Goal: Task Accomplishment & Management: Manage account settings

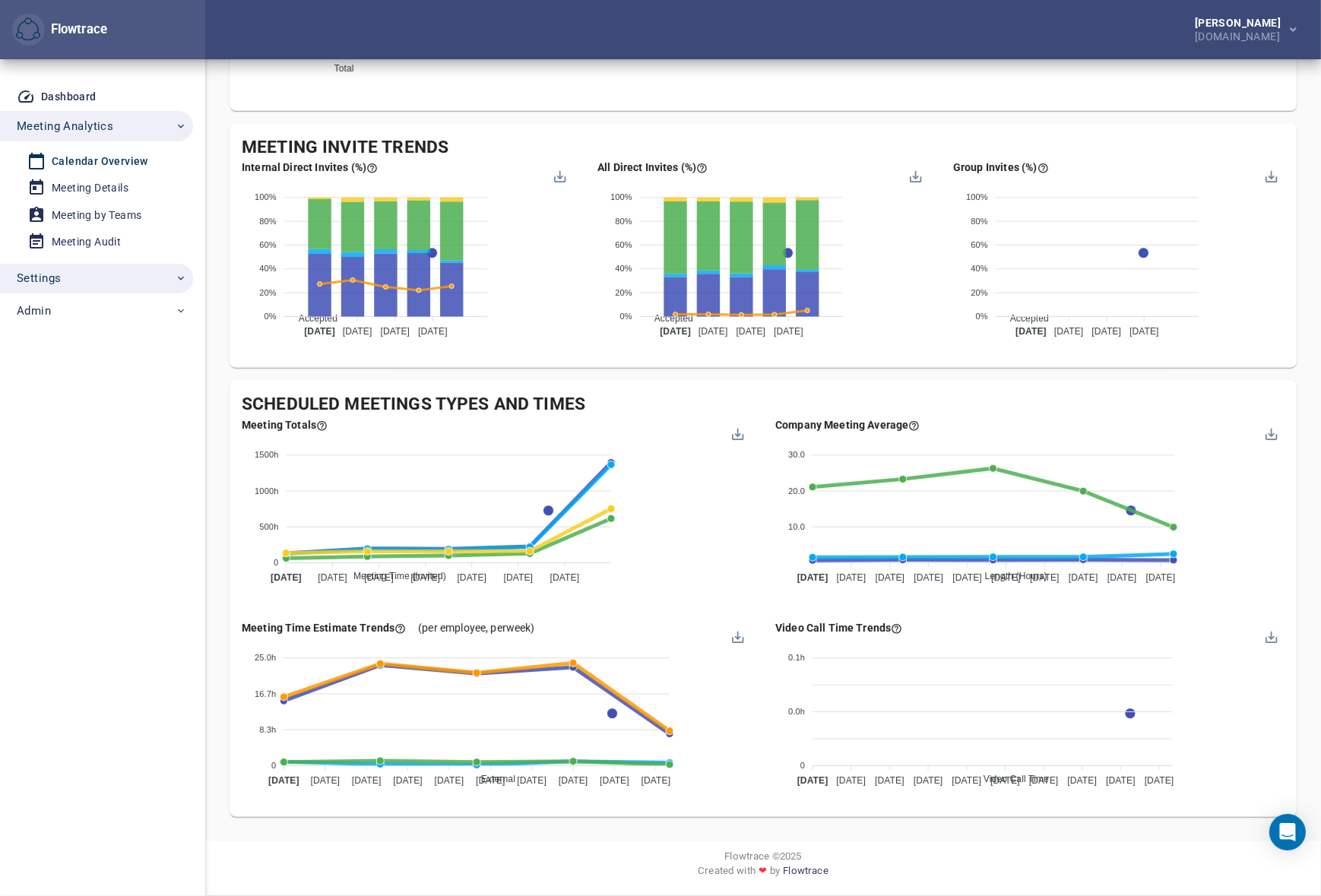
click at [66, 280] on span "Settings" at bounding box center [102, 278] width 170 height 20
click at [89, 389] on div "Account Settings" at bounding box center [94, 394] width 86 height 19
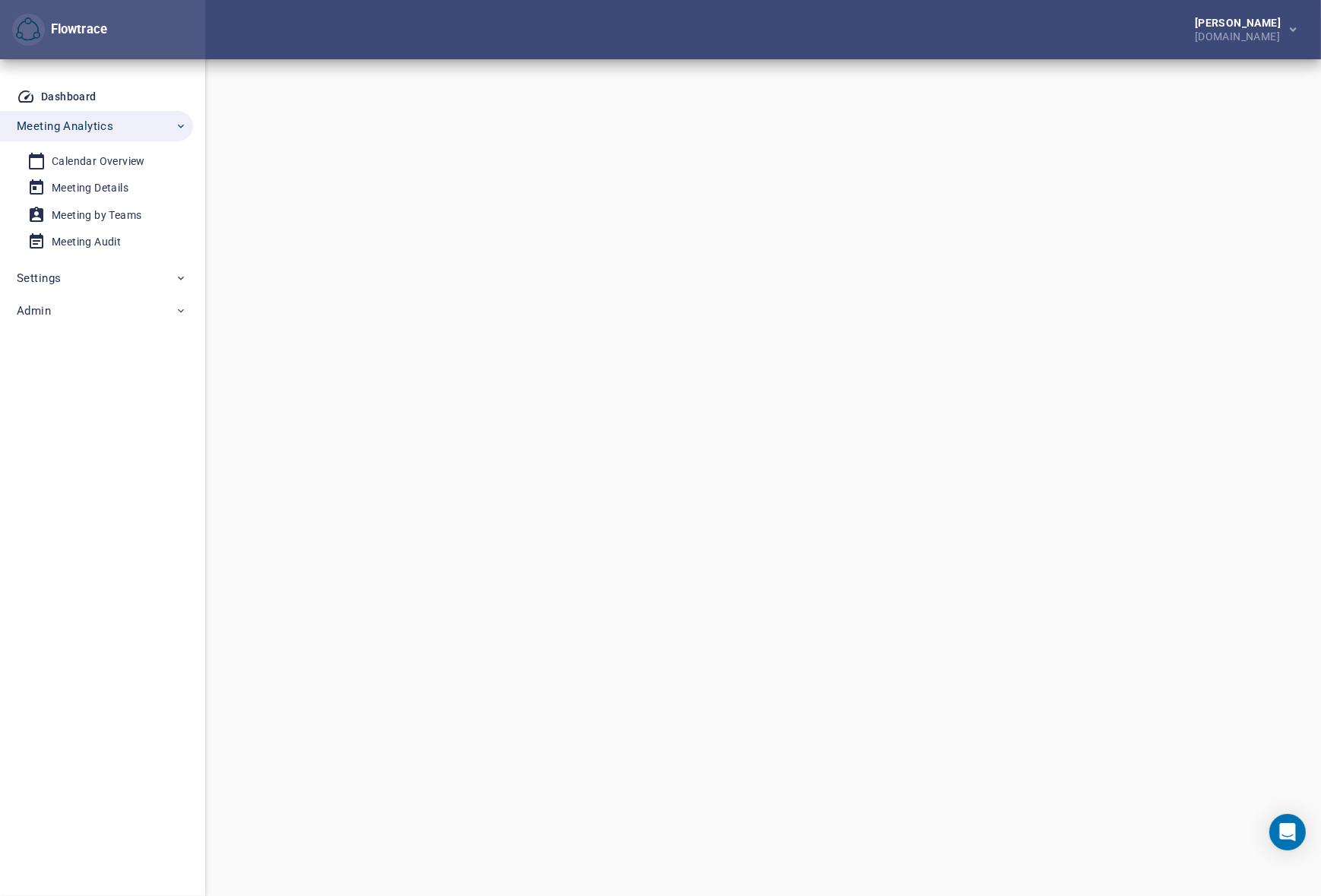
select select "***"
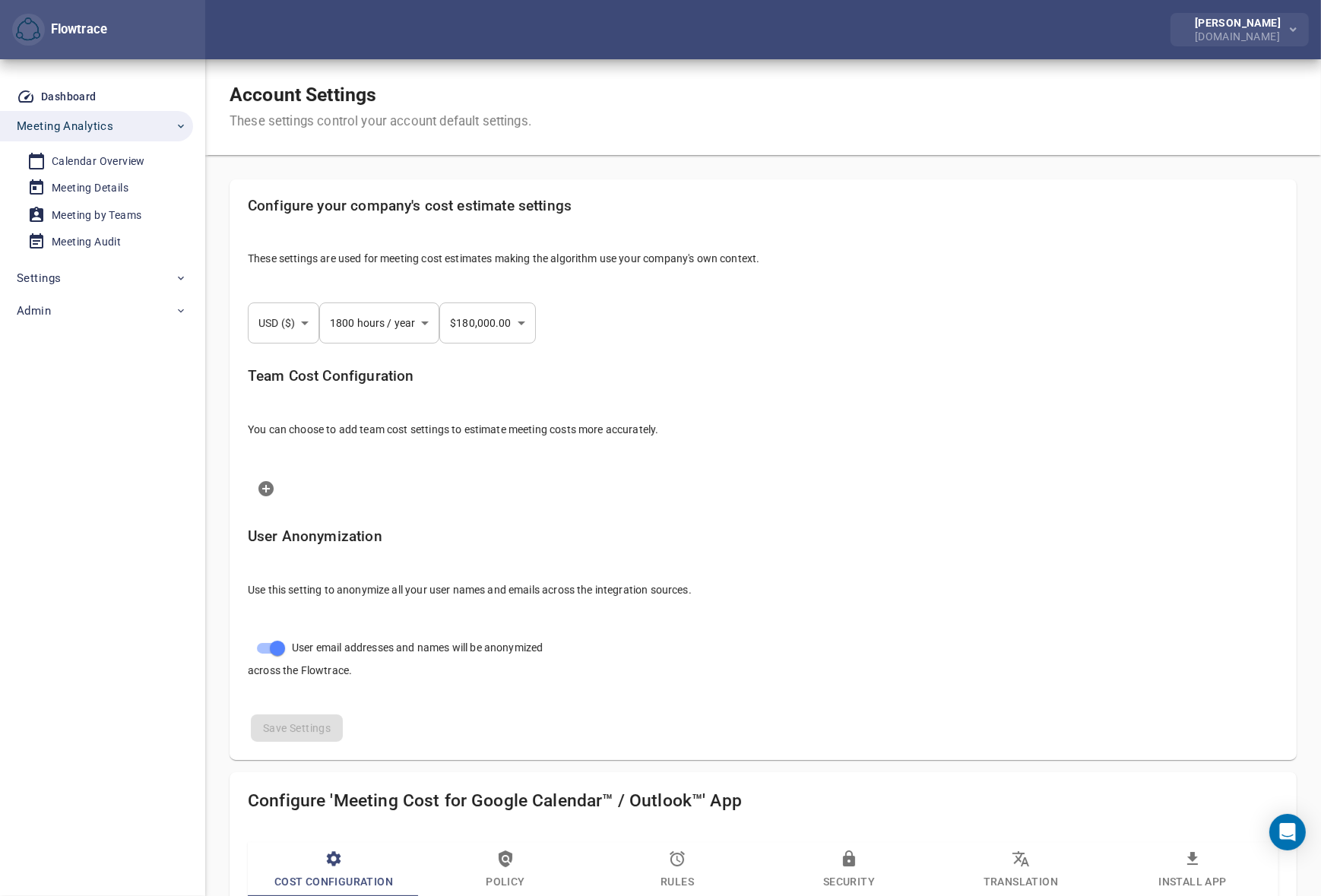
click at [1252, 27] on div "[PERSON_NAME]" at bounding box center [1241, 23] width 92 height 11
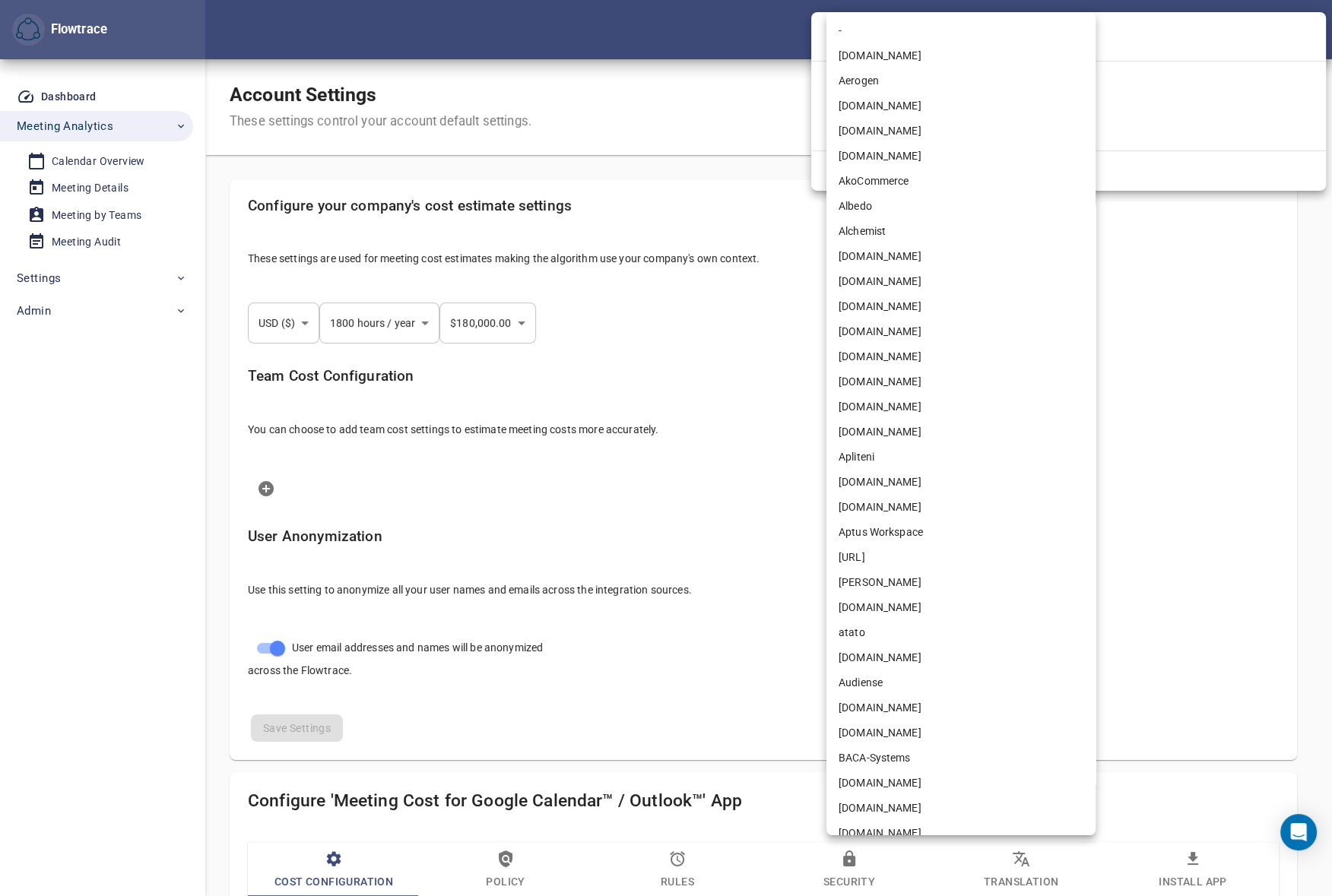
click at [939, 131] on body "Flowtrace Petri Lehtonen NRG.com Flowtrace Dashboard Meeting Analytics Calendar…" at bounding box center [666, 448] width 1332 height 896
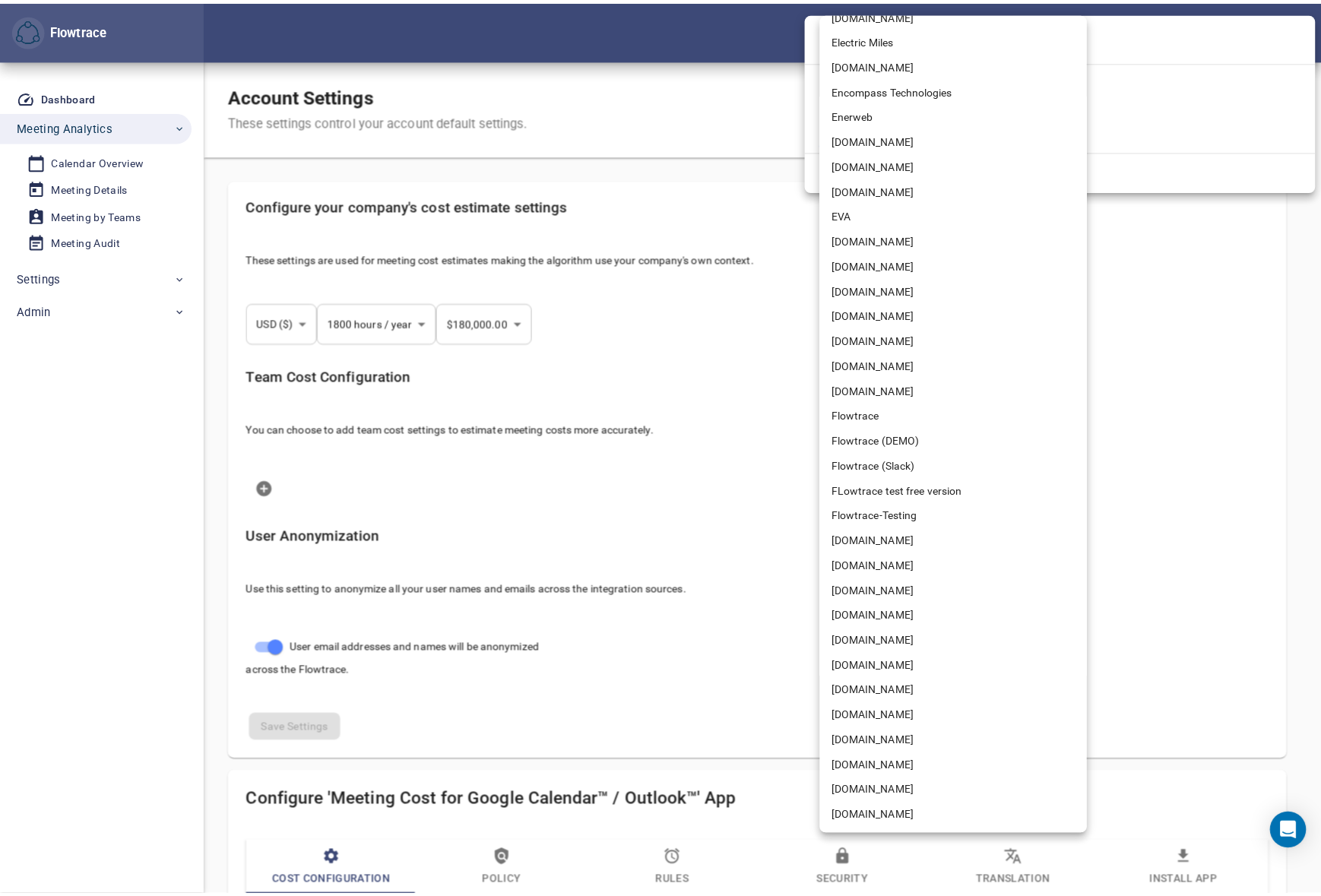
scroll to position [2448, 0]
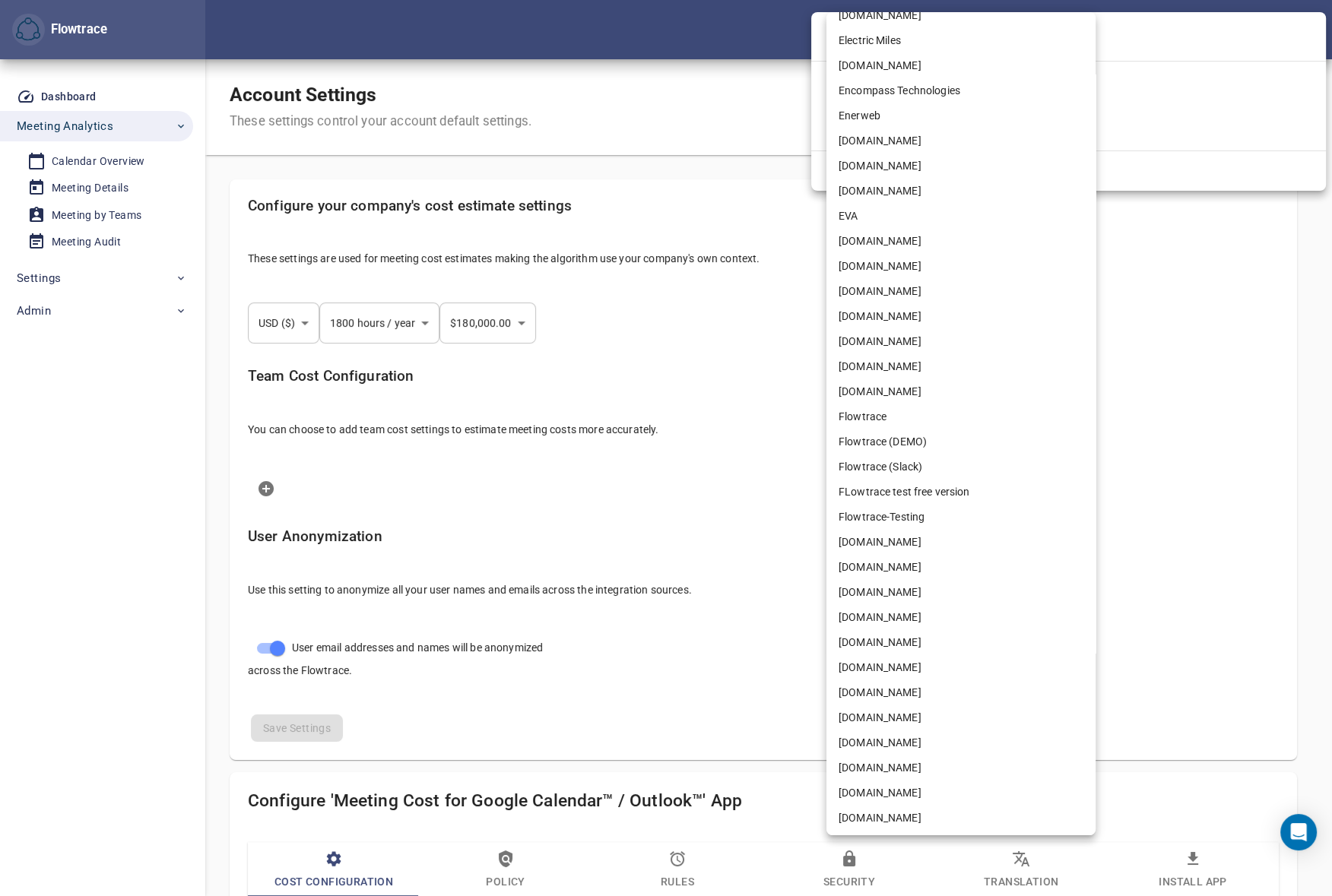
click at [883, 563] on li "[DOMAIN_NAME]" at bounding box center [961, 567] width 269 height 25
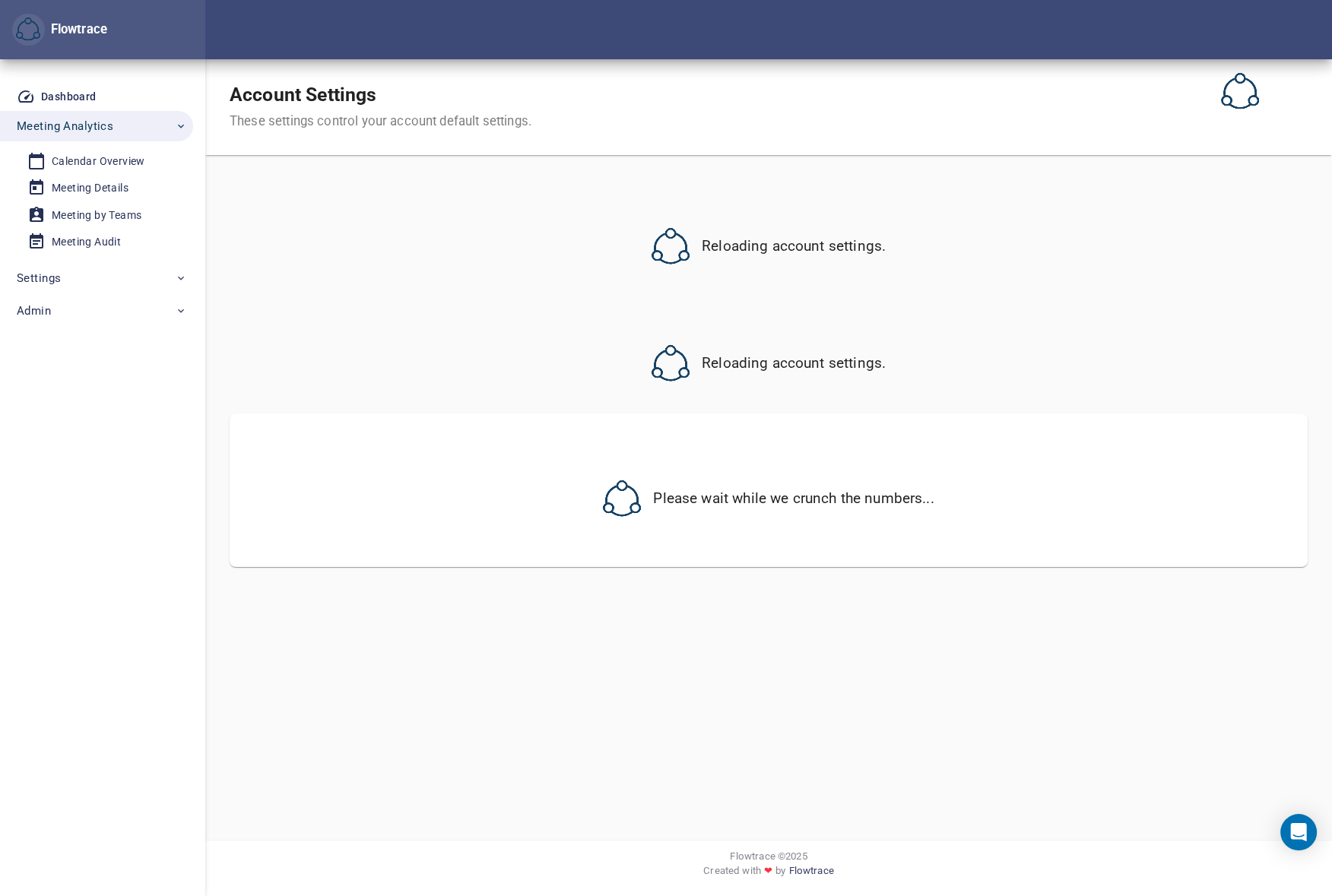
select select "***"
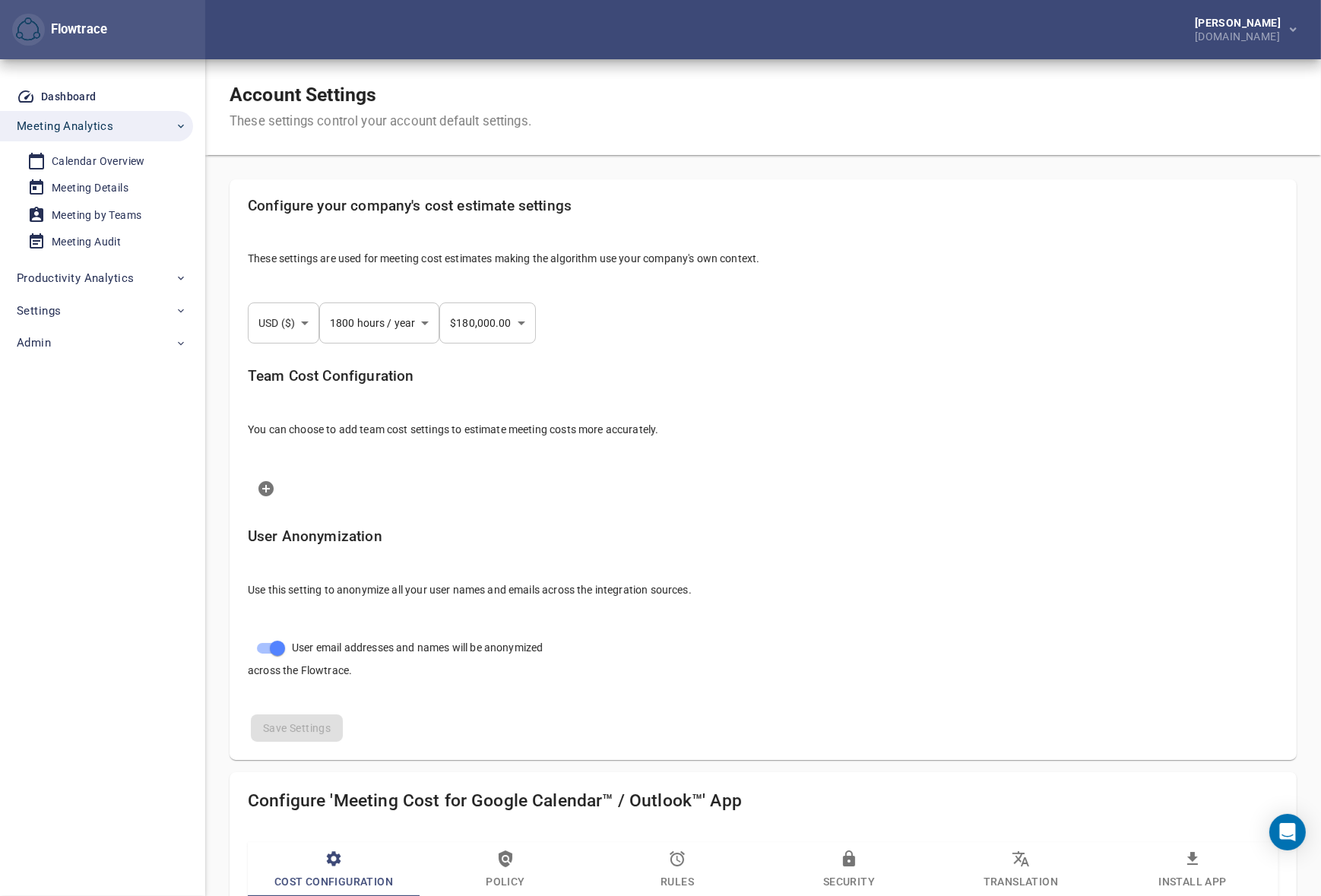
select select "***"
click at [721, 54] on div "[PERSON_NAME] [DOMAIN_NAME]" at bounding box center [763, 30] width 1116 height 59
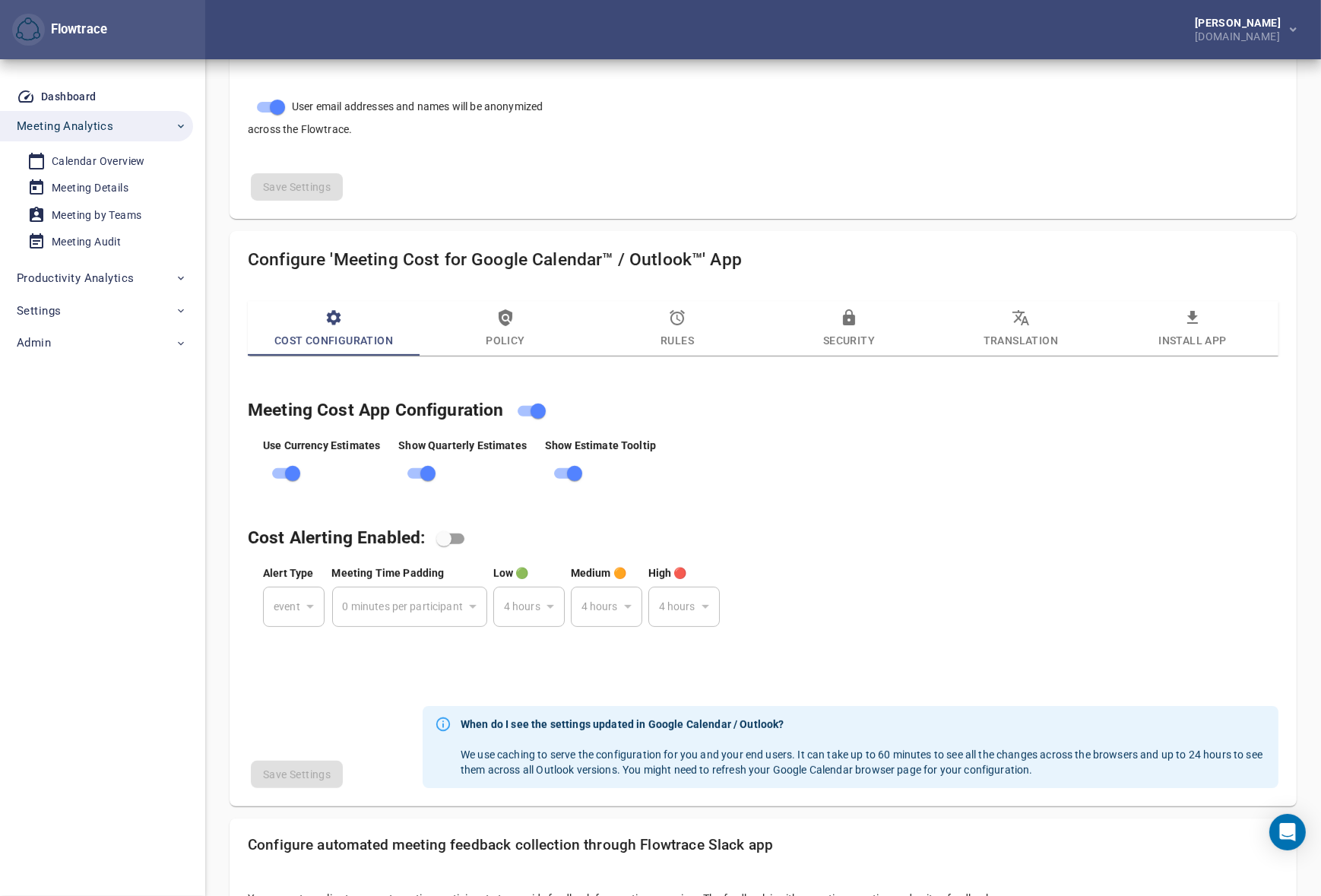
scroll to position [484, 0]
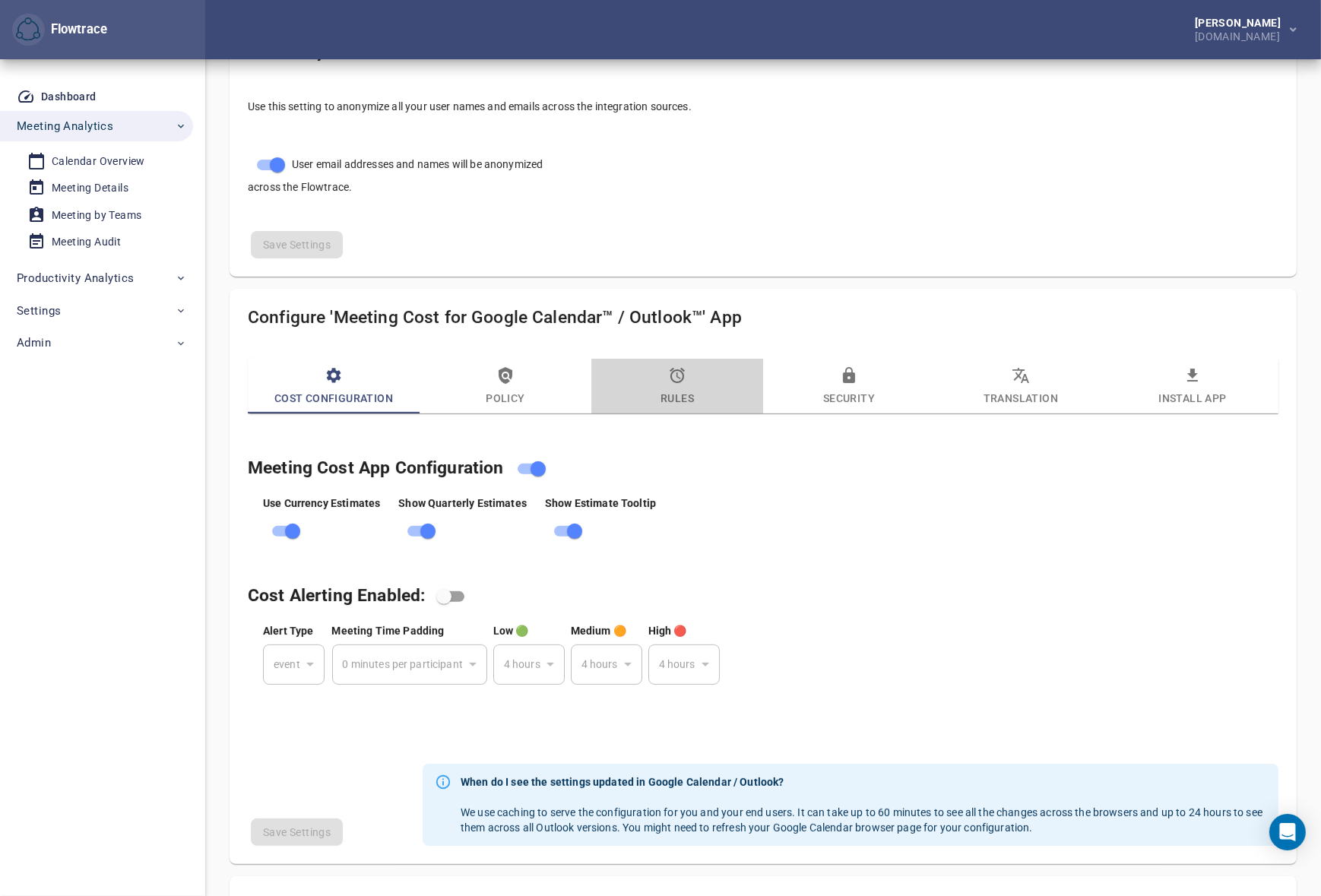
click at [696, 382] on span "Rules" at bounding box center [677, 387] width 154 height 41
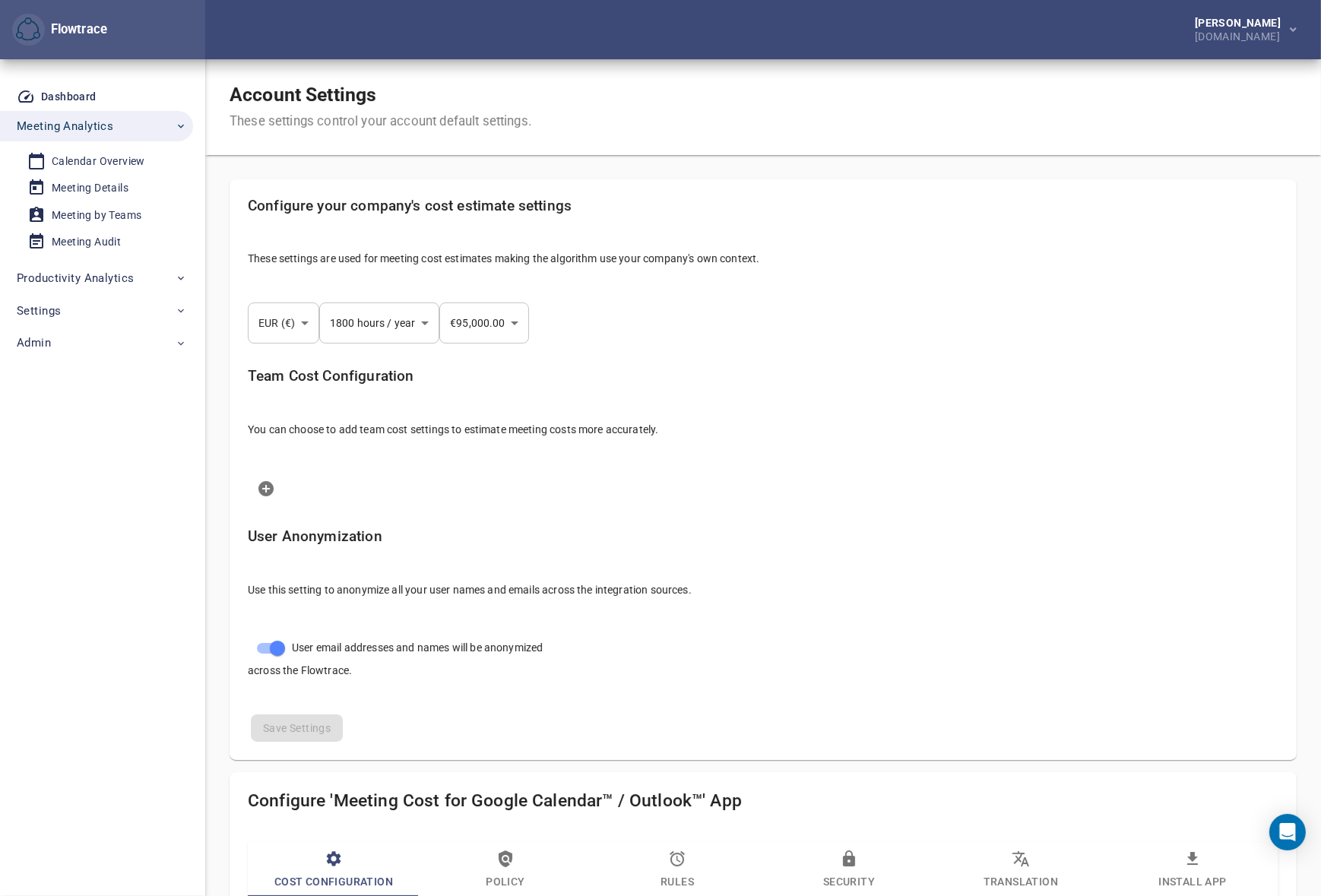
select select "***"
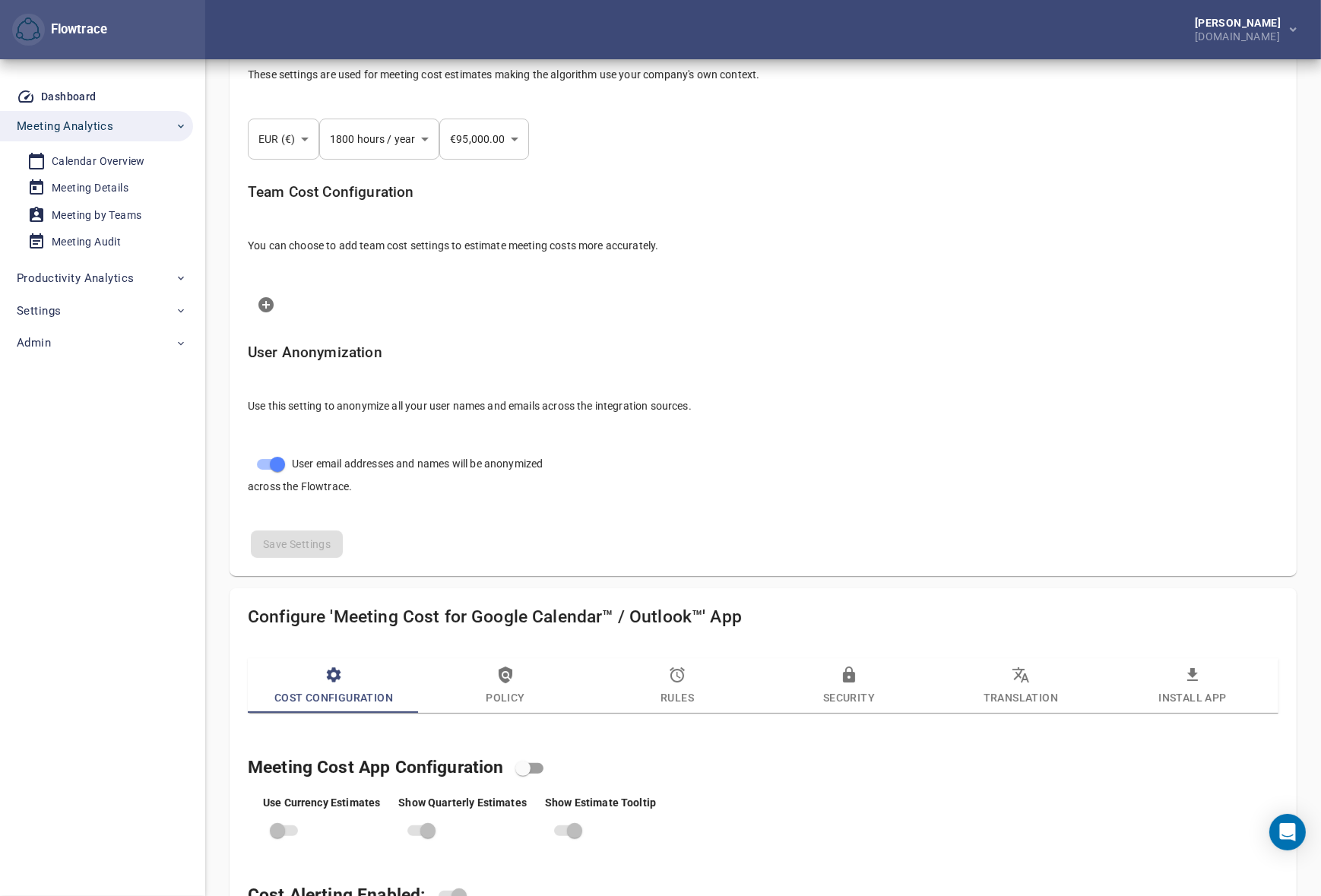
scroll to position [484, 0]
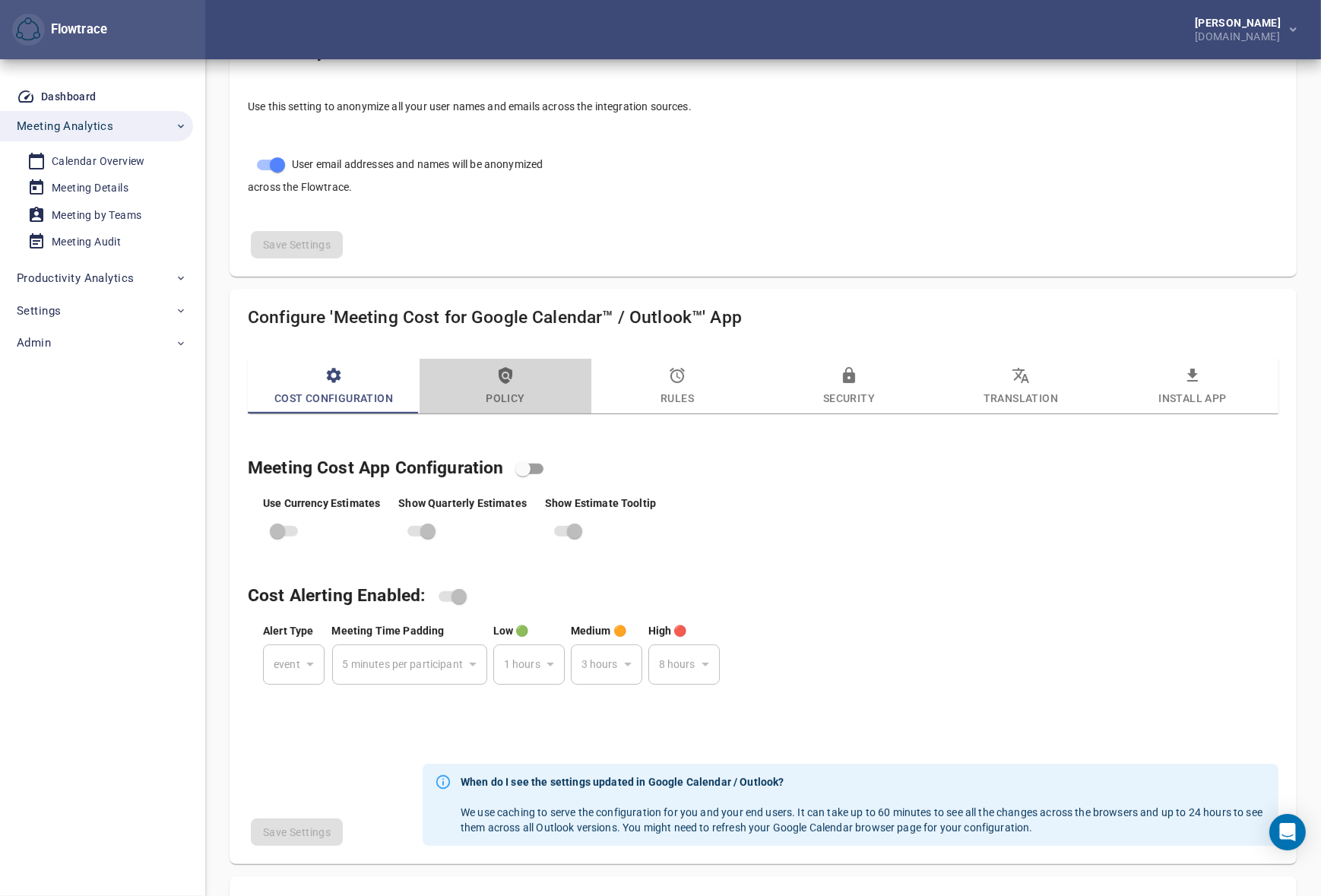
click at [511, 380] on icon "button" at bounding box center [505, 376] width 18 height 18
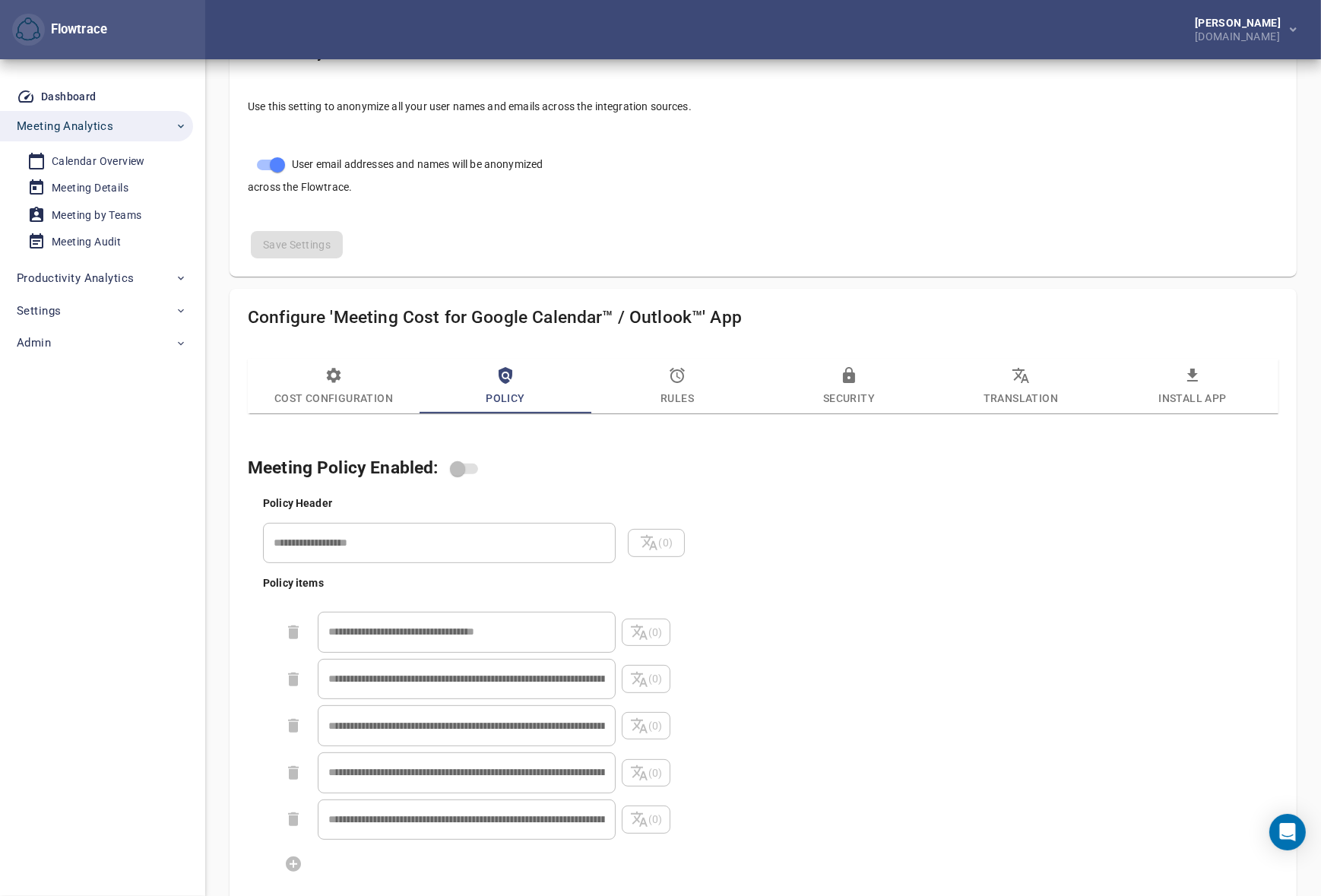
click at [681, 377] on icon "button" at bounding box center [677, 376] width 18 height 18
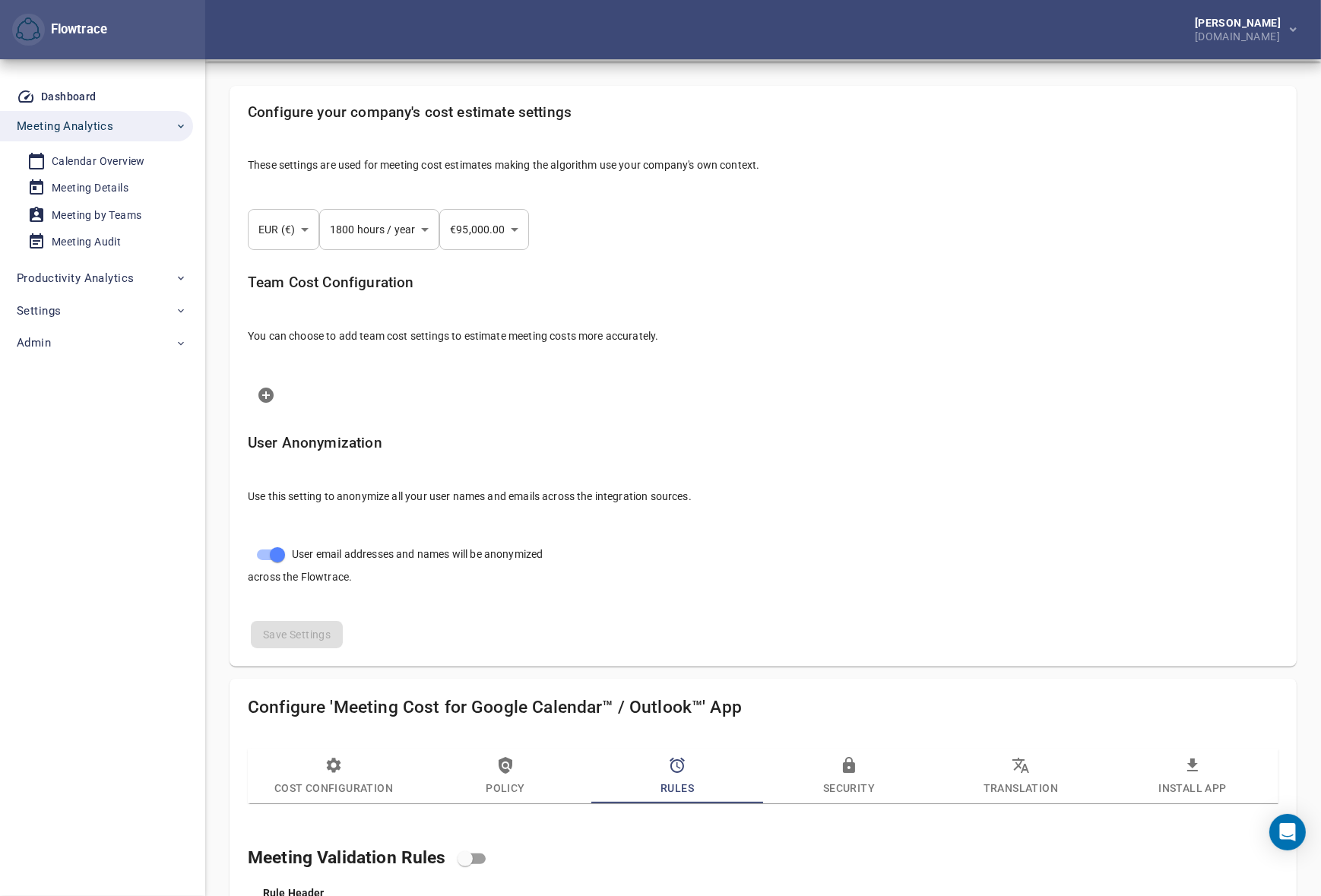
scroll to position [0, 0]
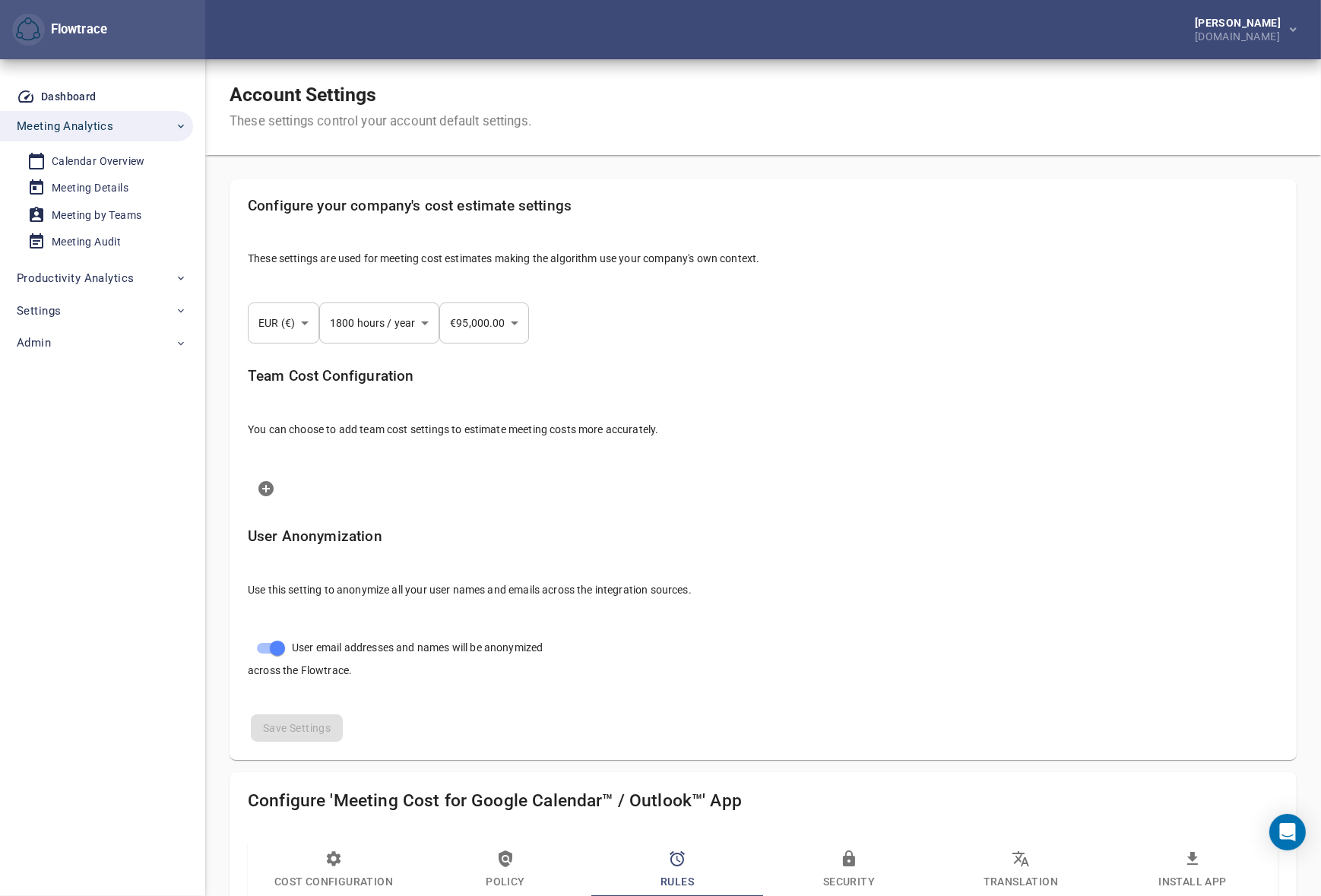
click at [90, 592] on div "Dashboard Meeting Analytics Calendar Overview Meeting Details Meeting by Teams …" at bounding box center [103, 478] width 205 height 837
click at [927, 433] on p "You can choose to add team cost settings to estimate meeting costs more accurat…" at bounding box center [763, 430] width 1031 height 15
click at [638, 86] on div "Account Settings These settings control your account default settings." at bounding box center [763, 107] width 1116 height 95
click at [958, 61] on div "Account Settings These settings control your account default settings." at bounding box center [763, 107] width 1116 height 95
select select "***"
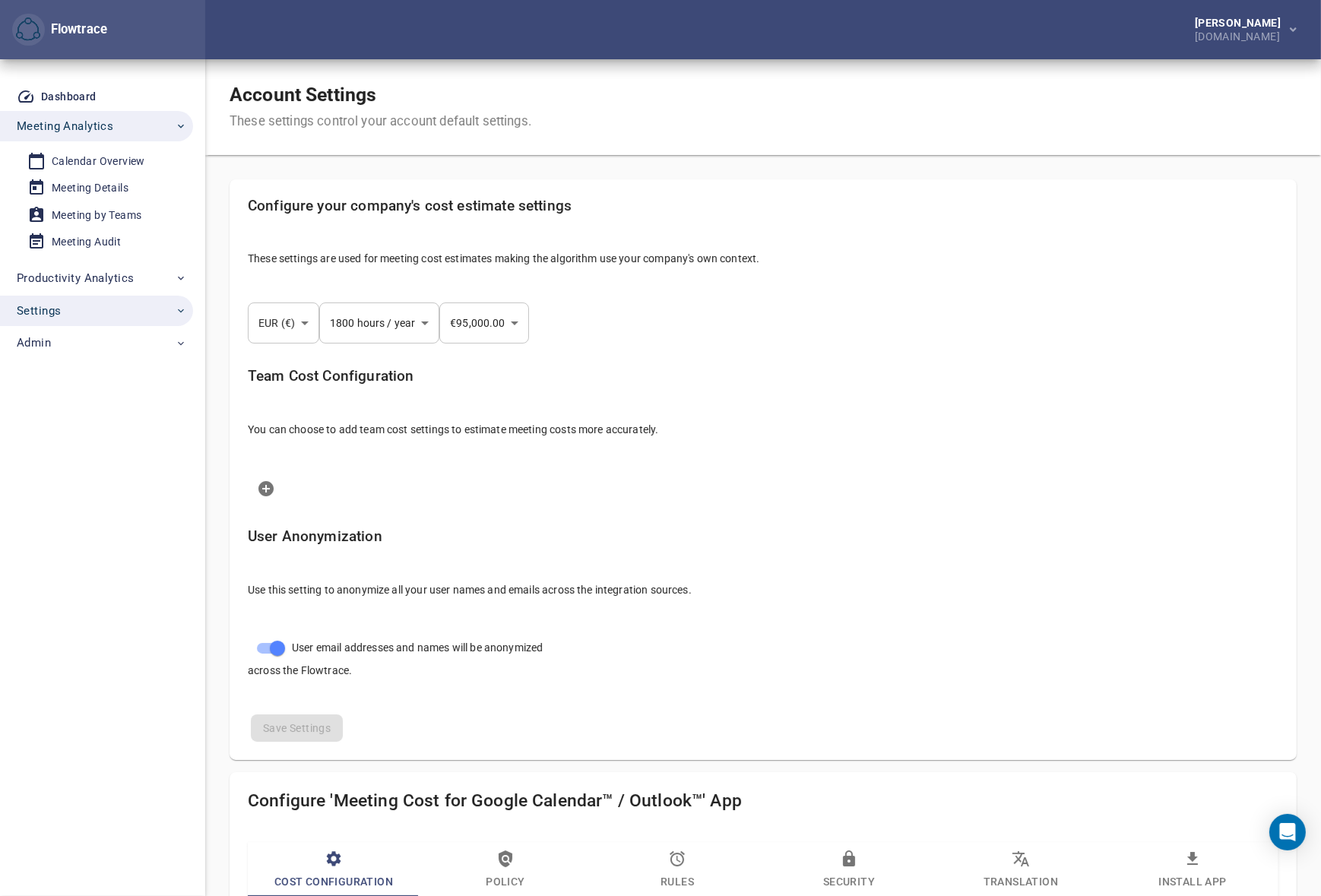
click at [93, 315] on span "Settings" at bounding box center [102, 311] width 170 height 20
click at [95, 344] on div "User Management" at bounding box center [96, 346] width 91 height 19
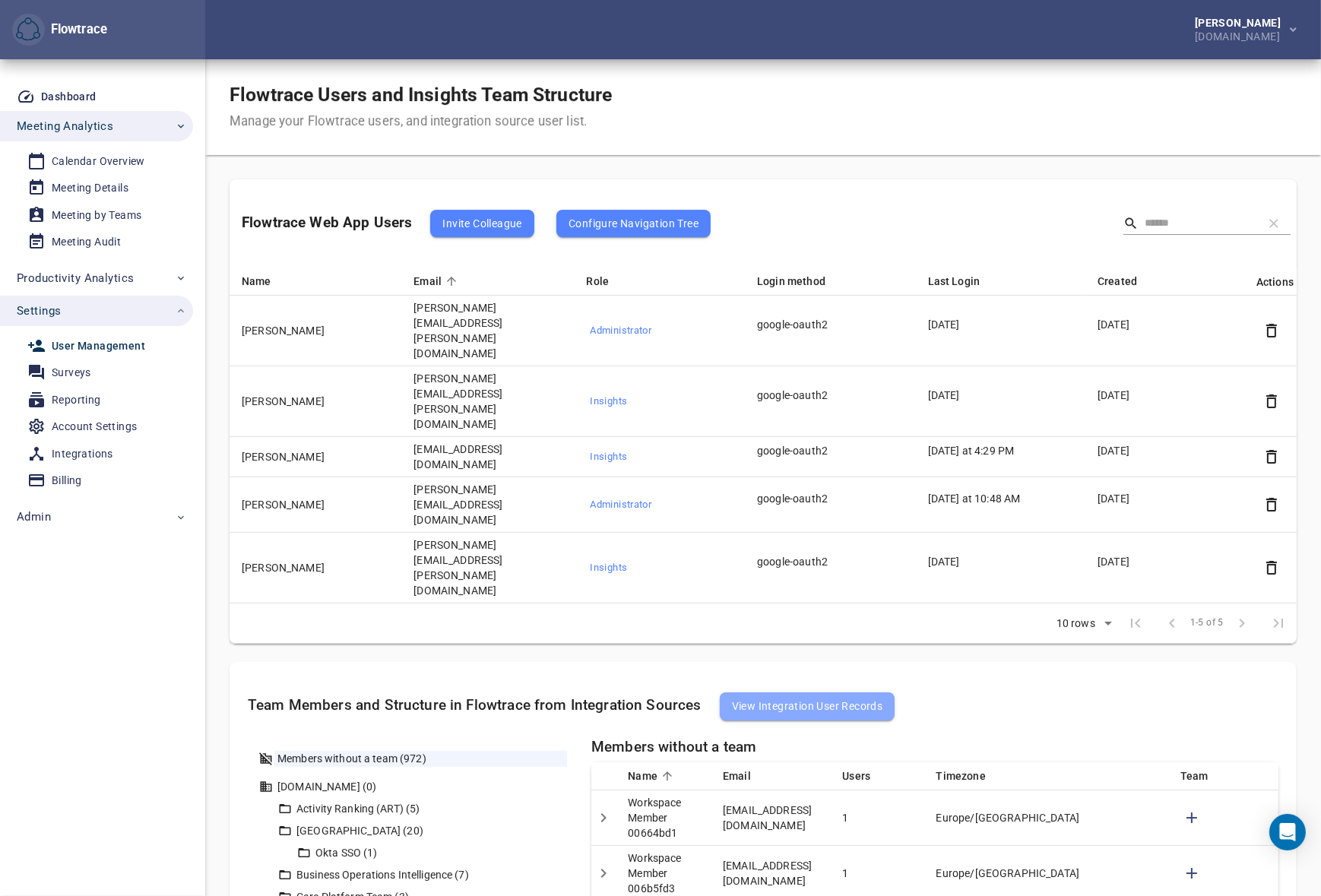
click at [813, 697] on span "View Integration User Records" at bounding box center [808, 706] width 151 height 18
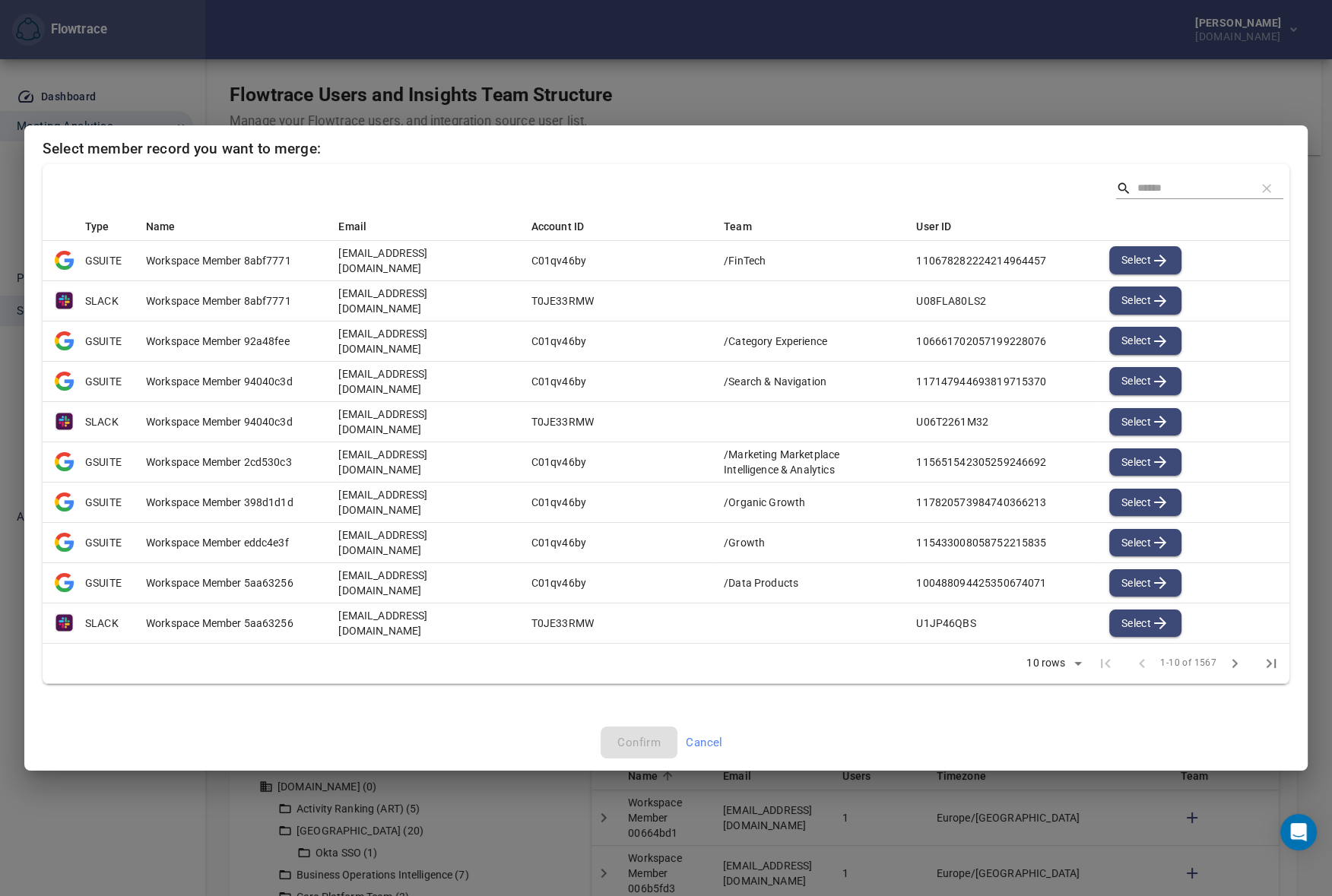
click at [1146, 184] on input "Search" at bounding box center [1191, 188] width 106 height 23
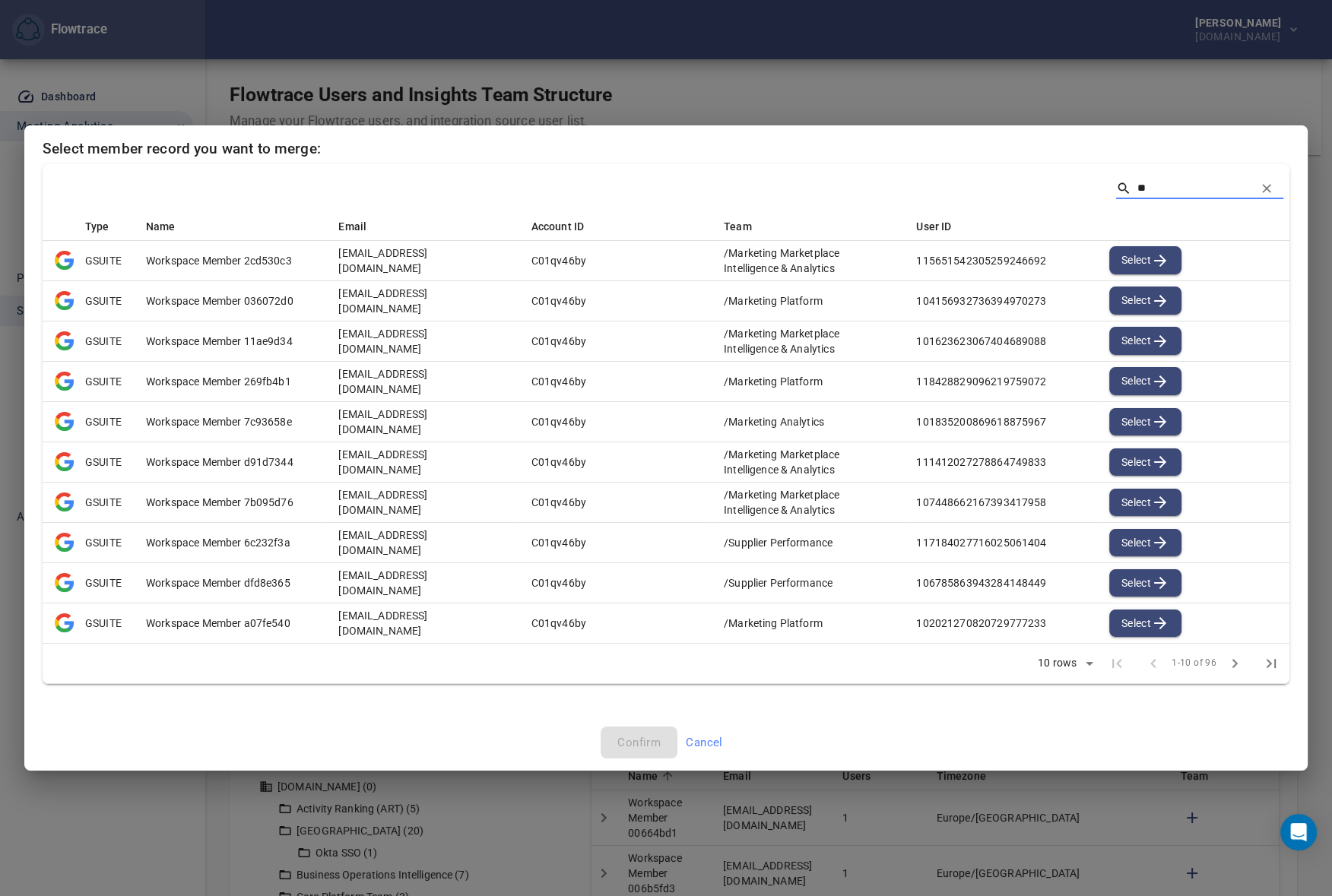
type input "**"
click at [1265, 192] on icon "clear" at bounding box center [1266, 188] width 15 height 15
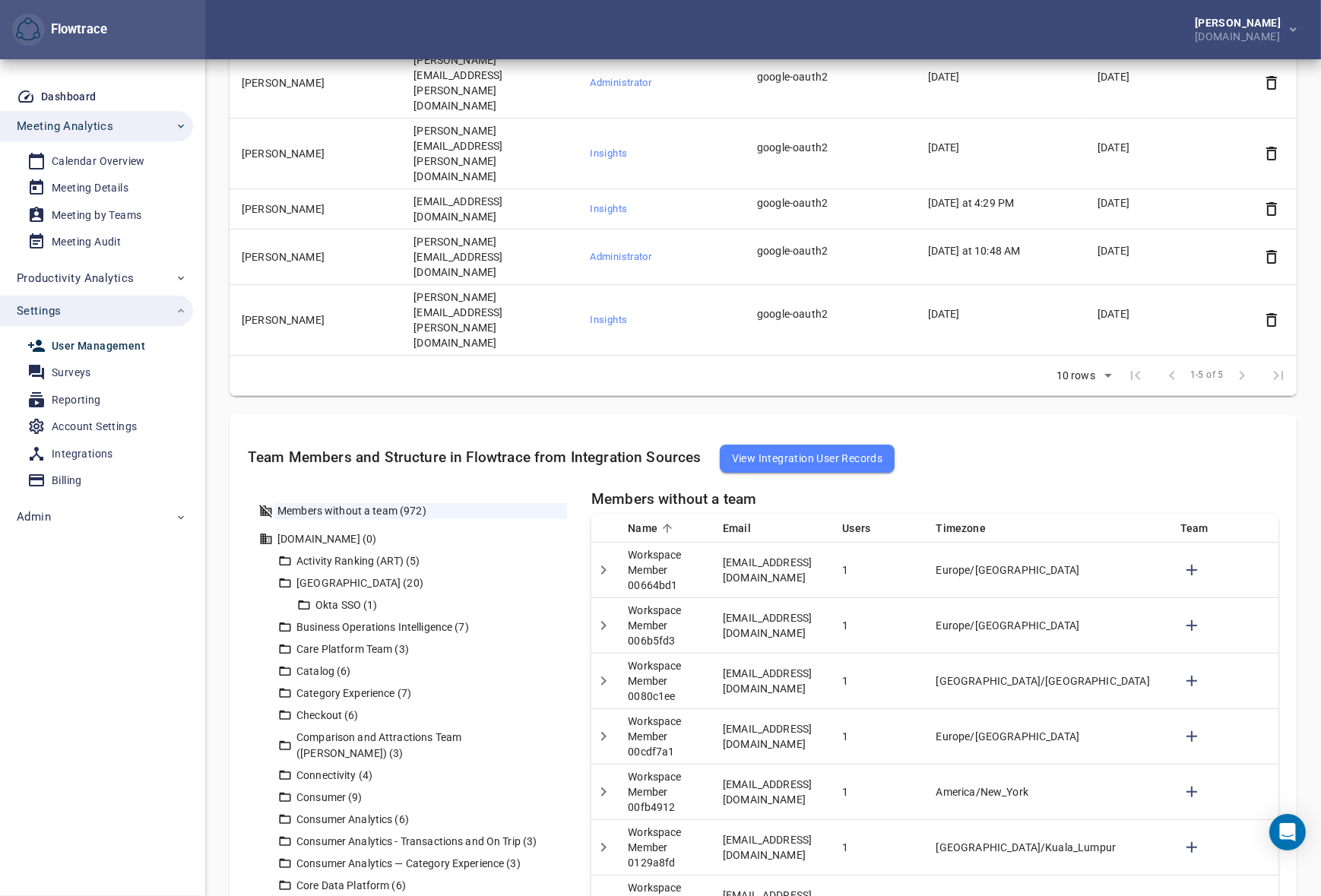
scroll to position [98, 0]
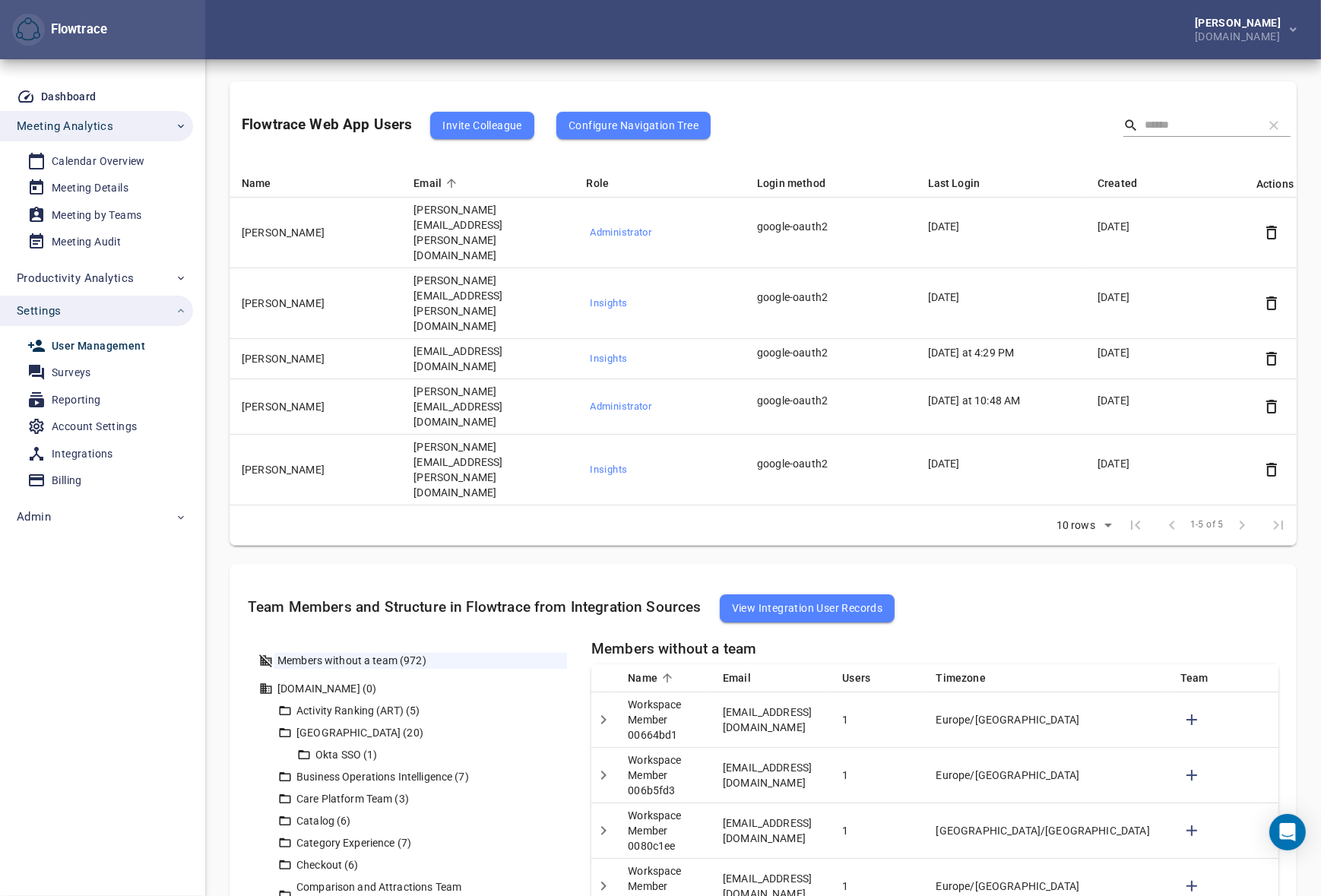
click at [77, 427] on div "Account Settings" at bounding box center [94, 427] width 86 height 19
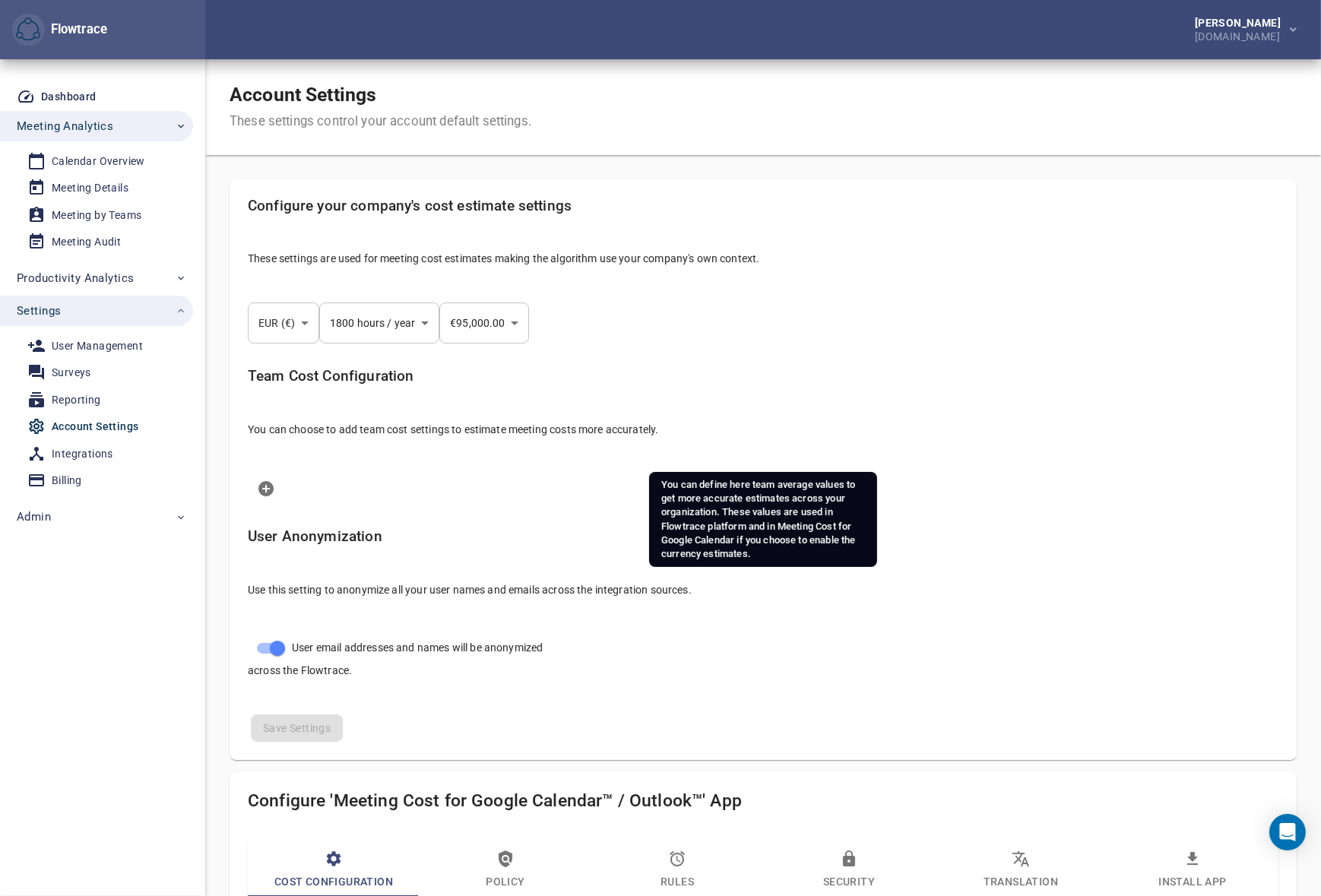
select select "***"
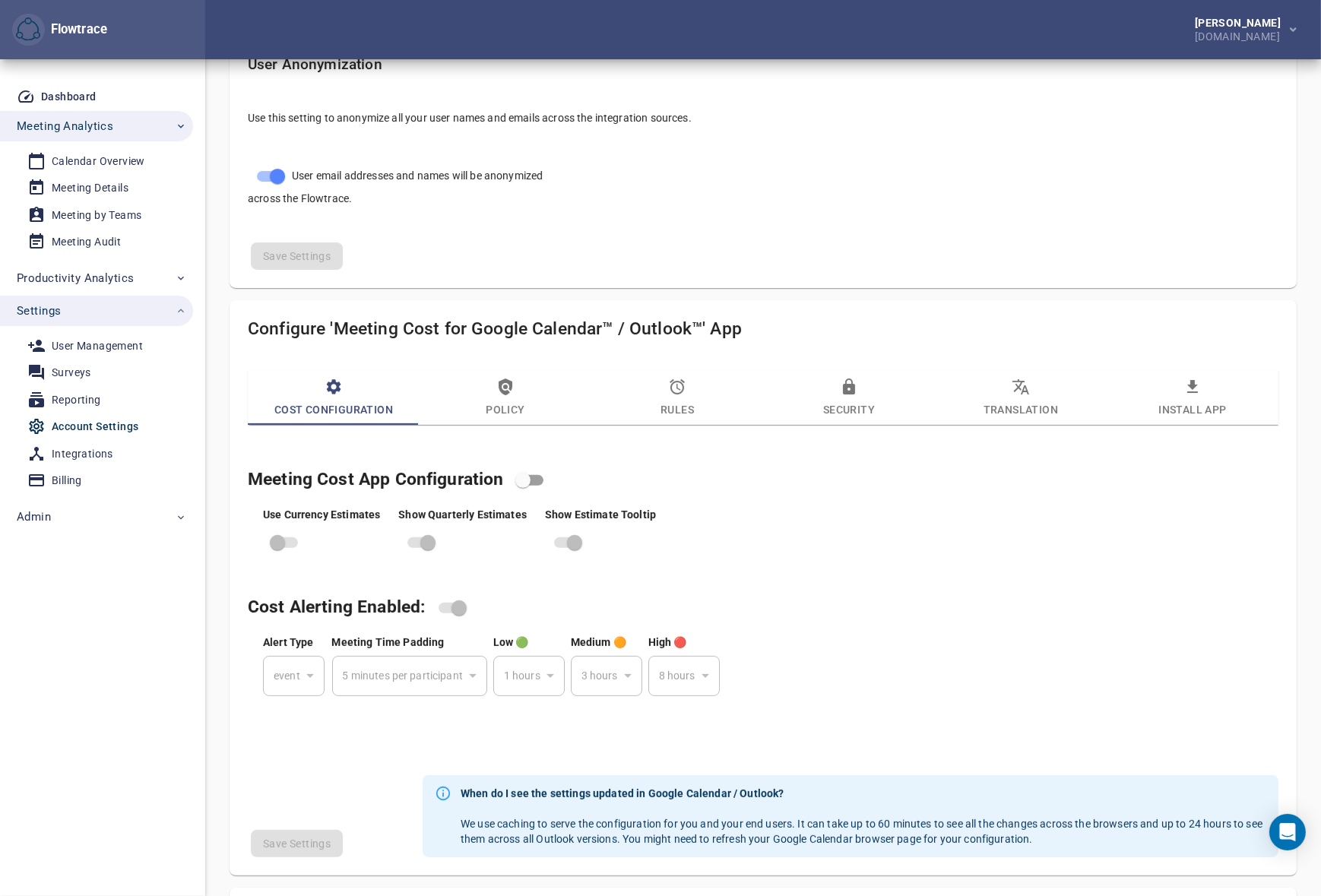
scroll to position [484, 0]
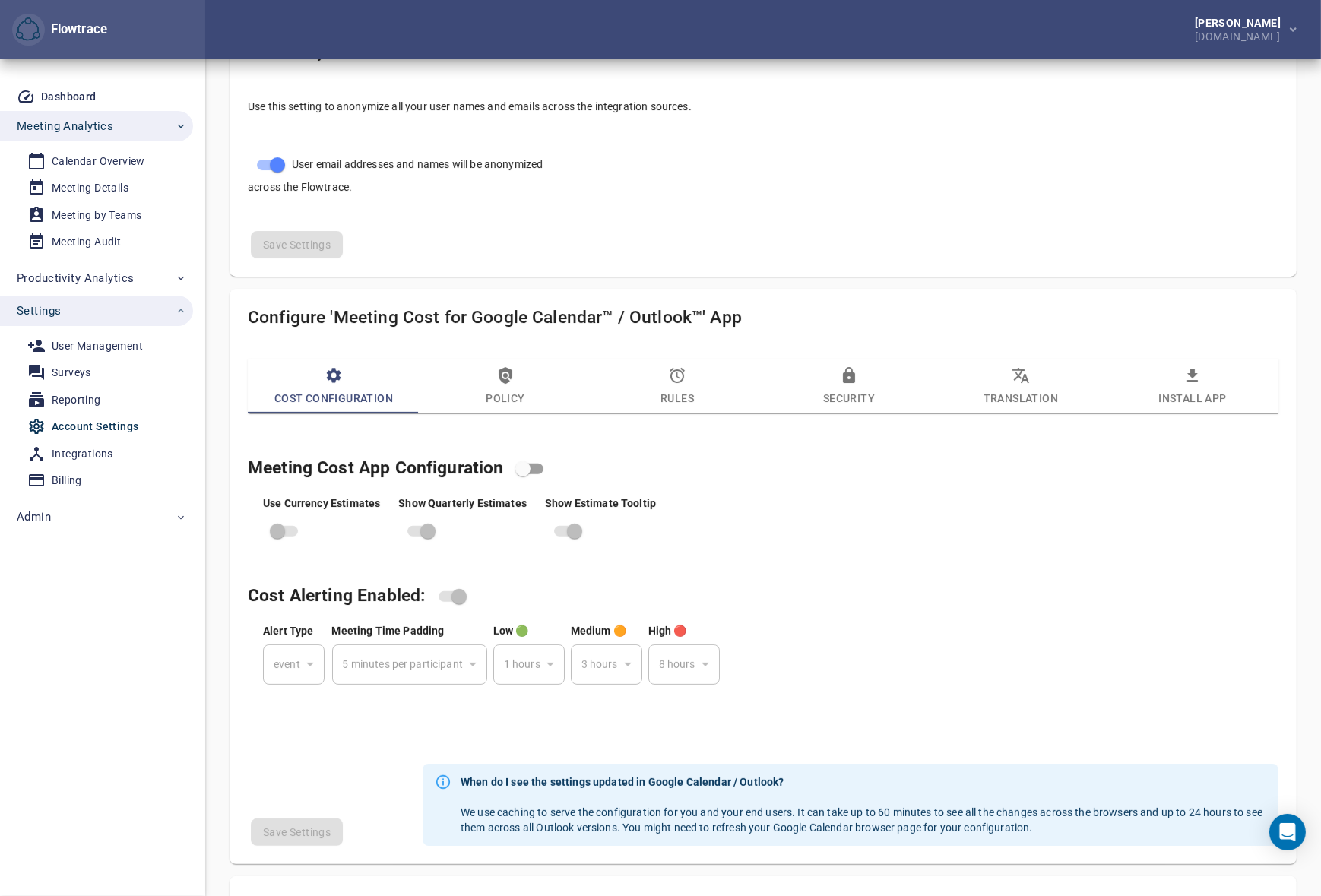
click at [684, 389] on span "Rules" at bounding box center [677, 387] width 154 height 41
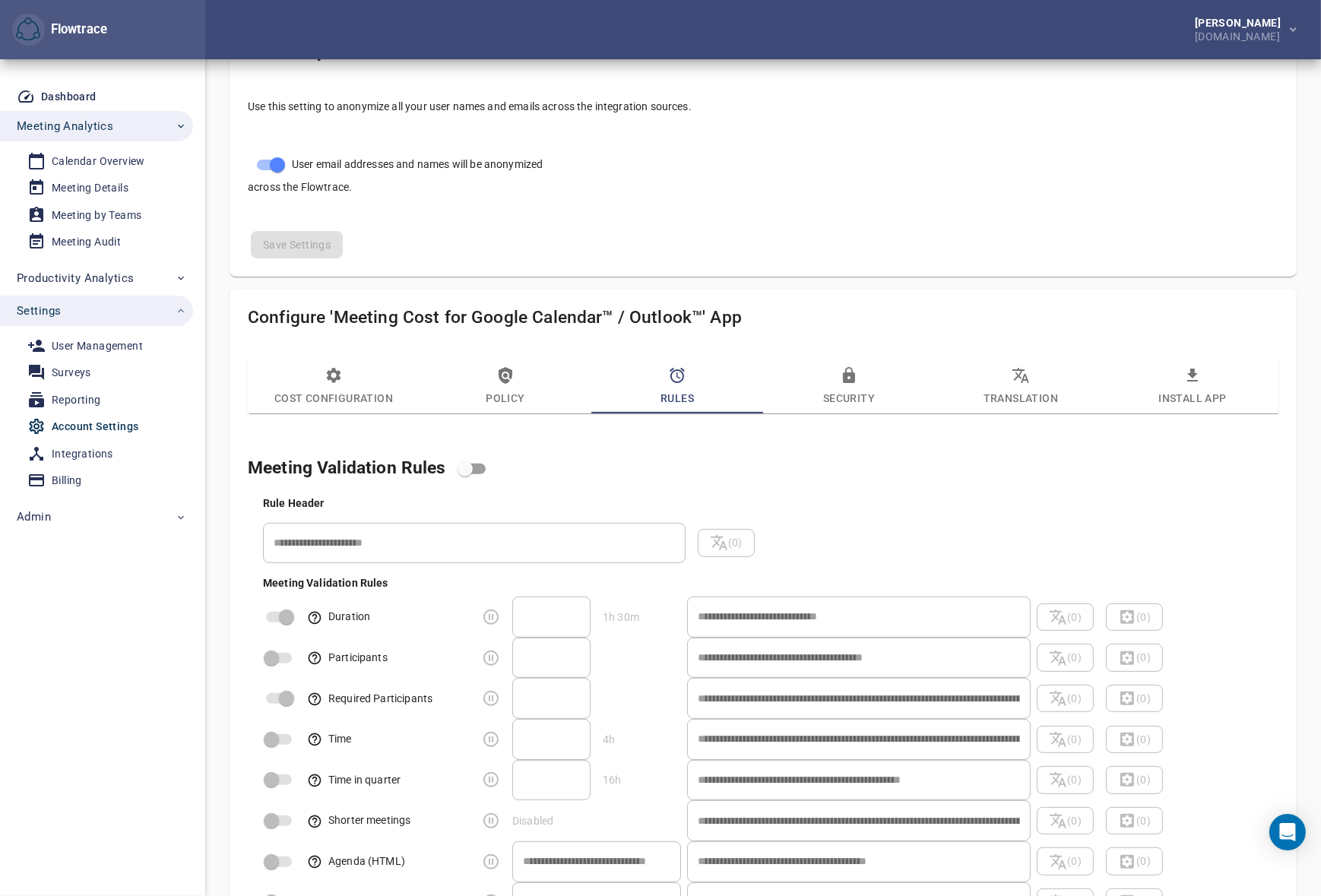
click at [491, 364] on button "Policy" at bounding box center [505, 385] width 172 height 55
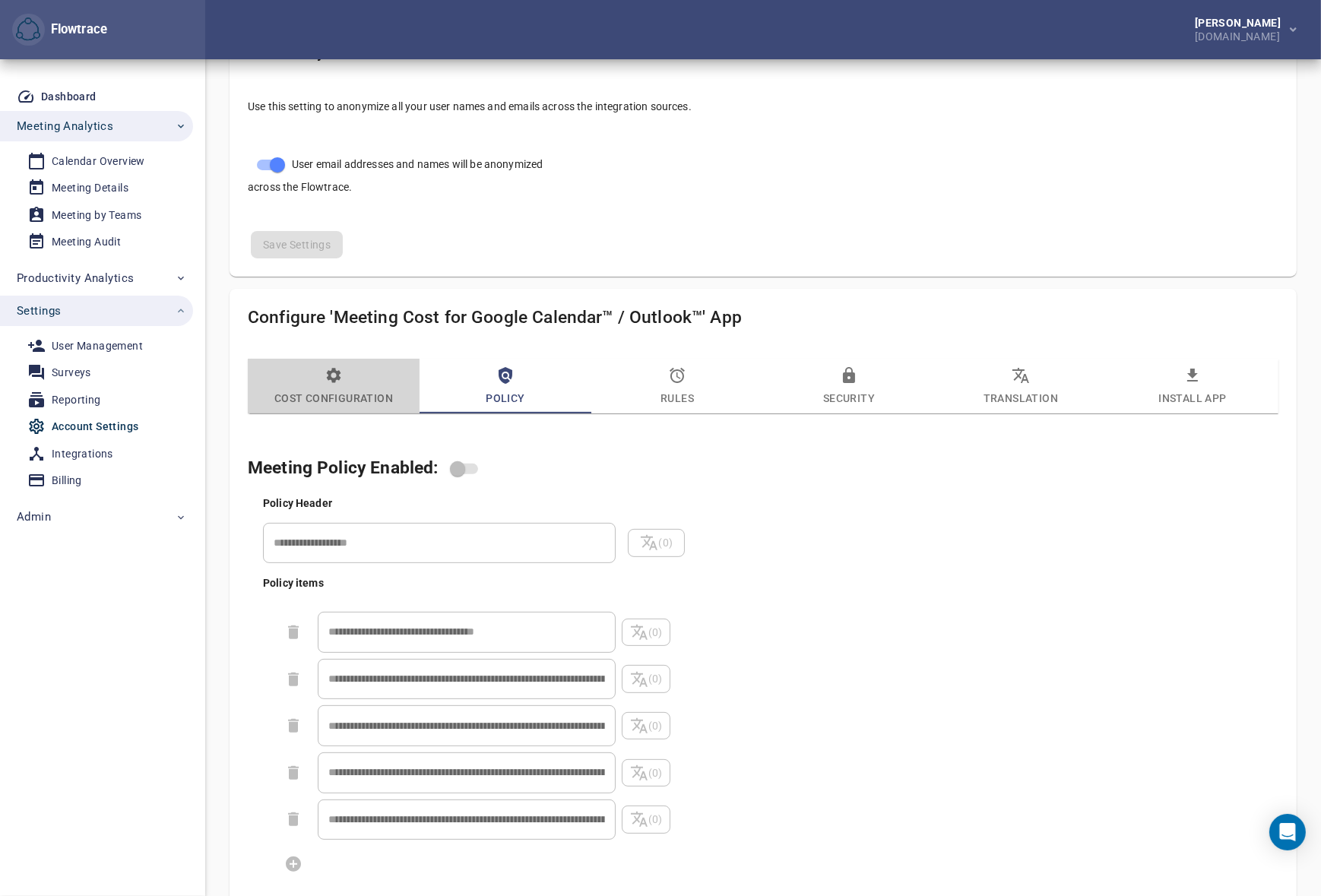
click at [349, 388] on span "Cost Configuration" at bounding box center [333, 387] width 154 height 41
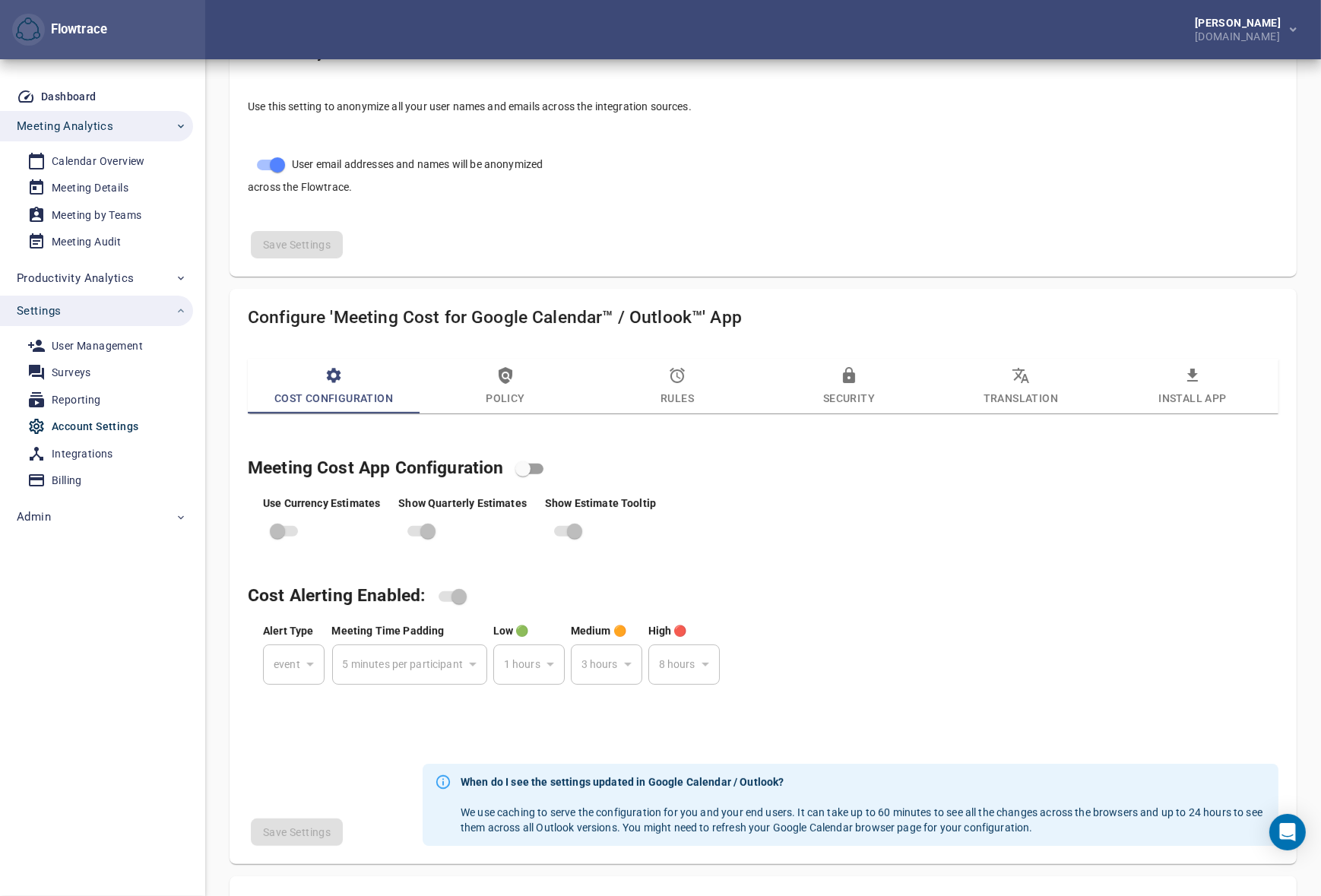
click at [678, 378] on icon "button" at bounding box center [677, 376] width 18 height 18
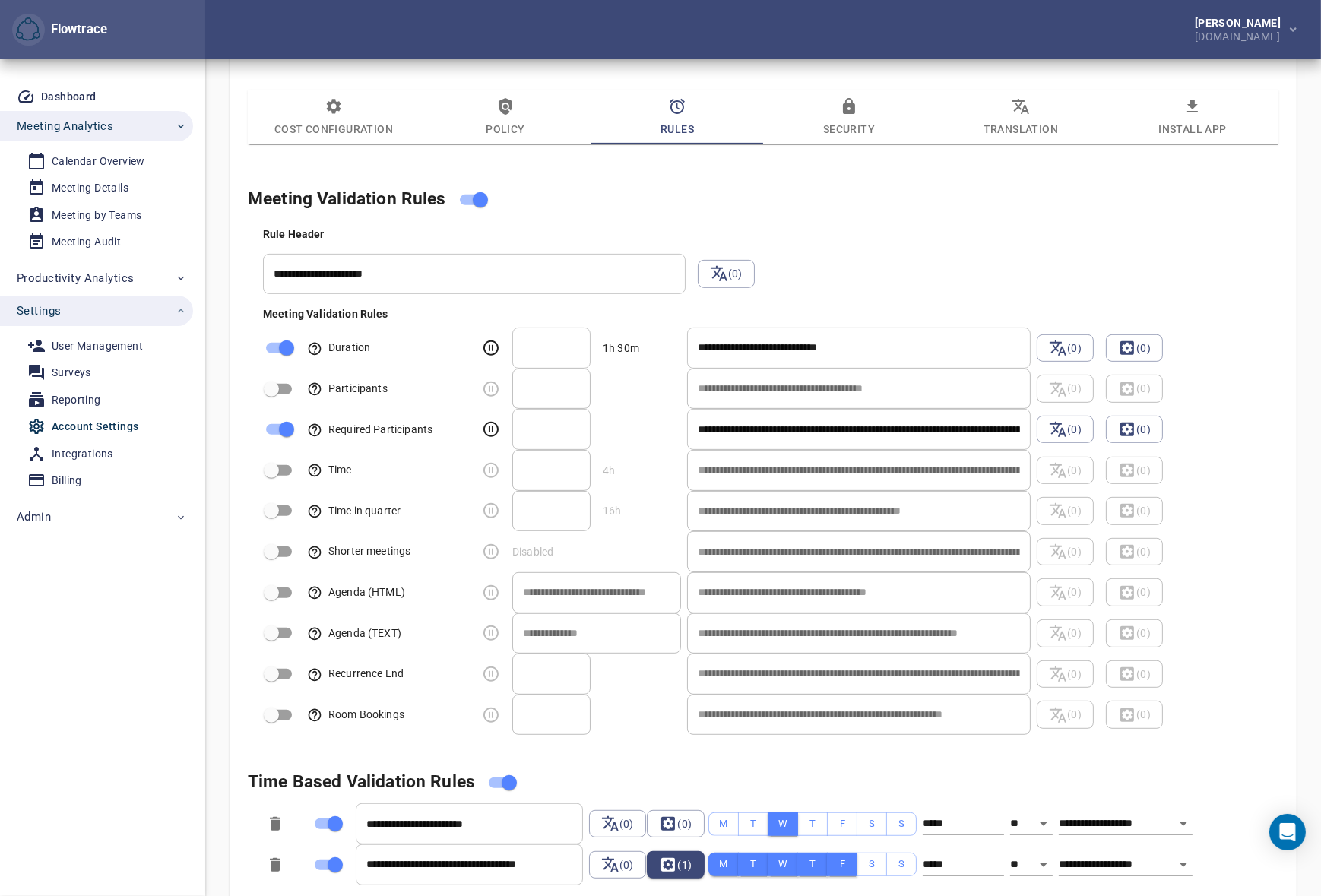
scroll to position [967, 0]
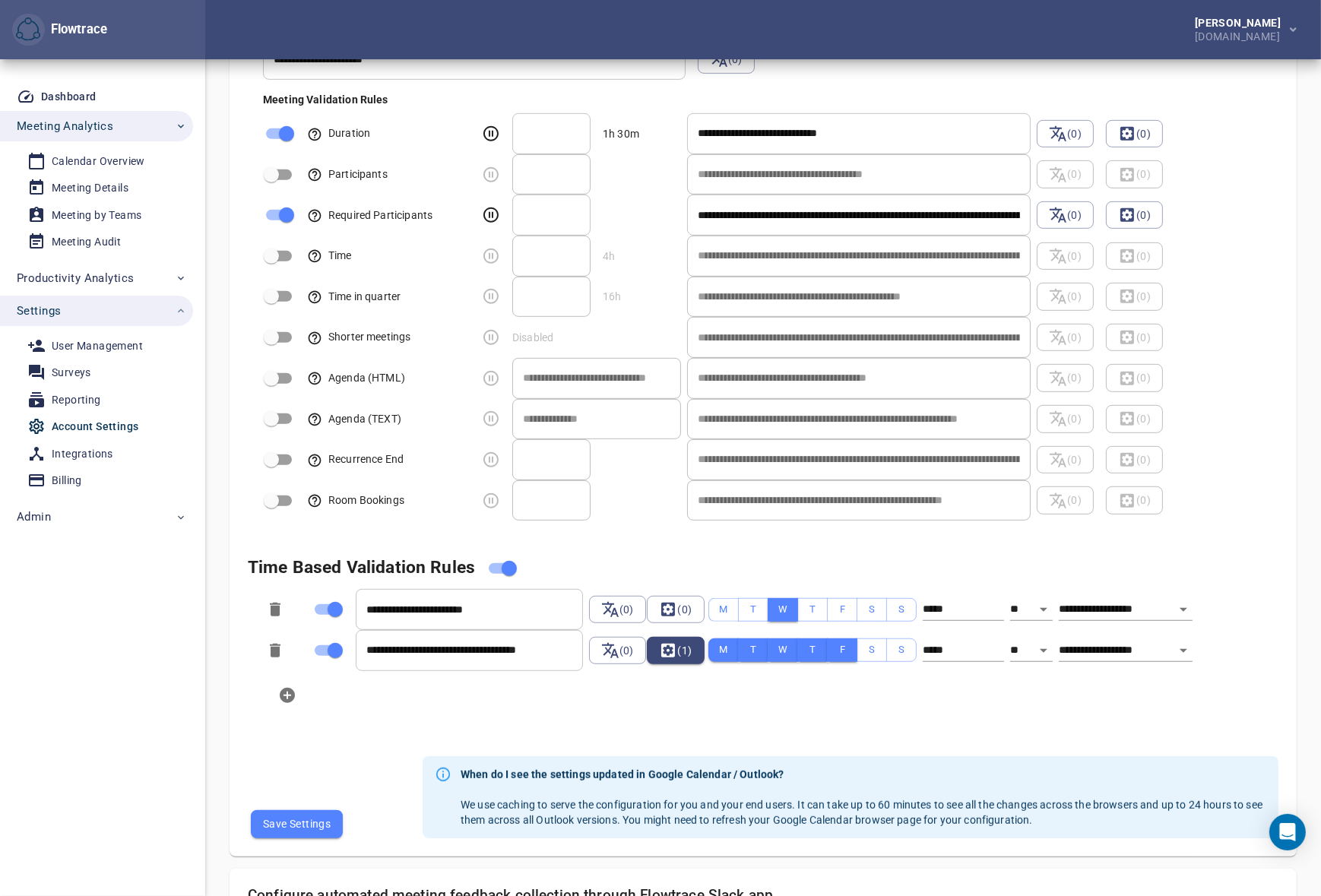
click at [671, 653] on icon at bounding box center [668, 650] width 14 height 14
select select "**********"
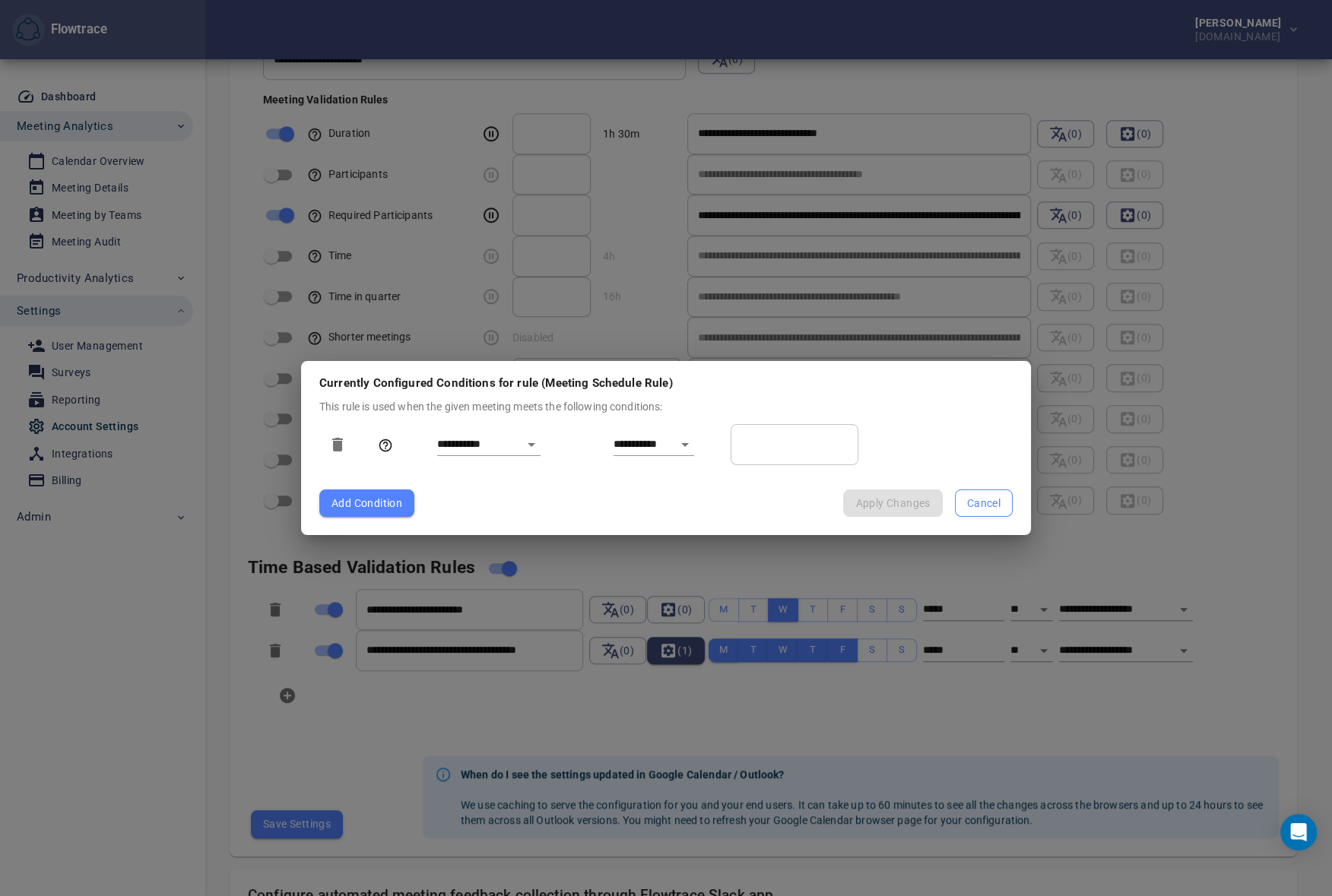
click at [983, 501] on span "Cancel" at bounding box center [983, 503] width 33 height 19
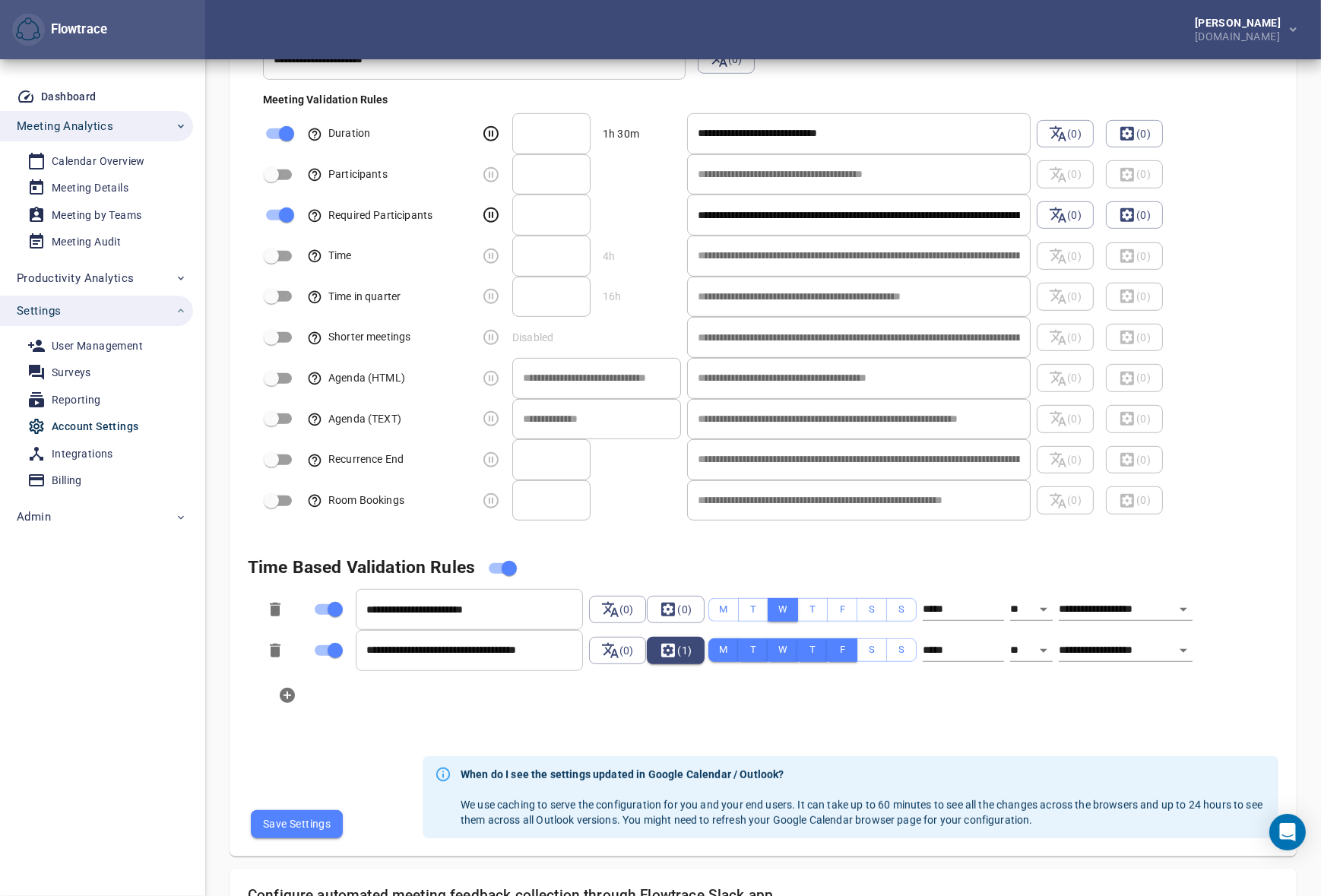
scroll to position [645, 0]
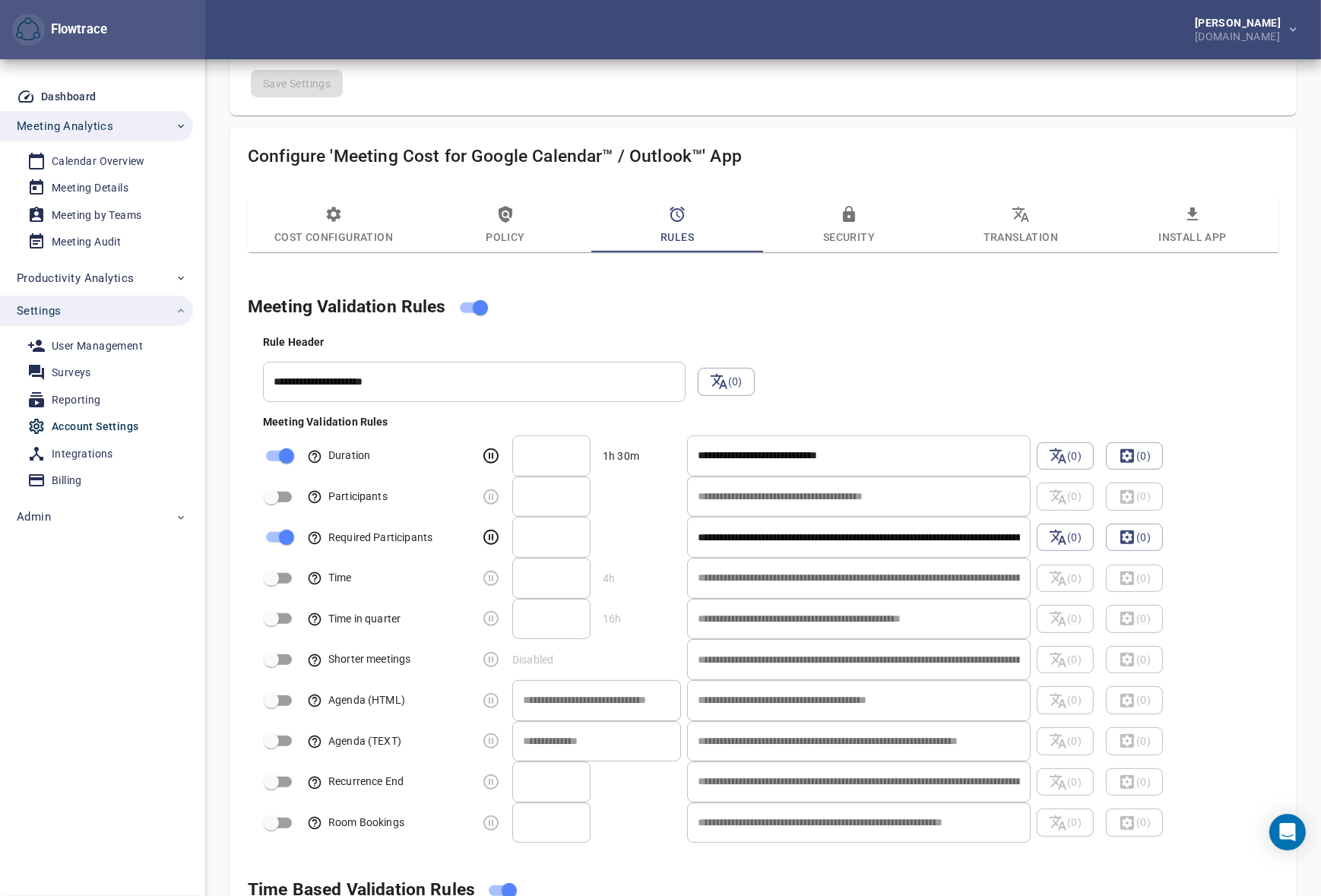
click at [498, 216] on icon "button" at bounding box center [505, 214] width 18 height 18
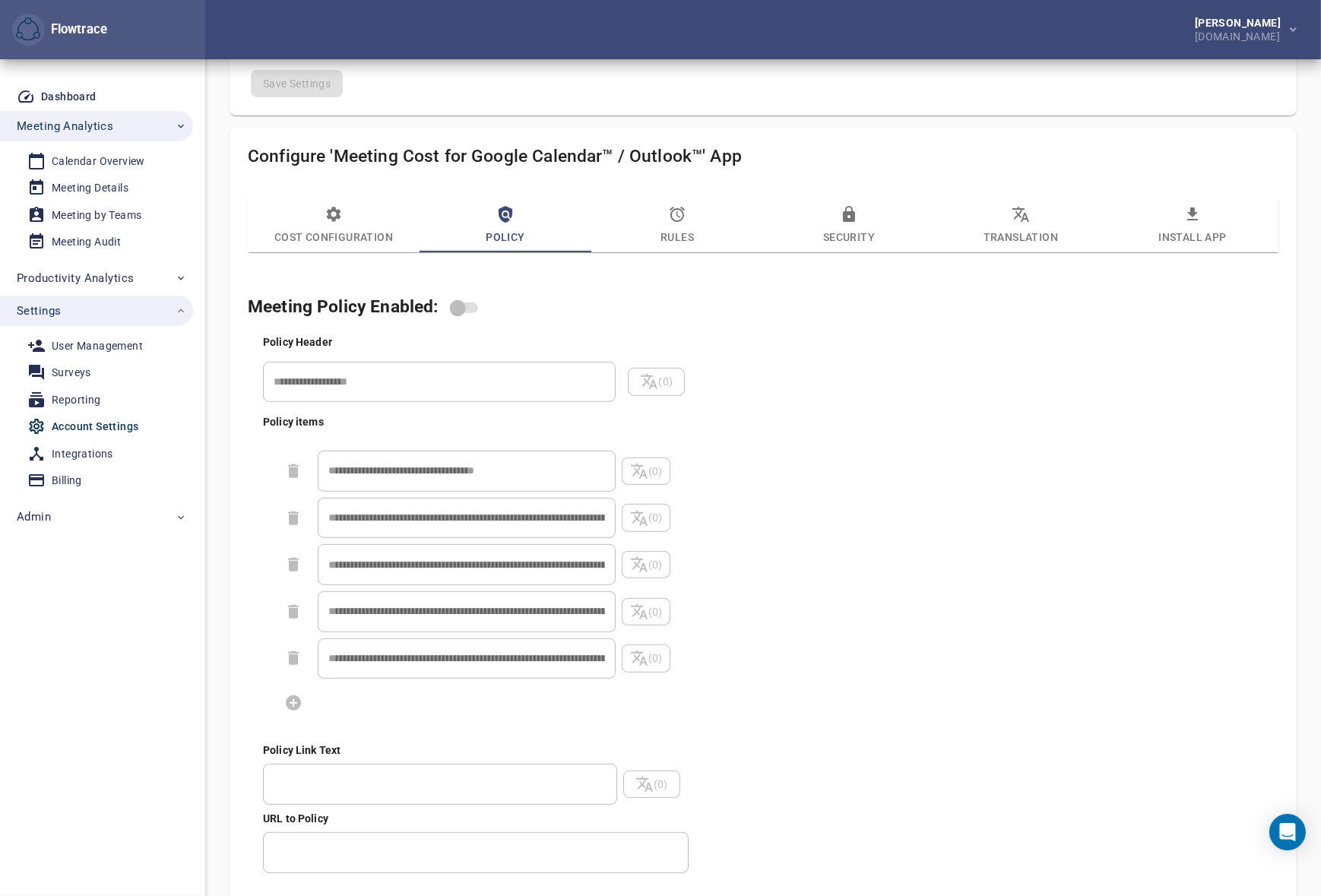
click at [657, 219] on span "Rules" at bounding box center [677, 226] width 154 height 41
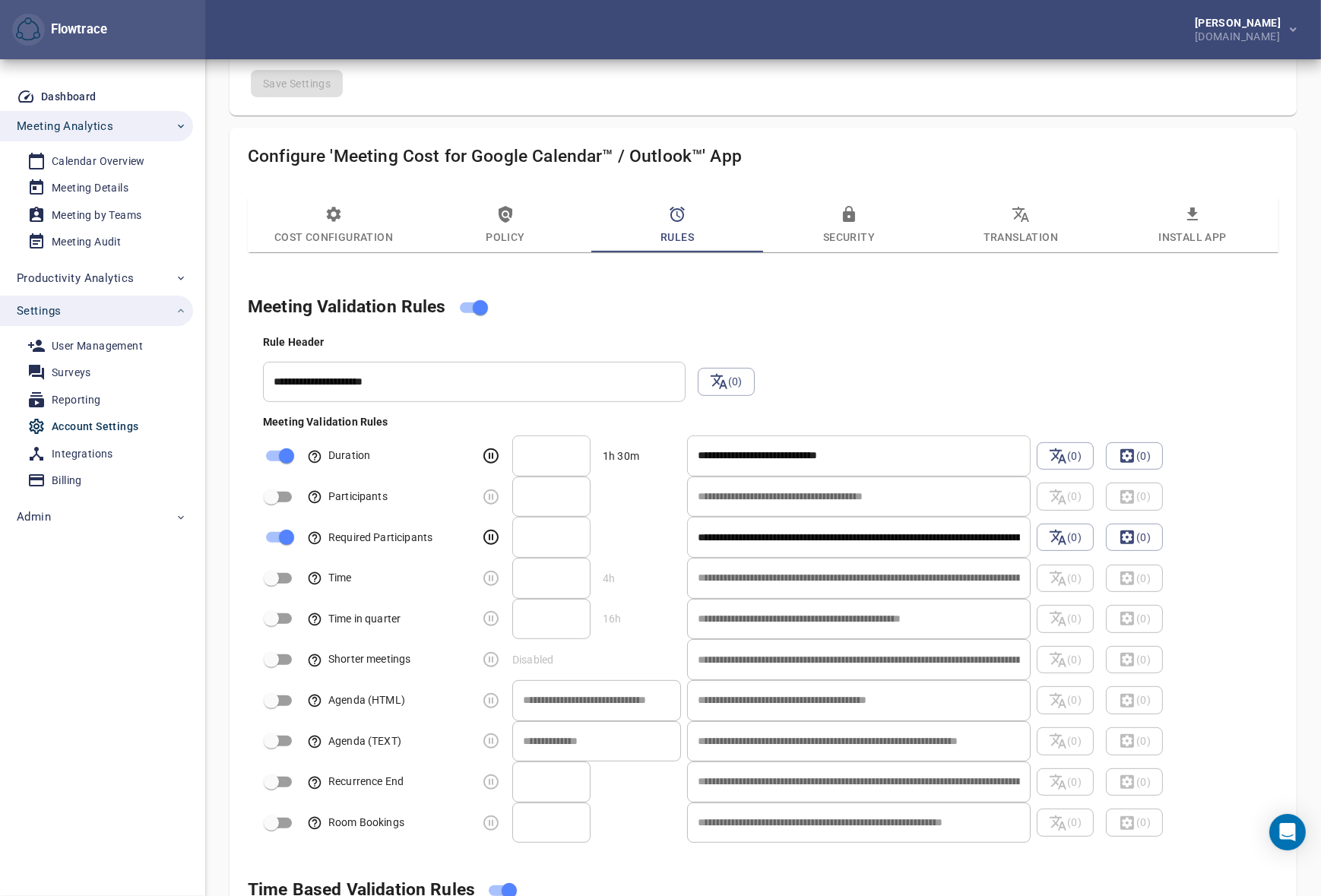
click at [865, 302] on h4 "Meeting Validation Rules" at bounding box center [745, 308] width 994 height 29
click at [877, 42] on div "[PERSON_NAME] [DOMAIN_NAME]" at bounding box center [763, 30] width 1116 height 59
click at [767, 61] on div "Save Settings" at bounding box center [764, 77] width 1055 height 64
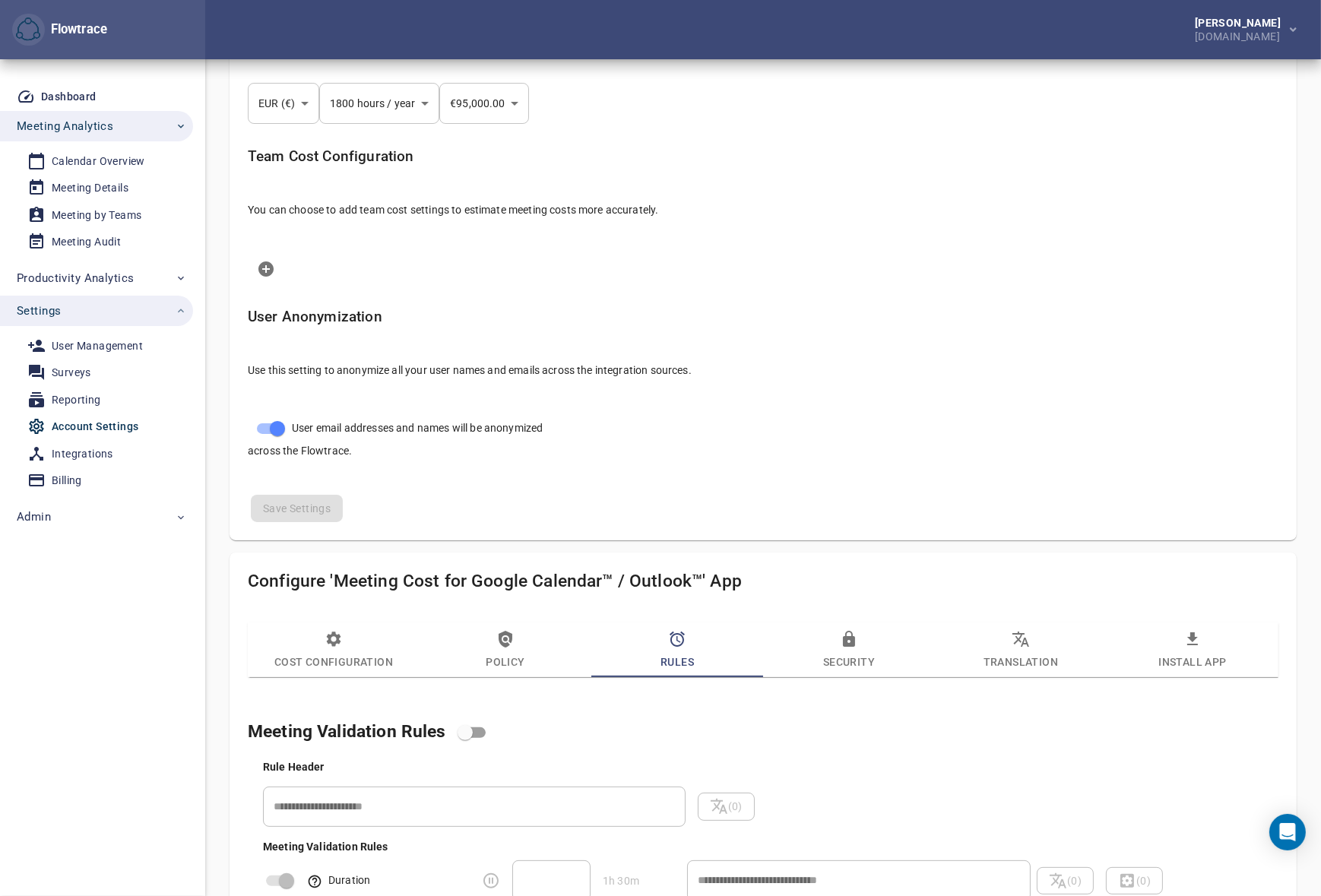
scroll to position [0, 0]
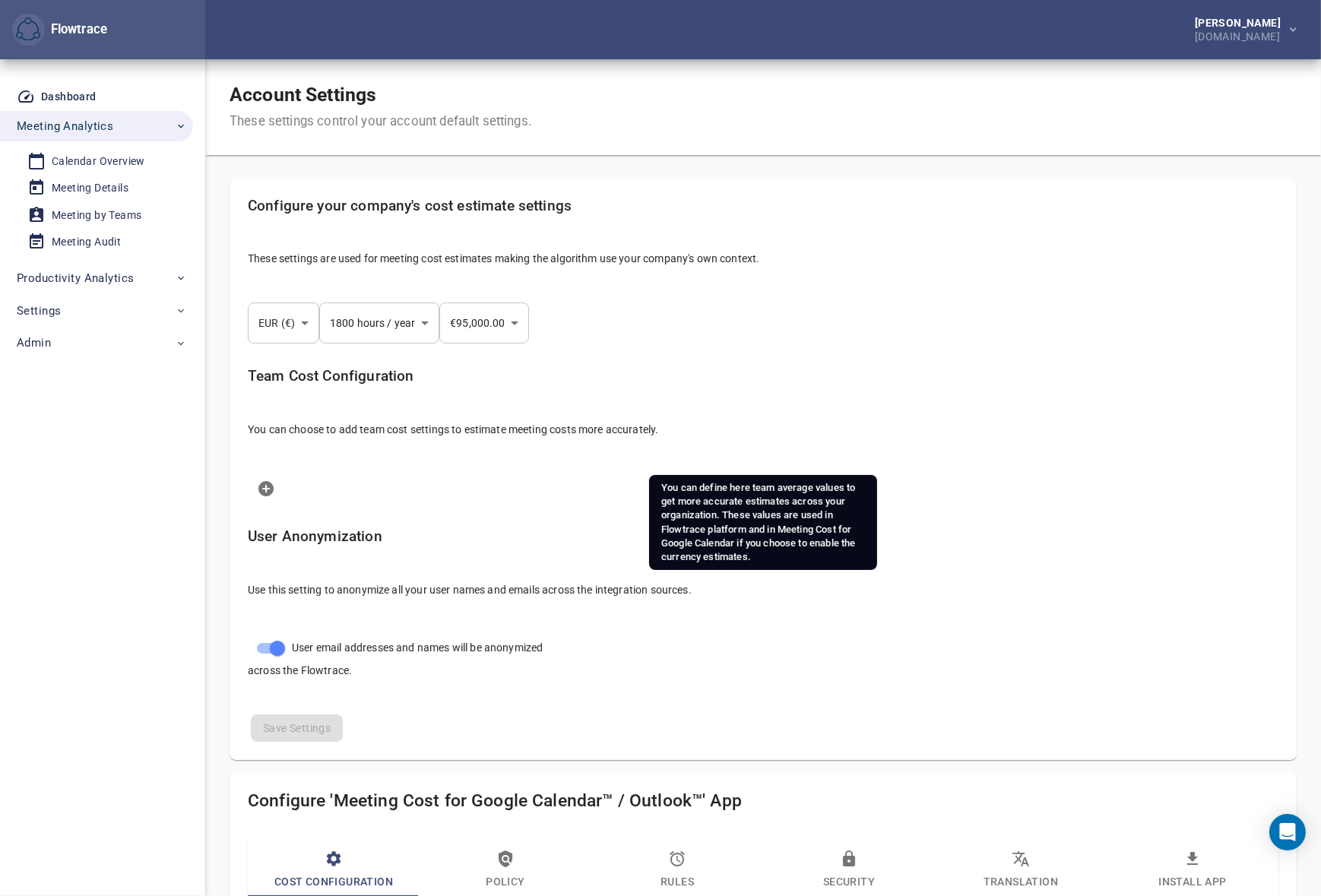
select select "***"
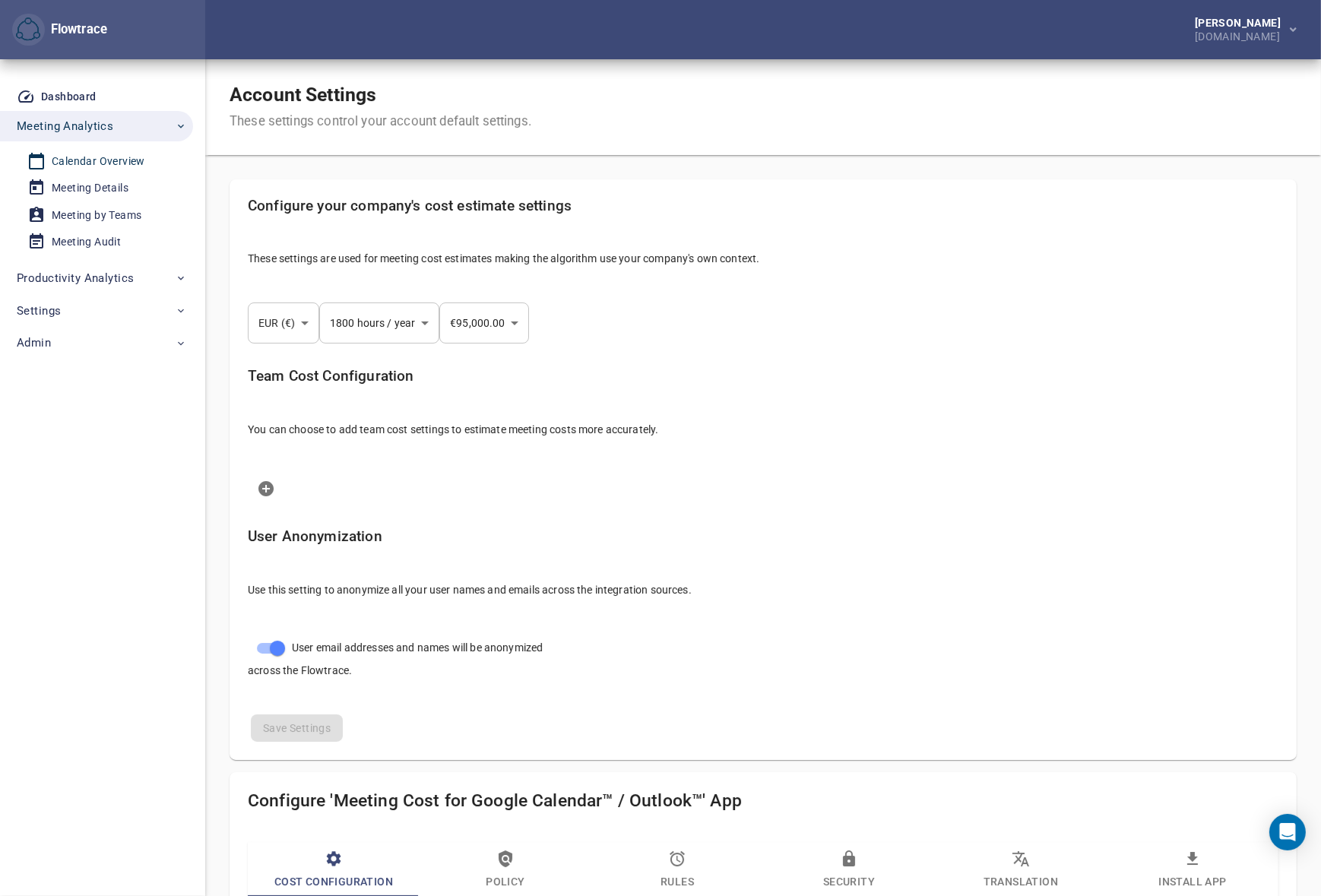
click at [86, 158] on div "Calendar Overview" at bounding box center [98, 161] width 94 height 19
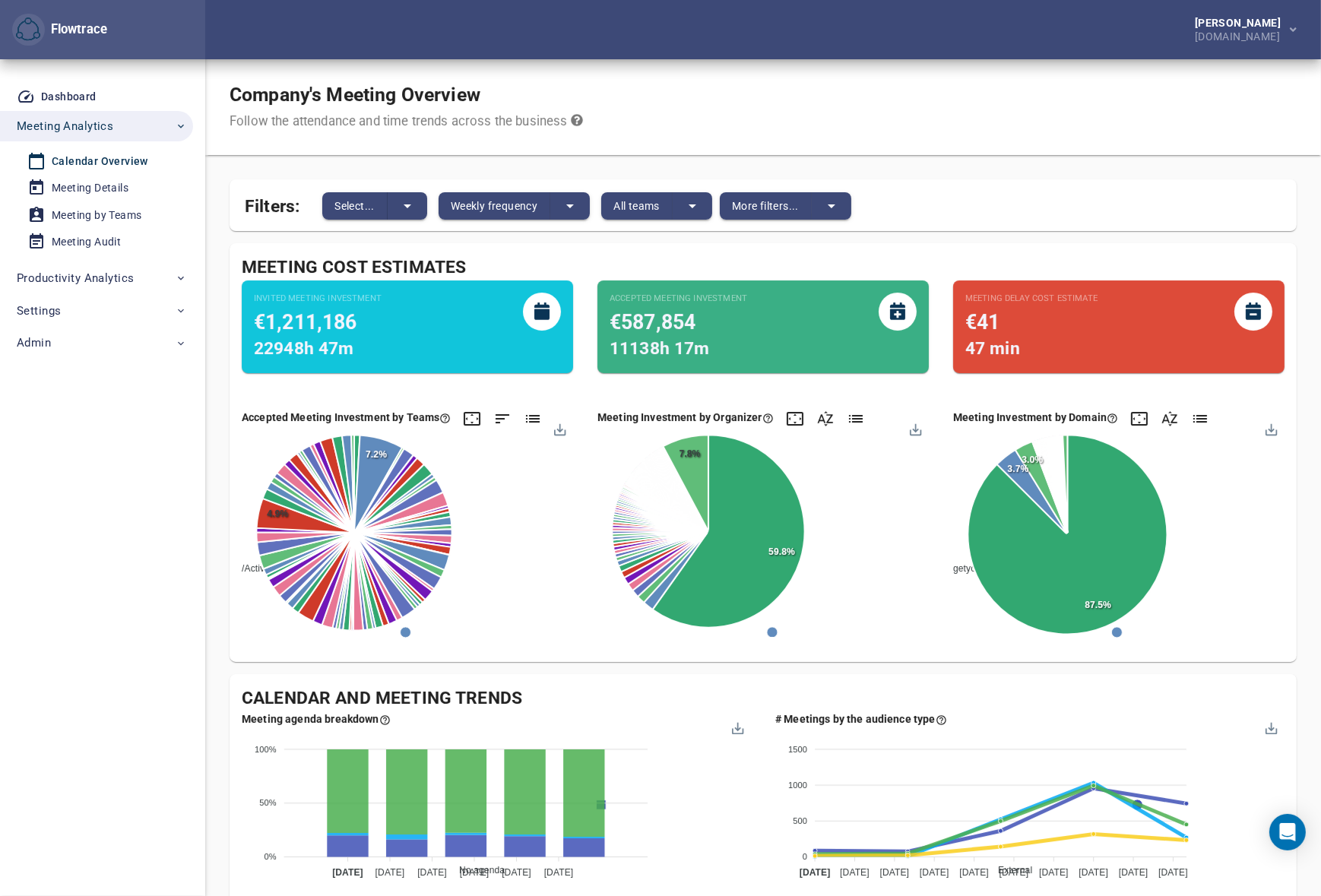
scroll to position [322, 0]
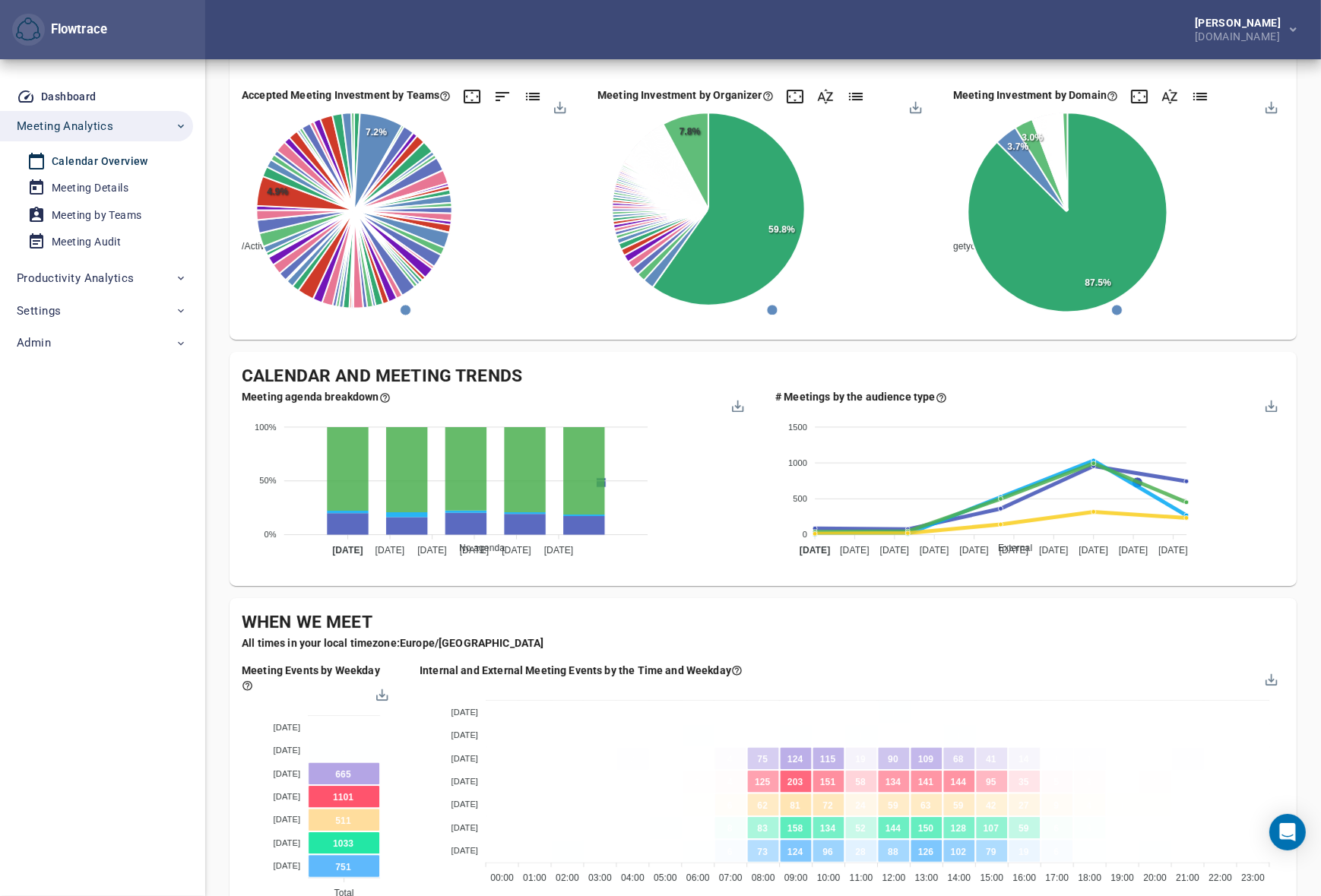
click at [770, 593] on div "Company's Meeting Overview Follow the attendance and time trends across the bus…" at bounding box center [763, 690] width 1067 height 1905
click at [802, 593] on div "Company's Meeting Overview Follow the attendance and time trends across the bus…" at bounding box center [763, 690] width 1067 height 1905
click at [772, 586] on div "Company's Meeting Overview Follow the attendance and time trends across the bus…" at bounding box center [763, 690] width 1067 height 1905
click at [736, 586] on div "Company's Meeting Overview Follow the attendance and time trends across the bus…" at bounding box center [763, 690] width 1067 height 1905
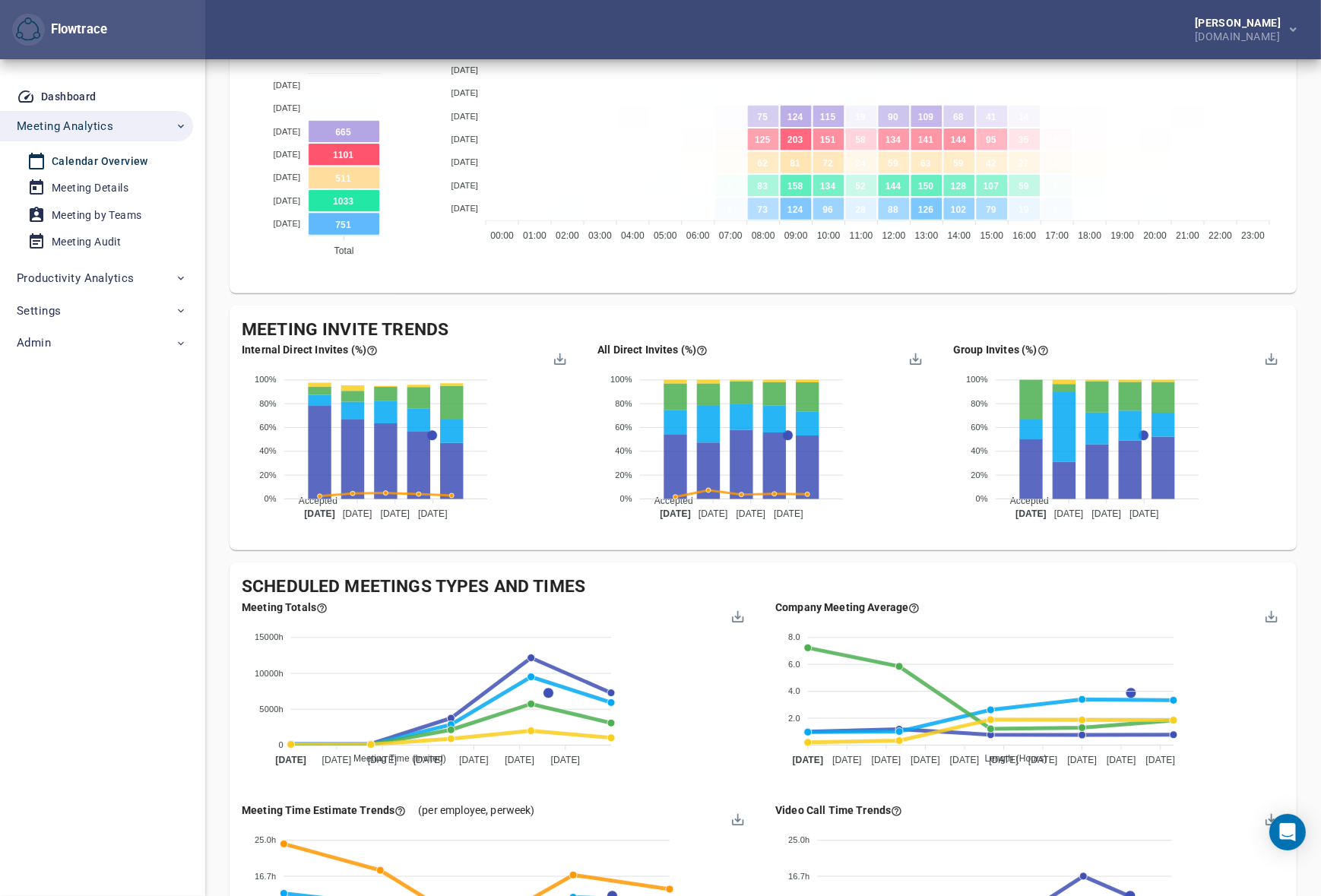
scroll to position [967, 0]
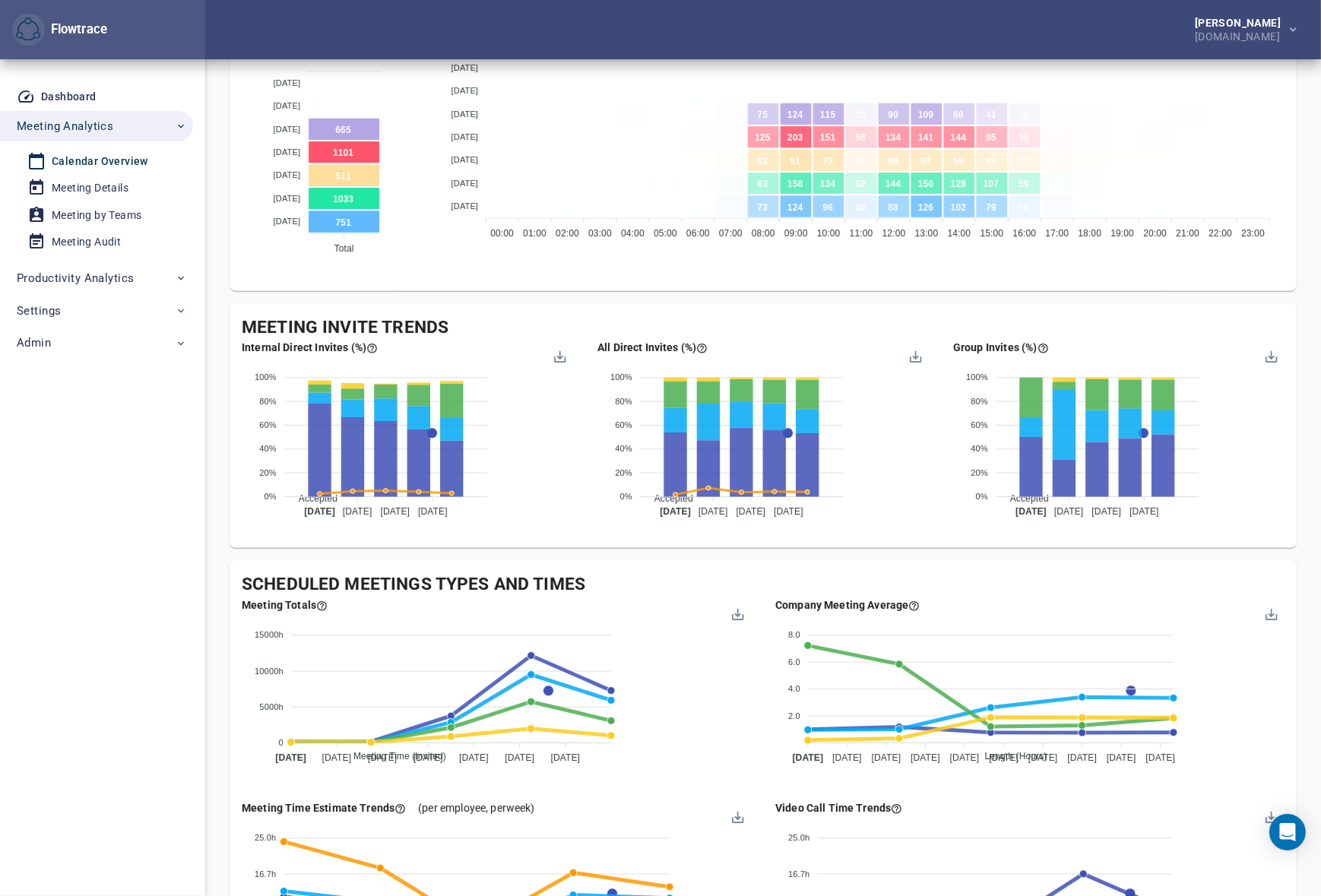
click at [745, 294] on div "Company's Meeting Overview Follow the attendance and time trends across the bus…" at bounding box center [763, 45] width 1067 height 1905
click at [822, 293] on div "Company's Meeting Overview Follow the attendance and time trends across the bus…" at bounding box center [763, 45] width 1067 height 1905
click at [828, 24] on div "[PERSON_NAME] [DOMAIN_NAME]" at bounding box center [763, 30] width 1116 height 59
click at [742, 27] on div "[PERSON_NAME] [DOMAIN_NAME]" at bounding box center [763, 30] width 1116 height 59
click at [1223, 25] on div "[PERSON_NAME]" at bounding box center [1241, 23] width 92 height 11
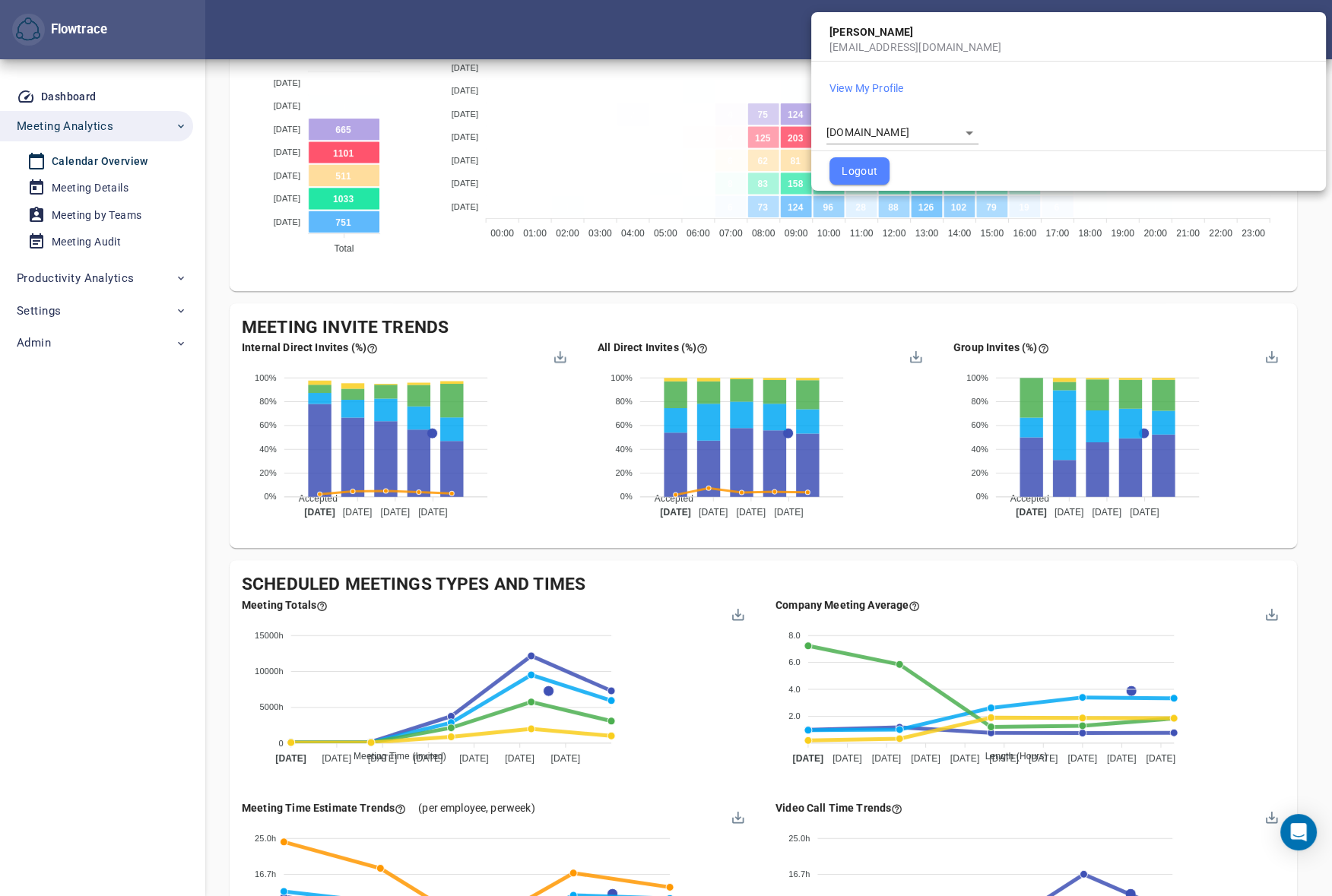
click at [726, 33] on div at bounding box center [666, 448] width 1332 height 896
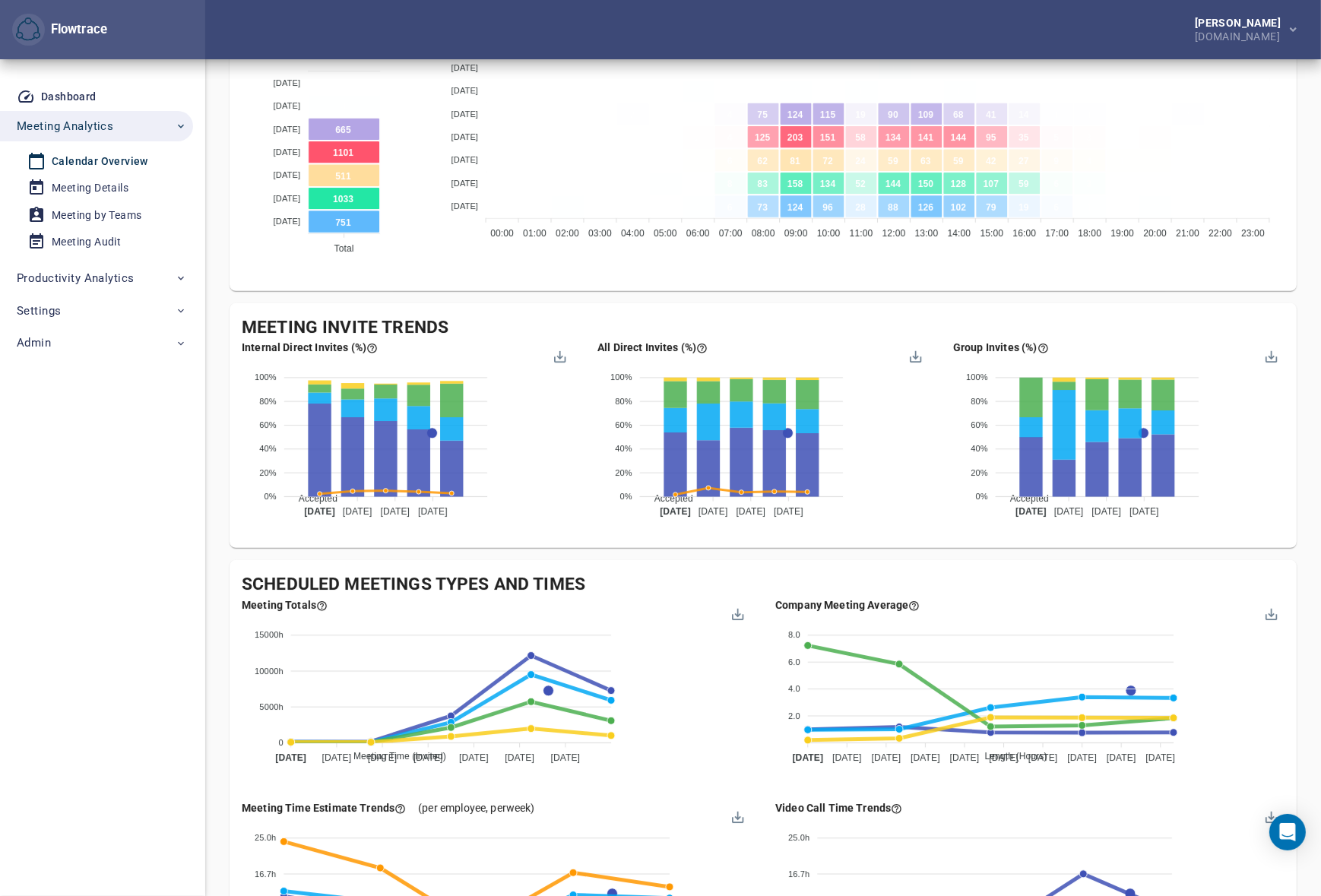
click at [842, 271] on div "Internal and External Meeting Events by the Time and Weekday Sunday Sunday Satu…" at bounding box center [853, 146] width 890 height 279
click at [888, 38] on div "[PERSON_NAME] [DOMAIN_NAME]" at bounding box center [763, 30] width 1116 height 59
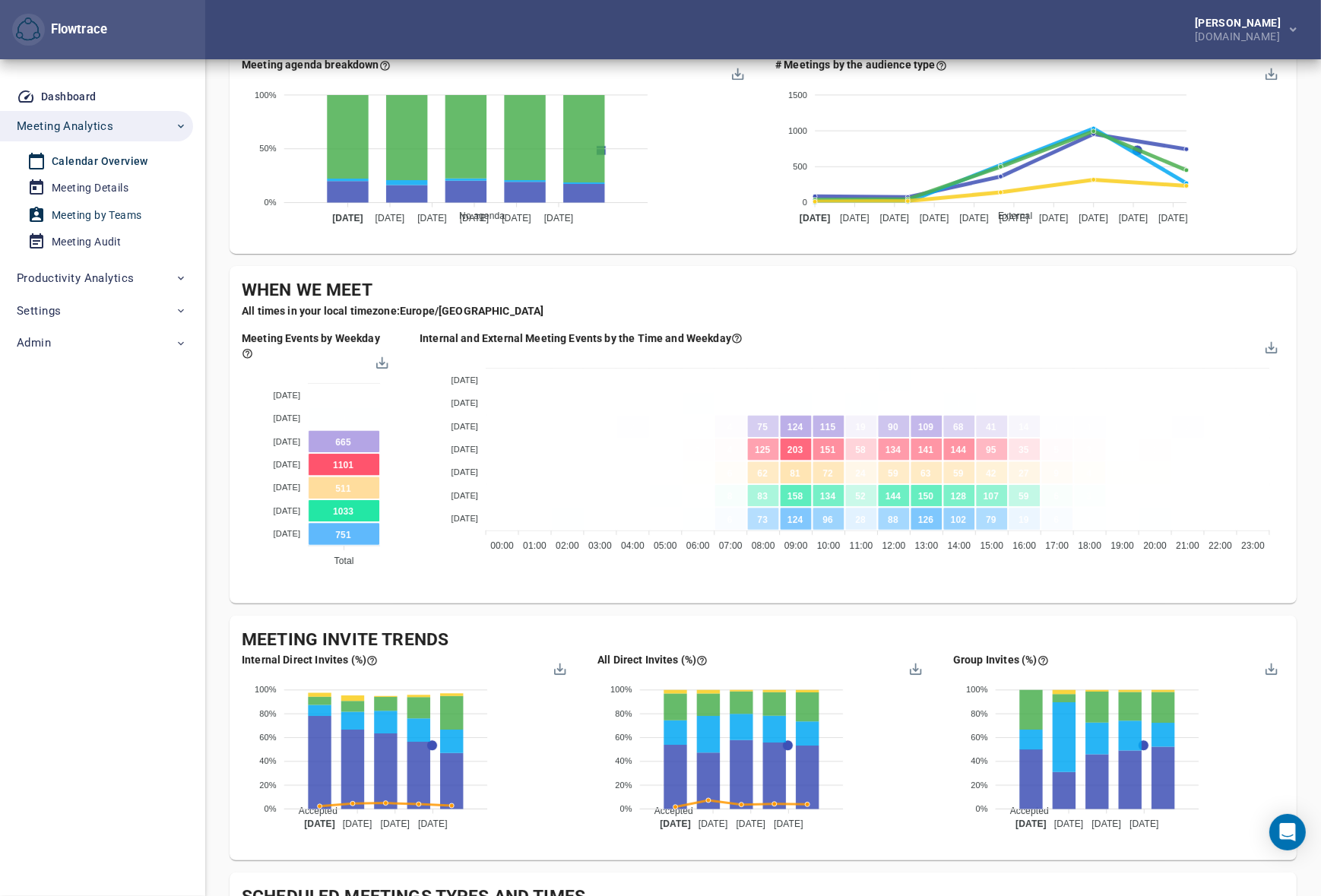
scroll to position [160, 0]
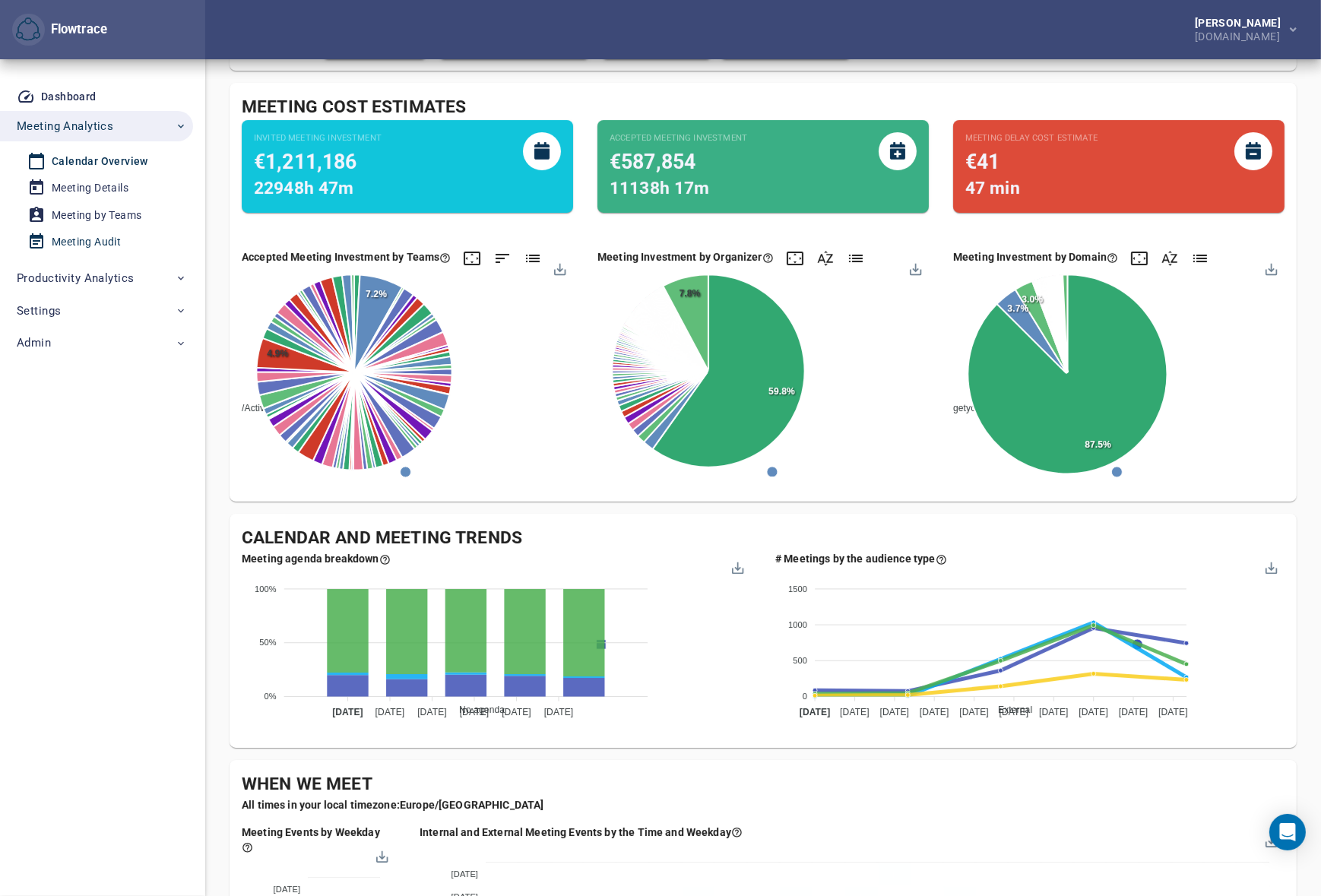
click at [89, 243] on div "Meeting Audit" at bounding box center [86, 241] width 69 height 19
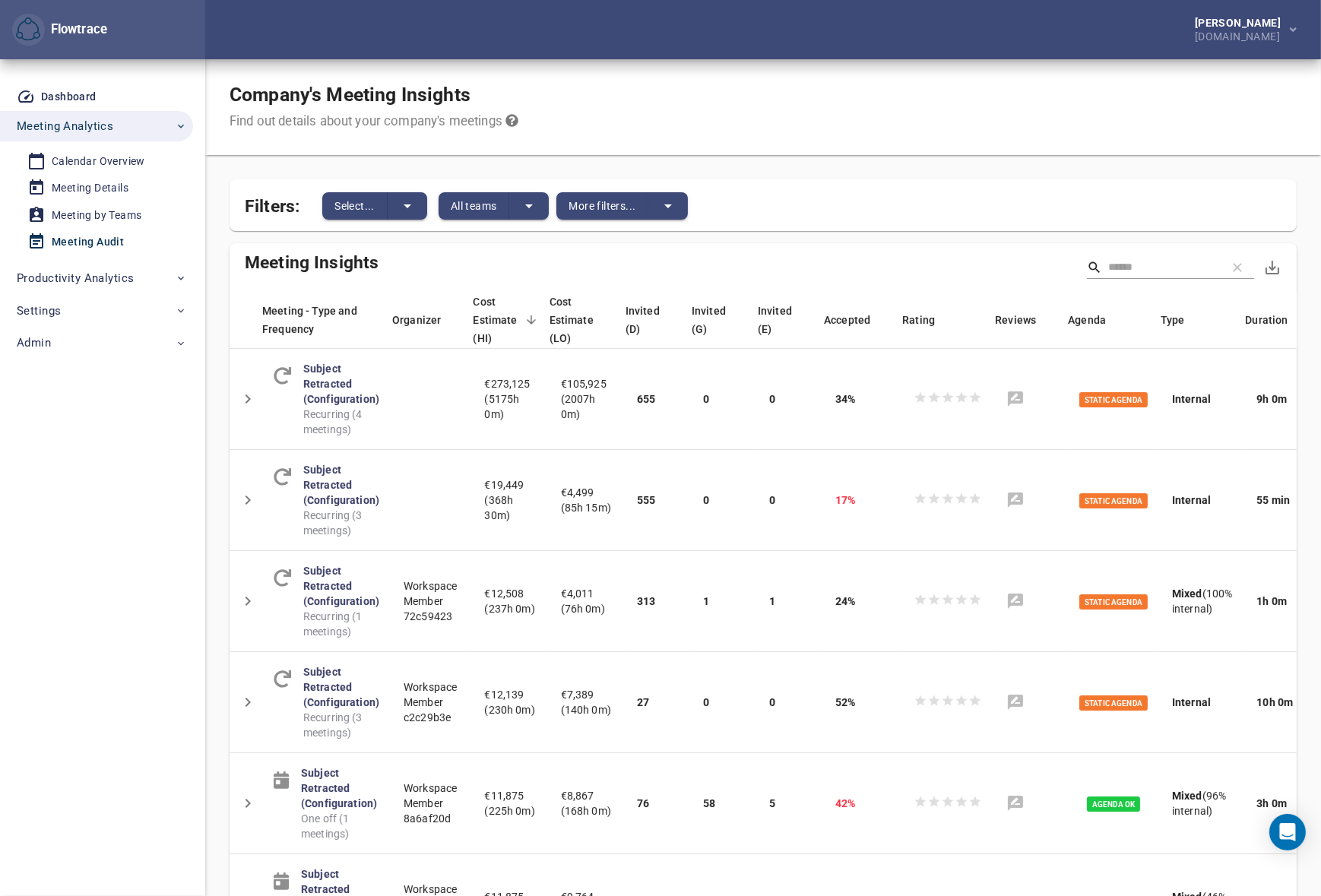
click at [861, 105] on div "Company's Meeting Insights Find out details about your company's meetings" at bounding box center [763, 107] width 1116 height 95
click at [1245, 321] on span "Duration" at bounding box center [1276, 320] width 62 height 18
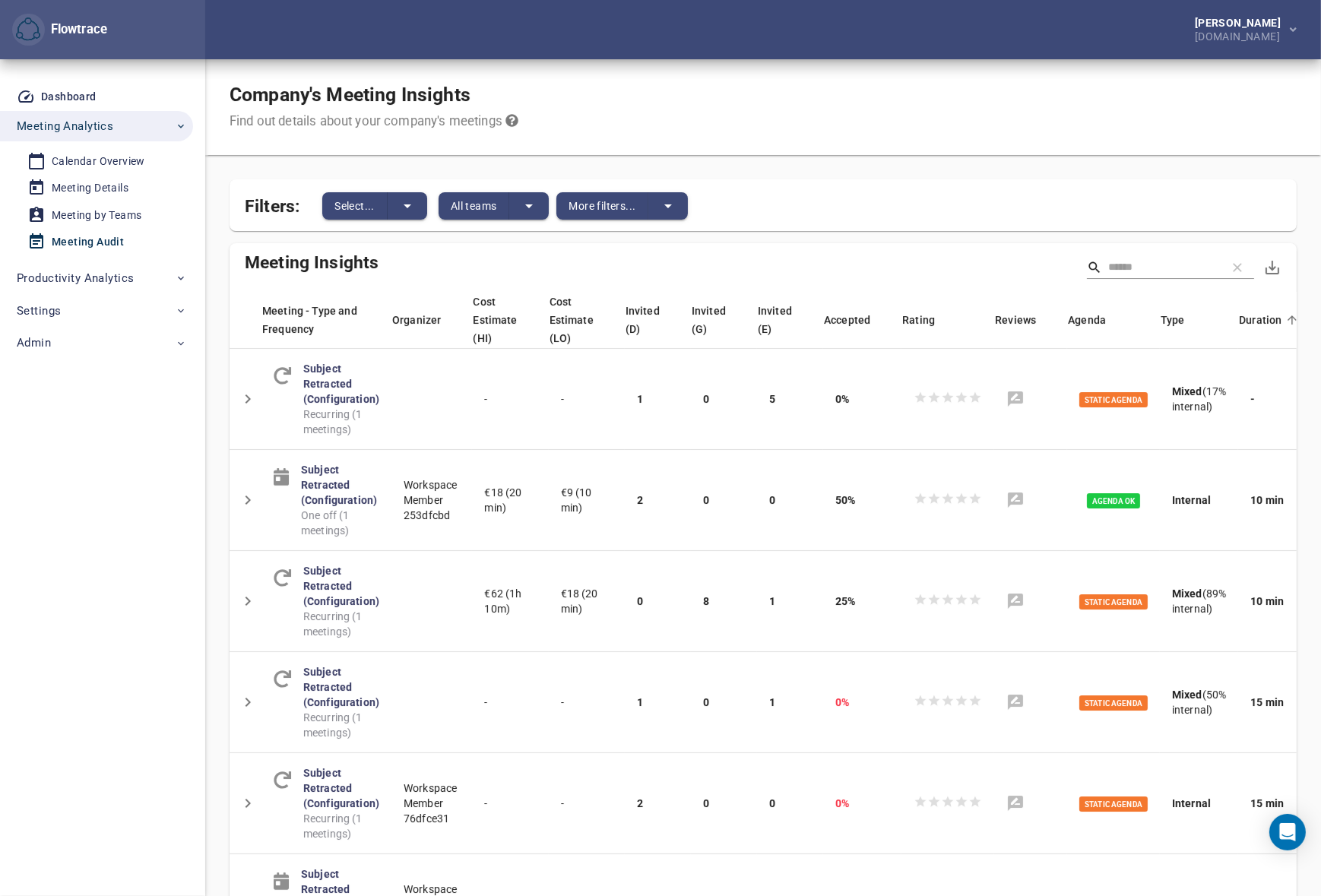
click at [1243, 321] on span "Duration" at bounding box center [1270, 320] width 62 height 18
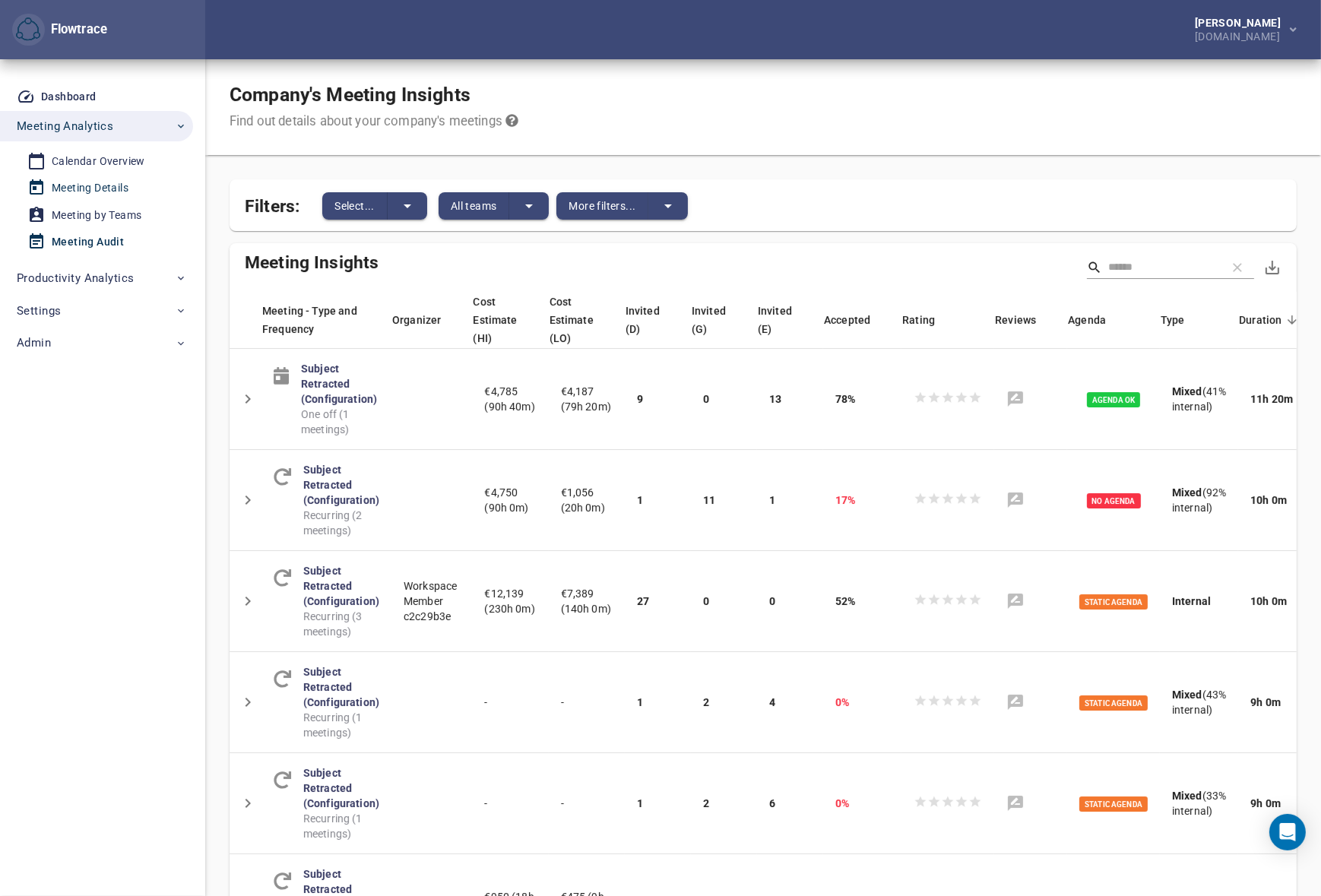
click at [80, 187] on div "Meeting Details" at bounding box center [89, 187] width 77 height 19
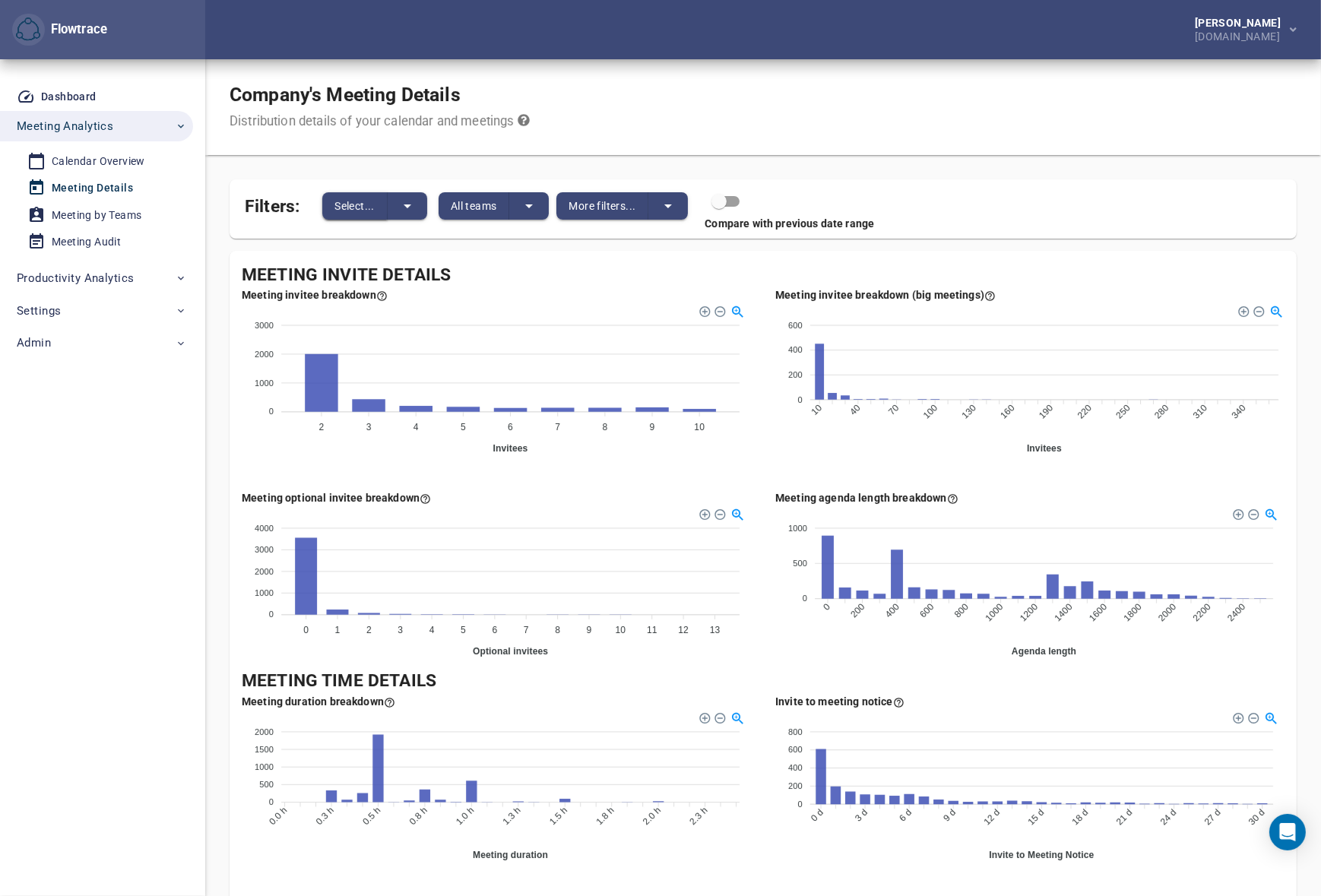
click at [364, 201] on span "Select..." at bounding box center [354, 206] width 41 height 18
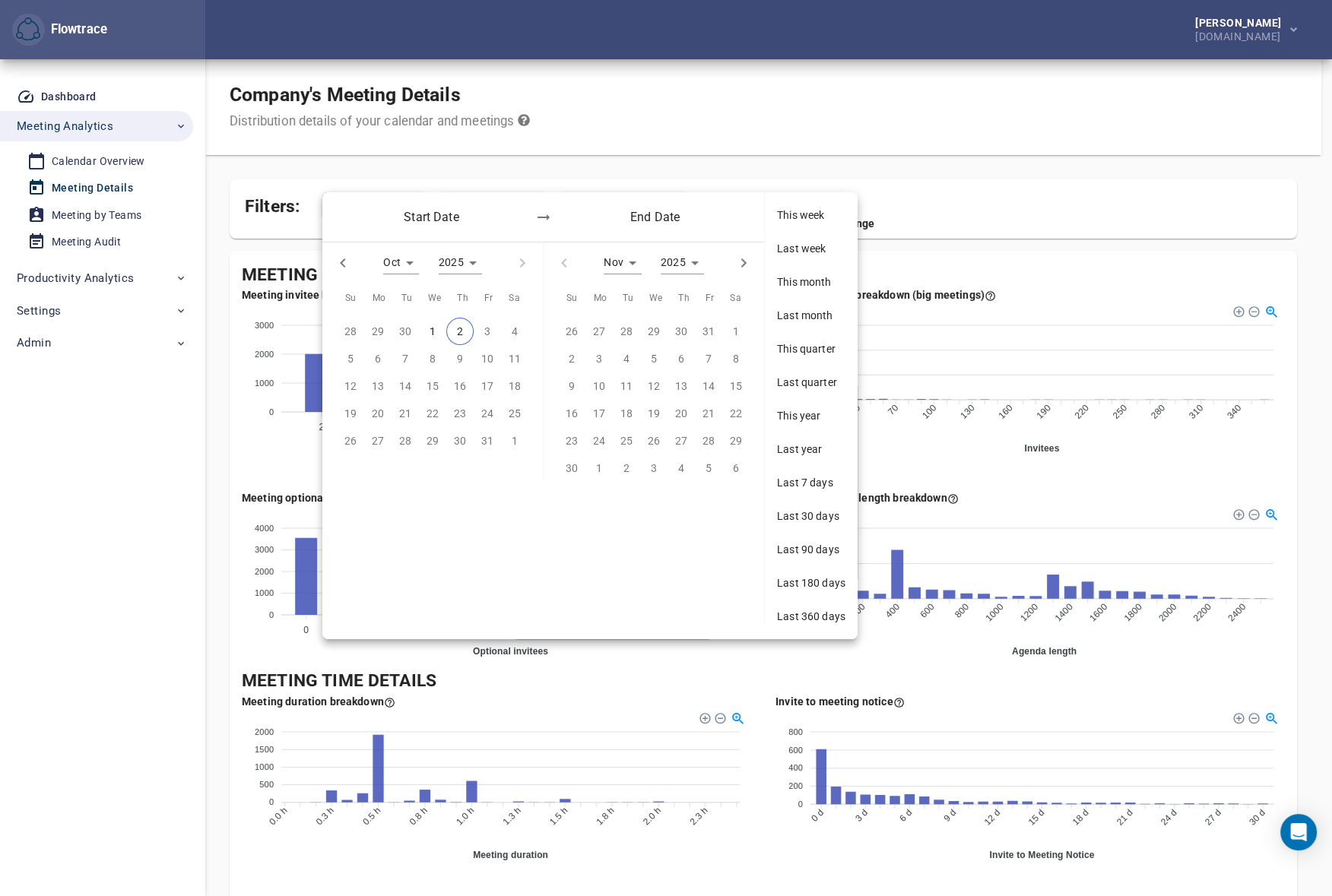
click at [813, 482] on span "Last 7 days" at bounding box center [811, 483] width 68 height 15
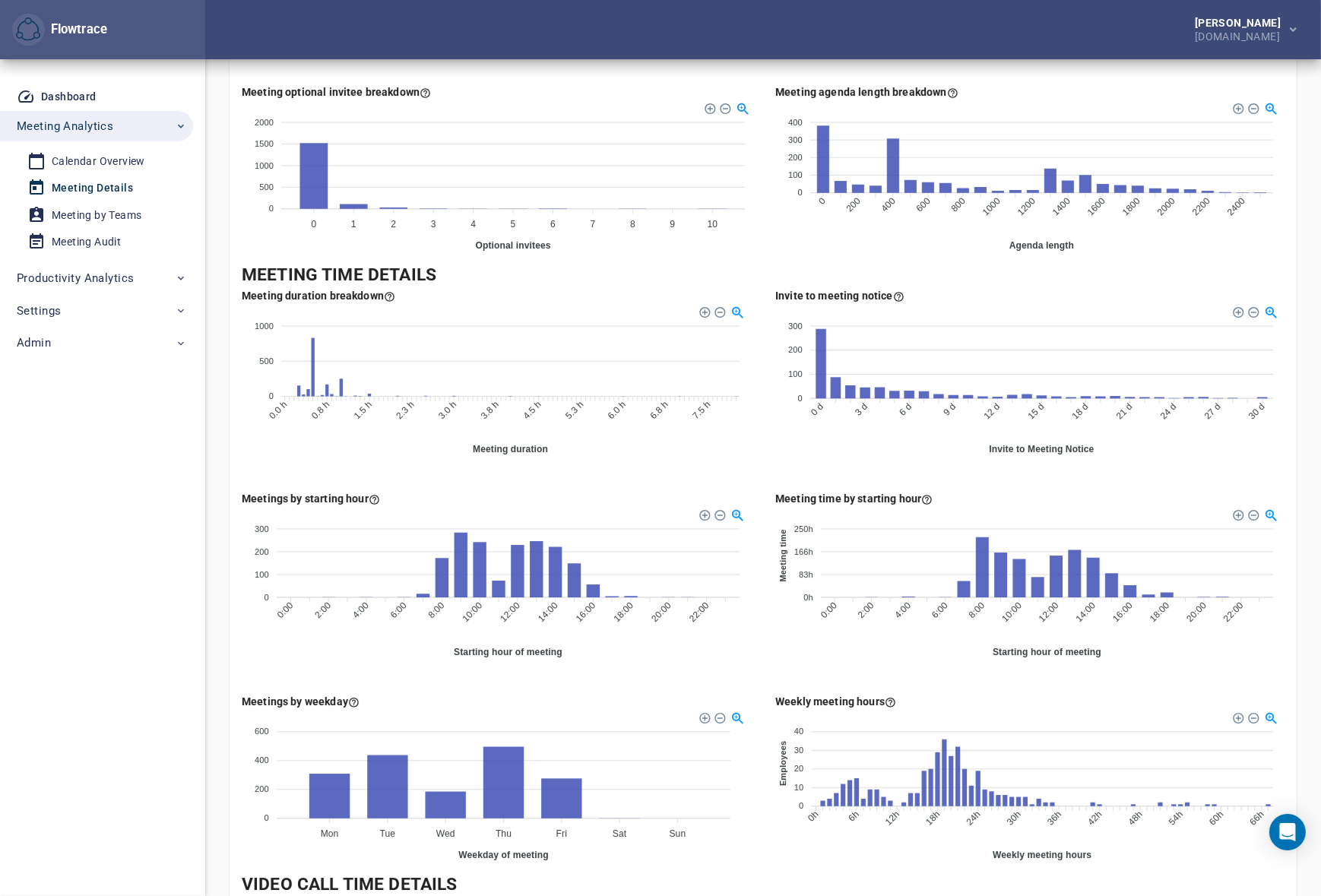
scroll to position [360, 0]
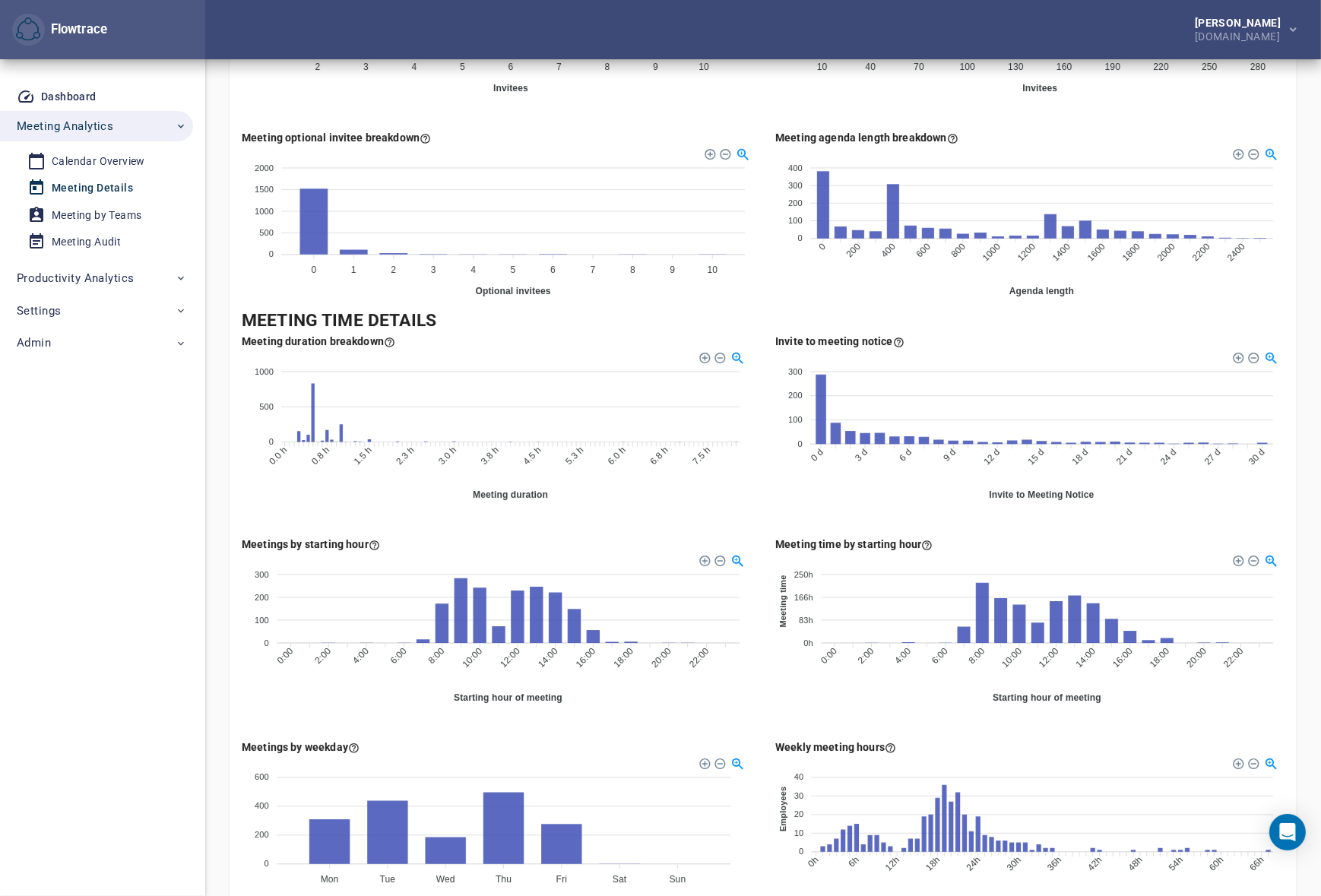
click at [702, 31] on div "[PERSON_NAME] [DOMAIN_NAME]" at bounding box center [763, 30] width 1116 height 59
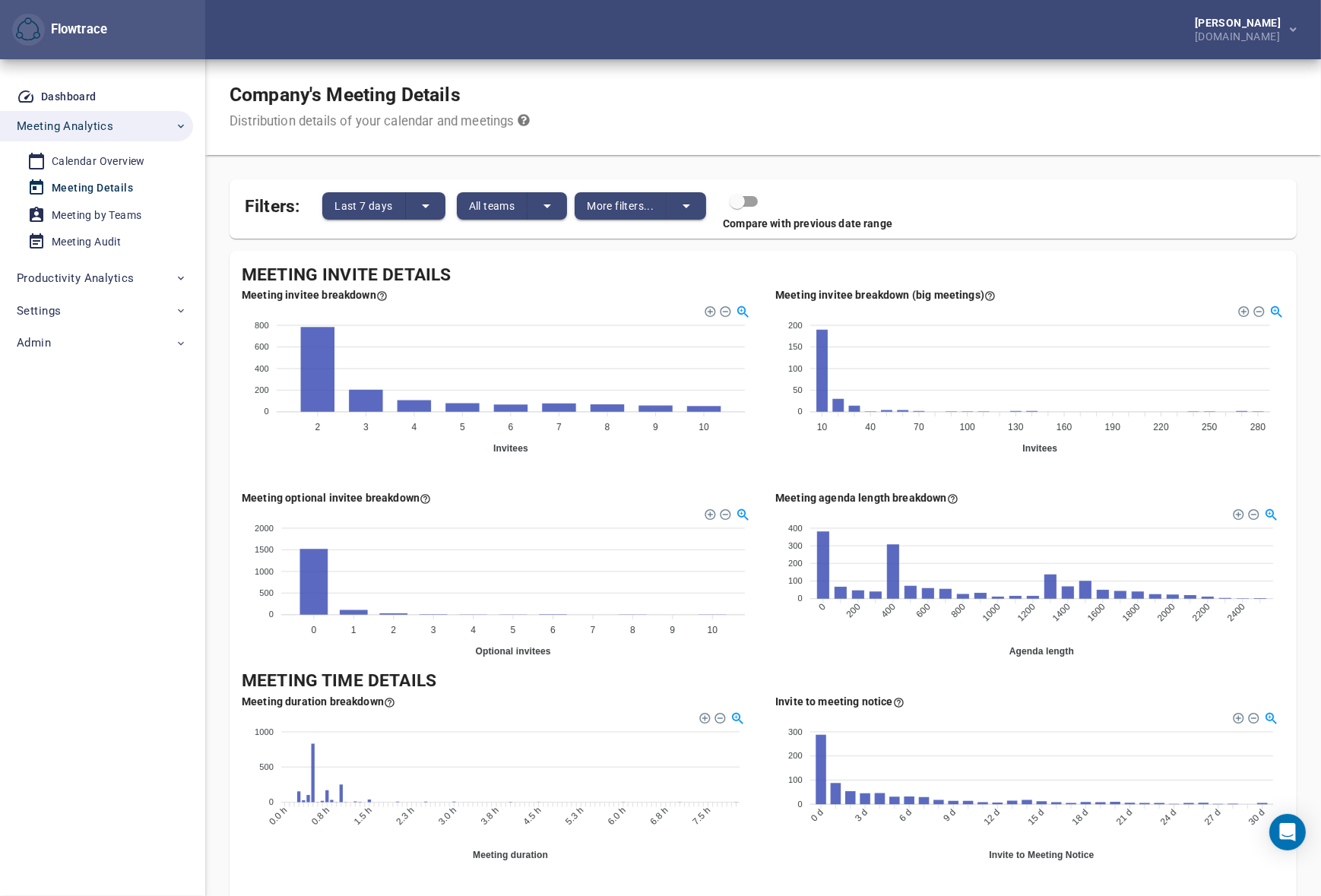
scroll to position [0, 0]
click at [376, 211] on span "Last 7 days" at bounding box center [363, 206] width 58 height 18
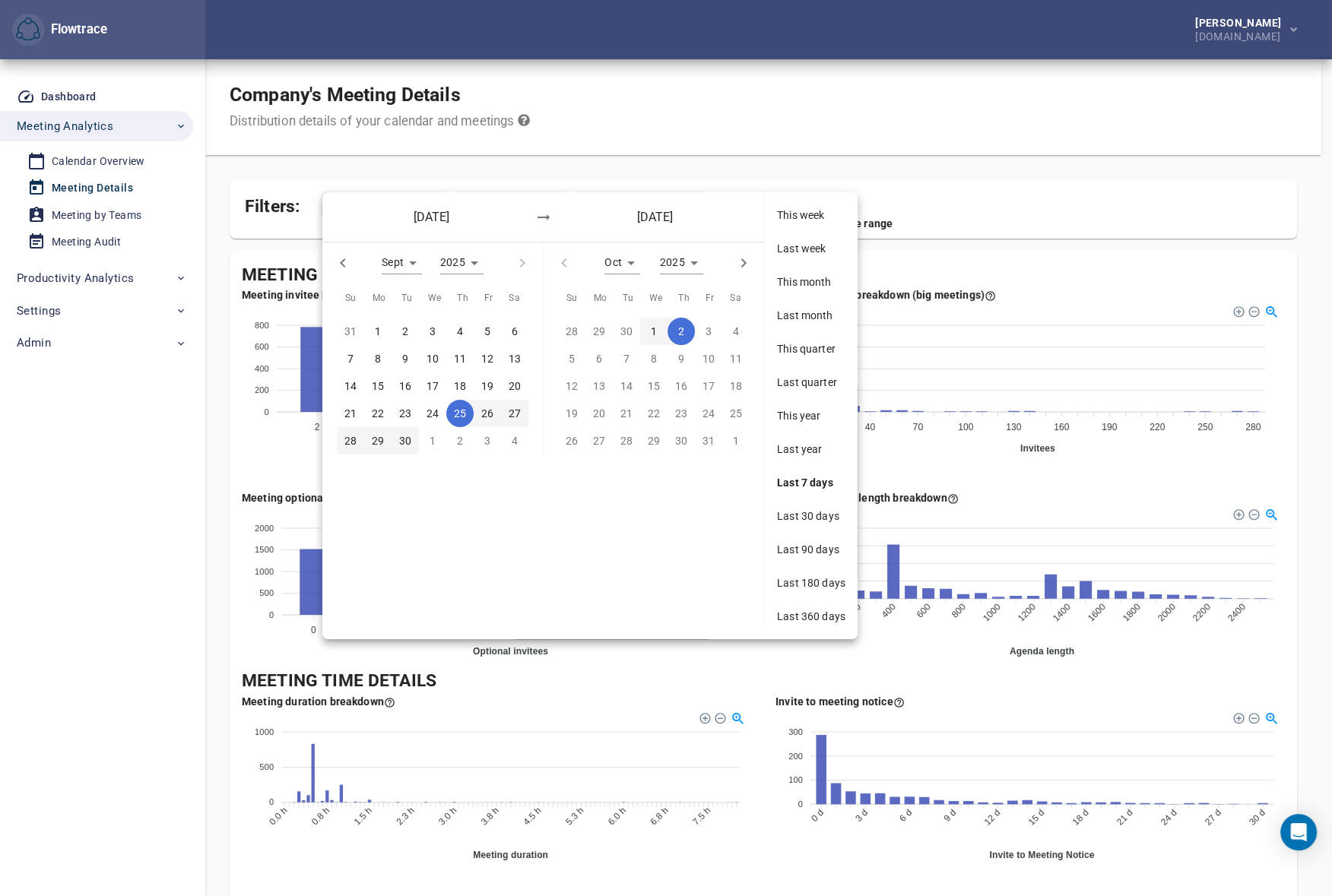
click at [812, 580] on span "Last 180 days" at bounding box center [811, 583] width 68 height 15
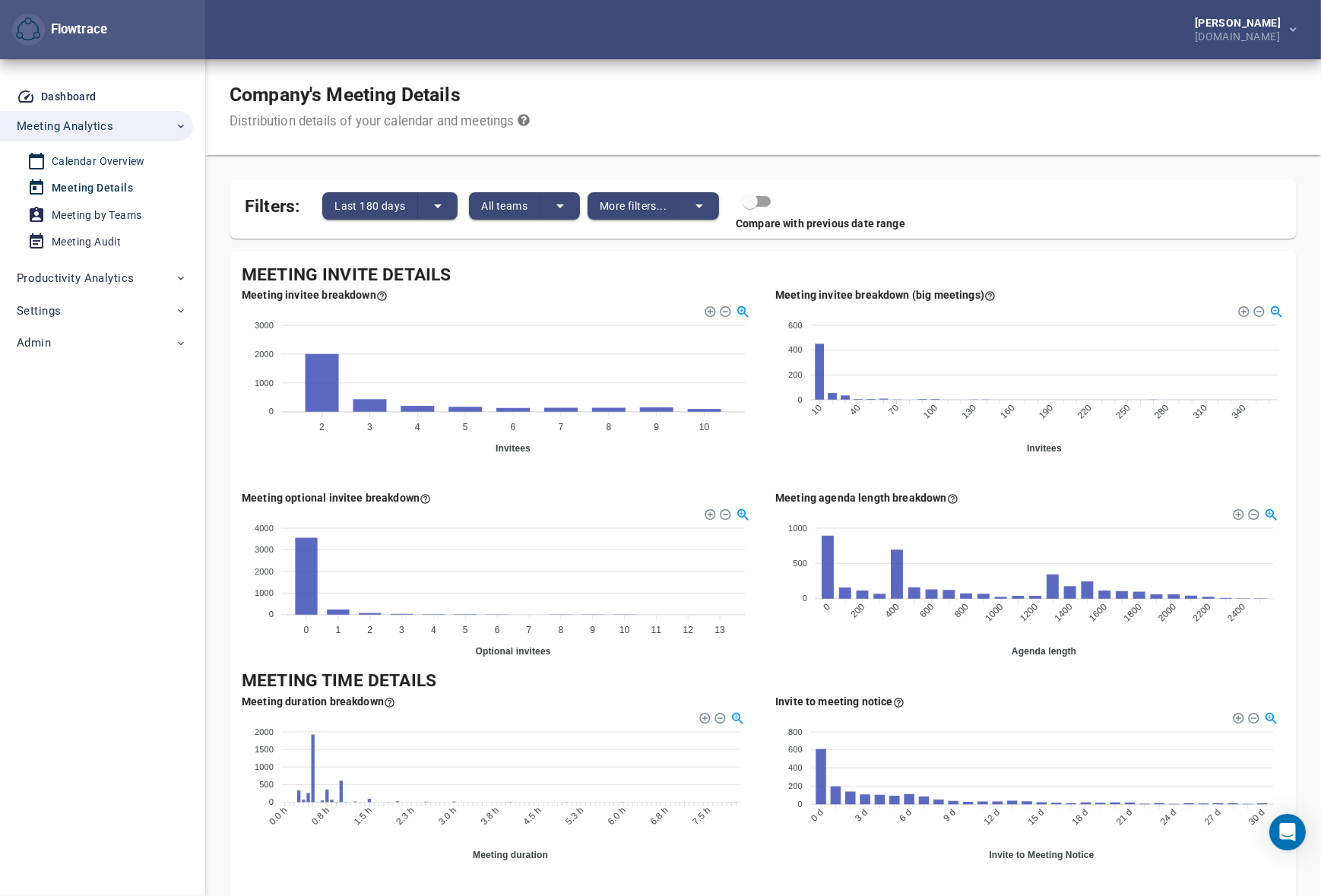
click at [108, 162] on div "Calendar Overview" at bounding box center [98, 161] width 94 height 19
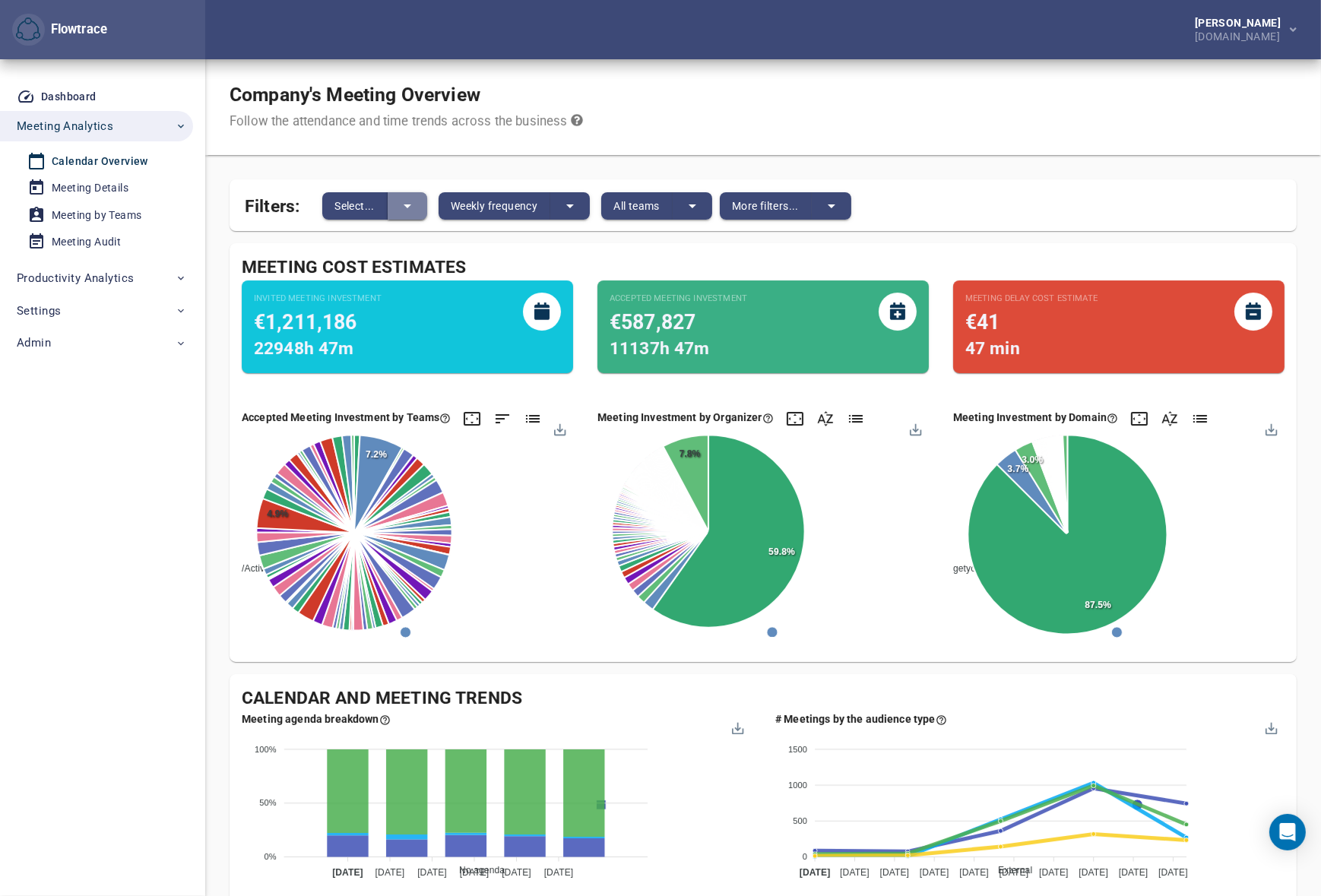
click at [408, 212] on icon "split button" at bounding box center [407, 206] width 18 height 18
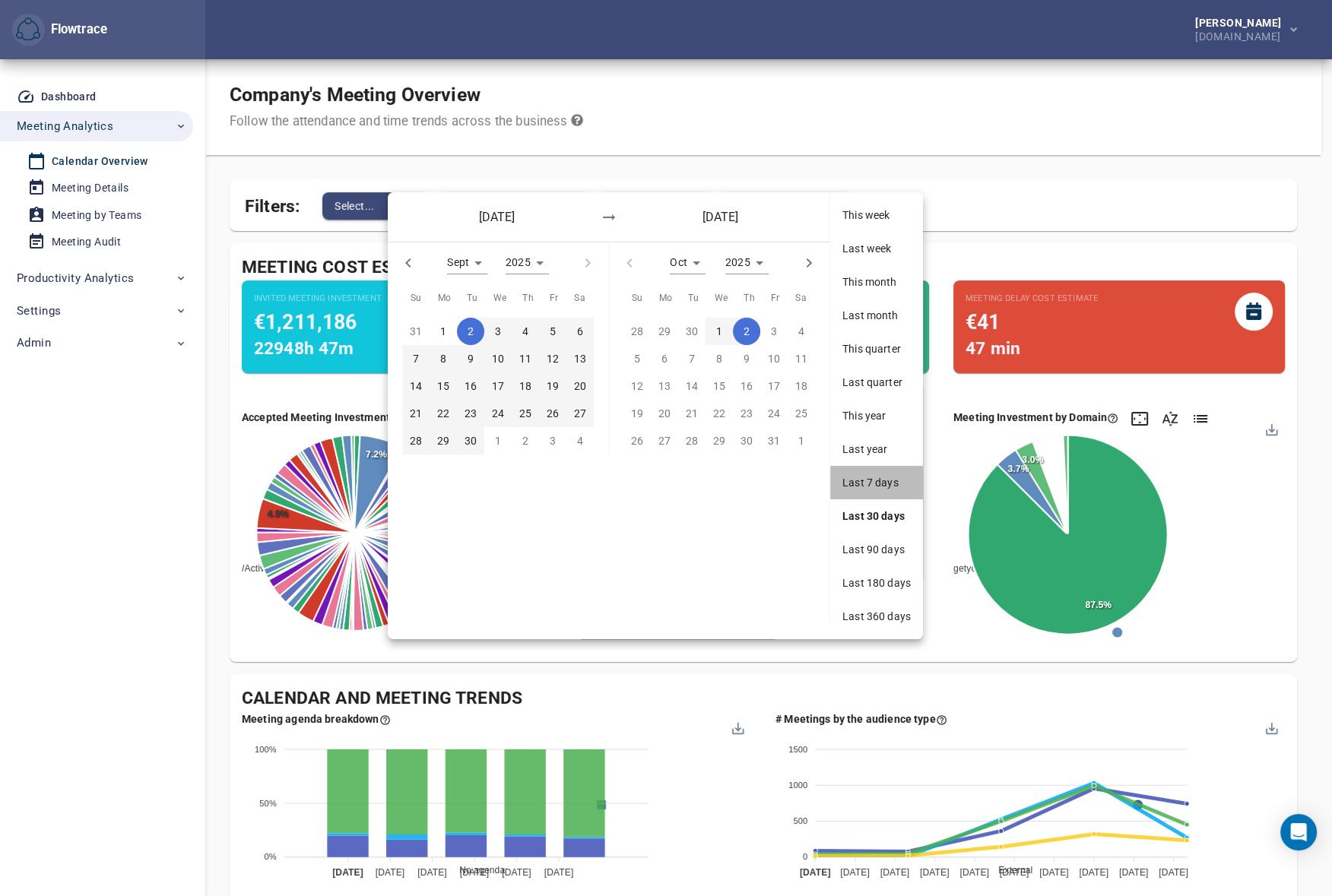
click at [868, 483] on span "Last 7 days" at bounding box center [876, 483] width 68 height 15
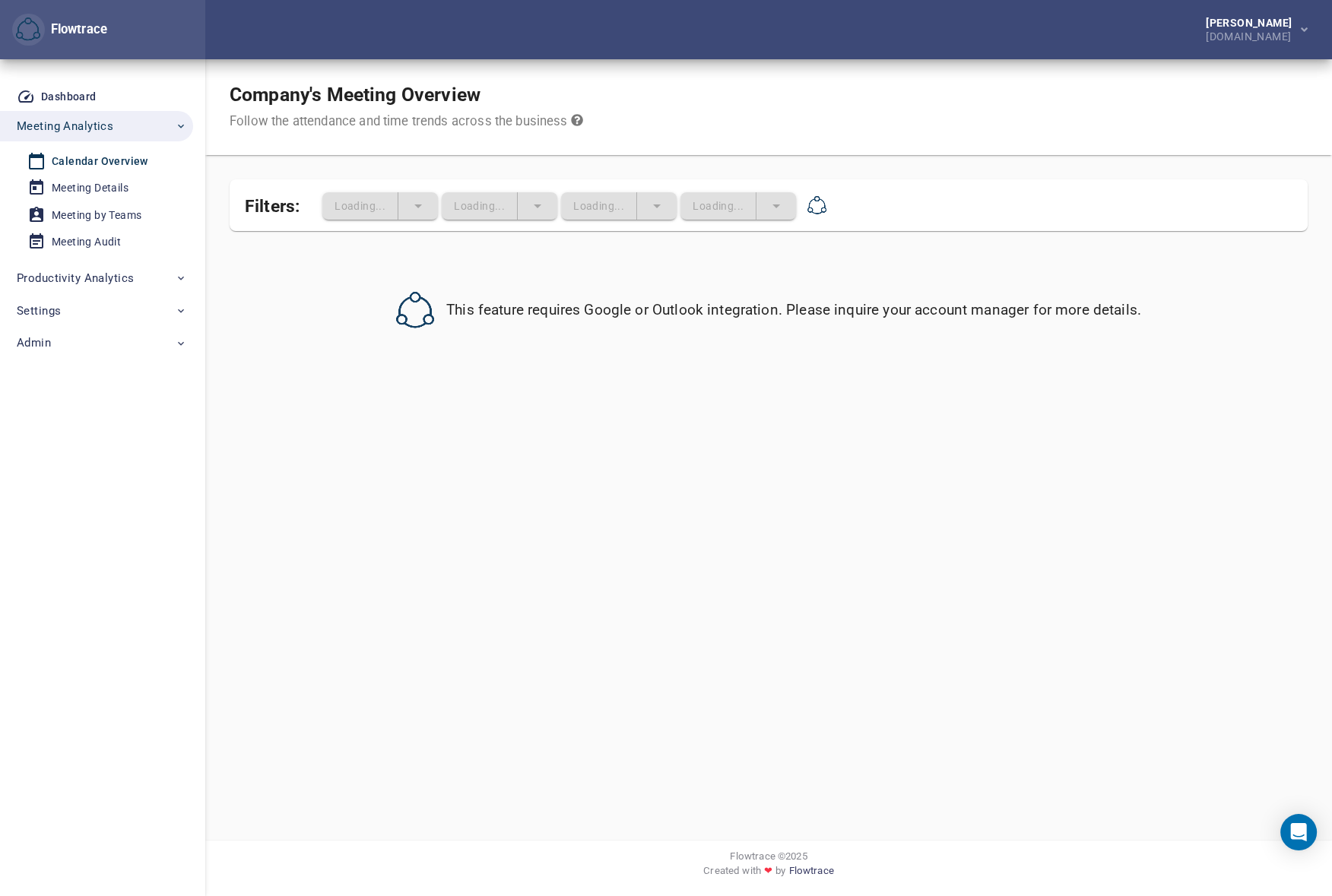
click at [221, 215] on div "Company's Meeting Overview Follow the attendance and time trends across the bus…" at bounding box center [768, 450] width 1127 height 782
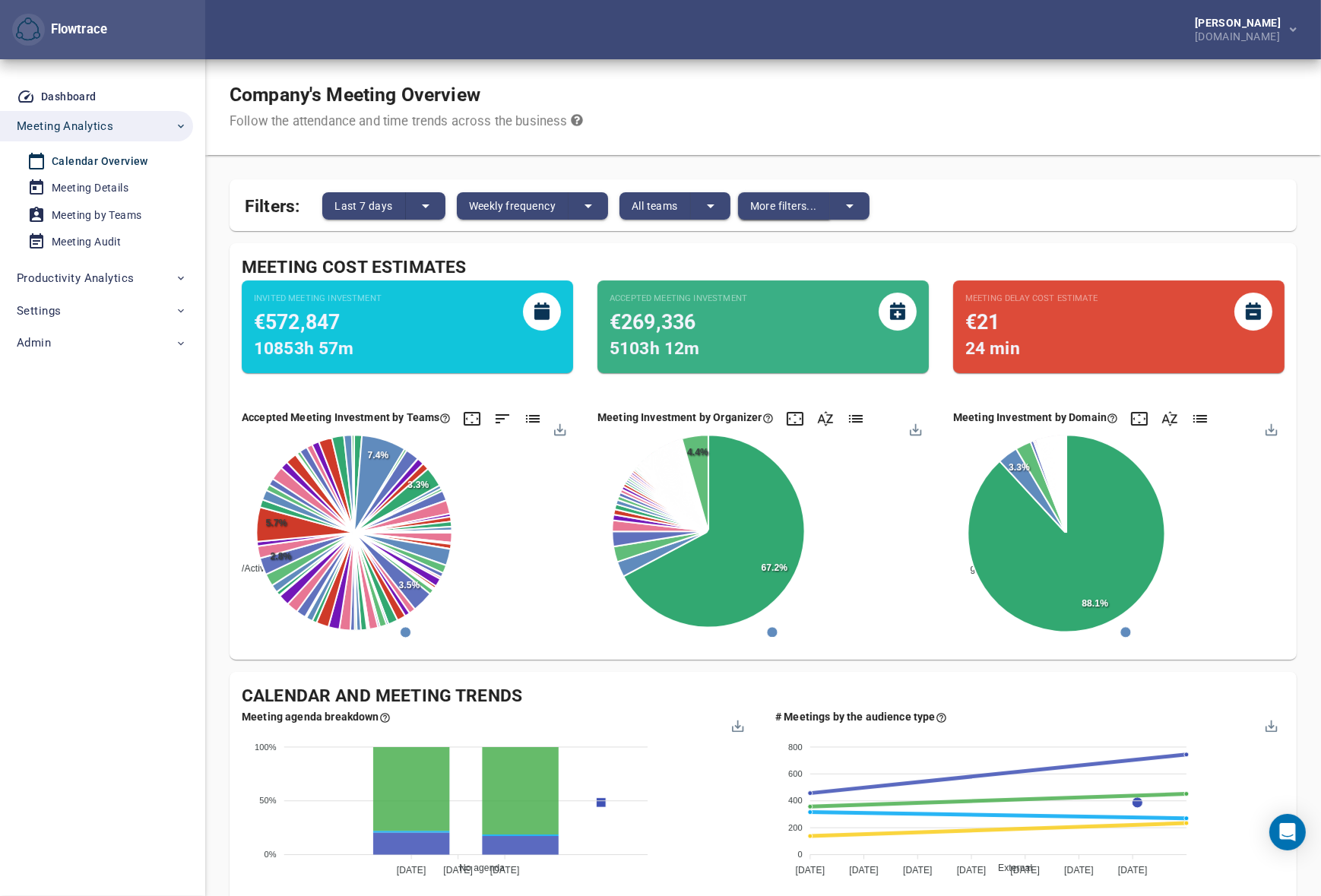
click at [799, 194] on button "More filters..." at bounding box center [784, 206] width 92 height 27
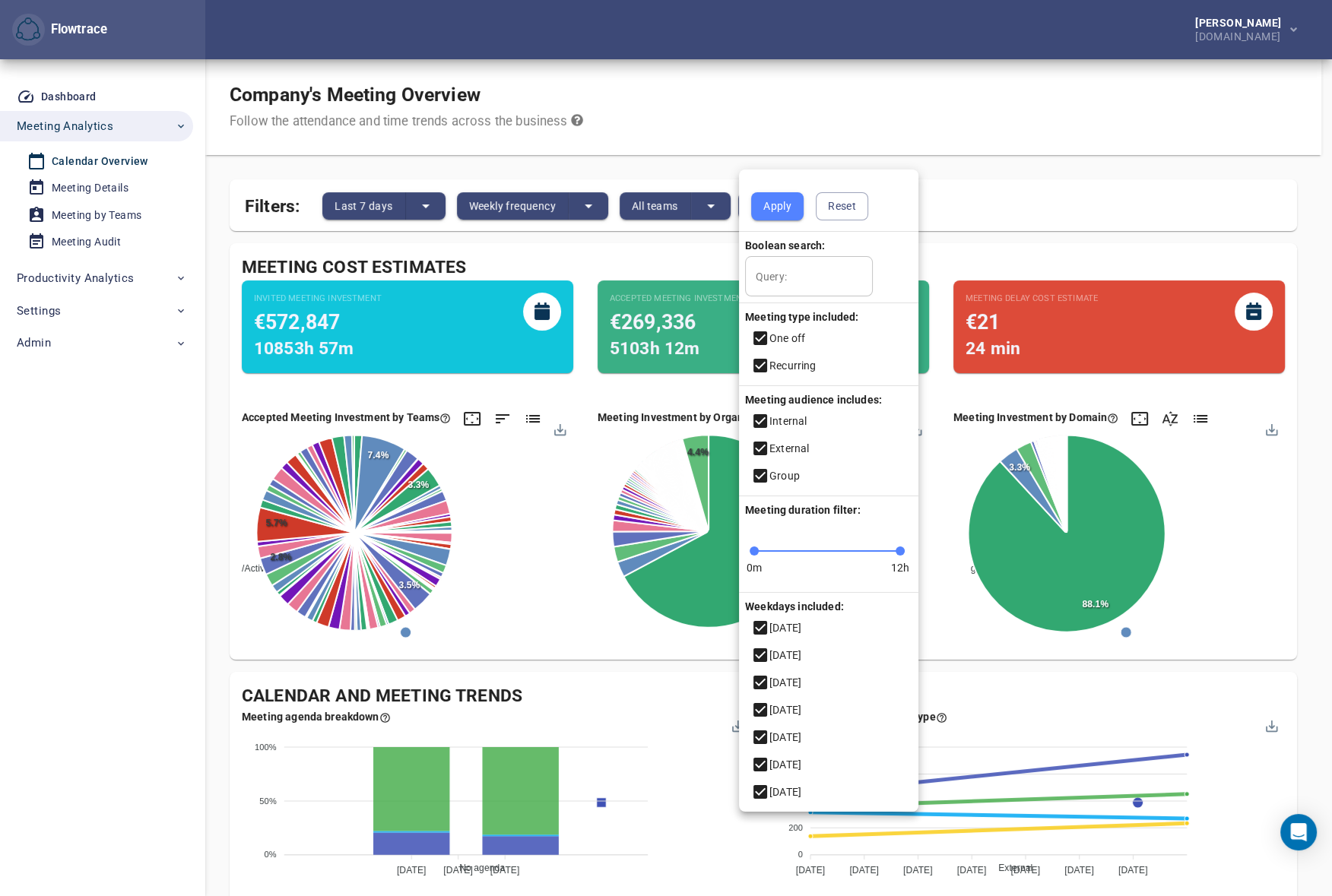
click at [759, 341] on icon at bounding box center [760, 338] width 14 height 14
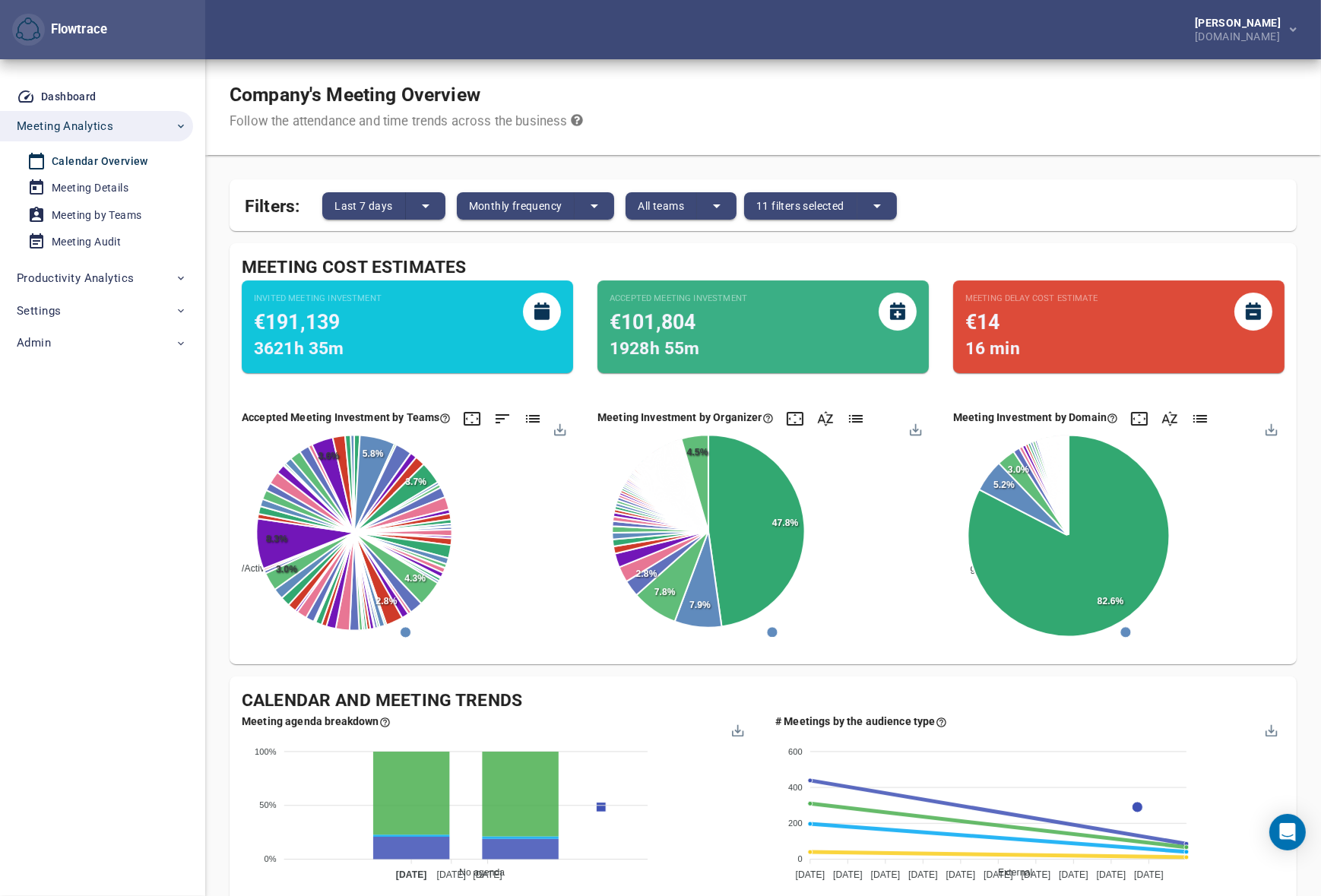
click at [806, 133] on div "Company's Meeting Overview Follow the attendance and time trends across the bus…" at bounding box center [763, 107] width 1116 height 95
click at [525, 205] on span "Monthly frequency" at bounding box center [516, 206] width 94 height 18
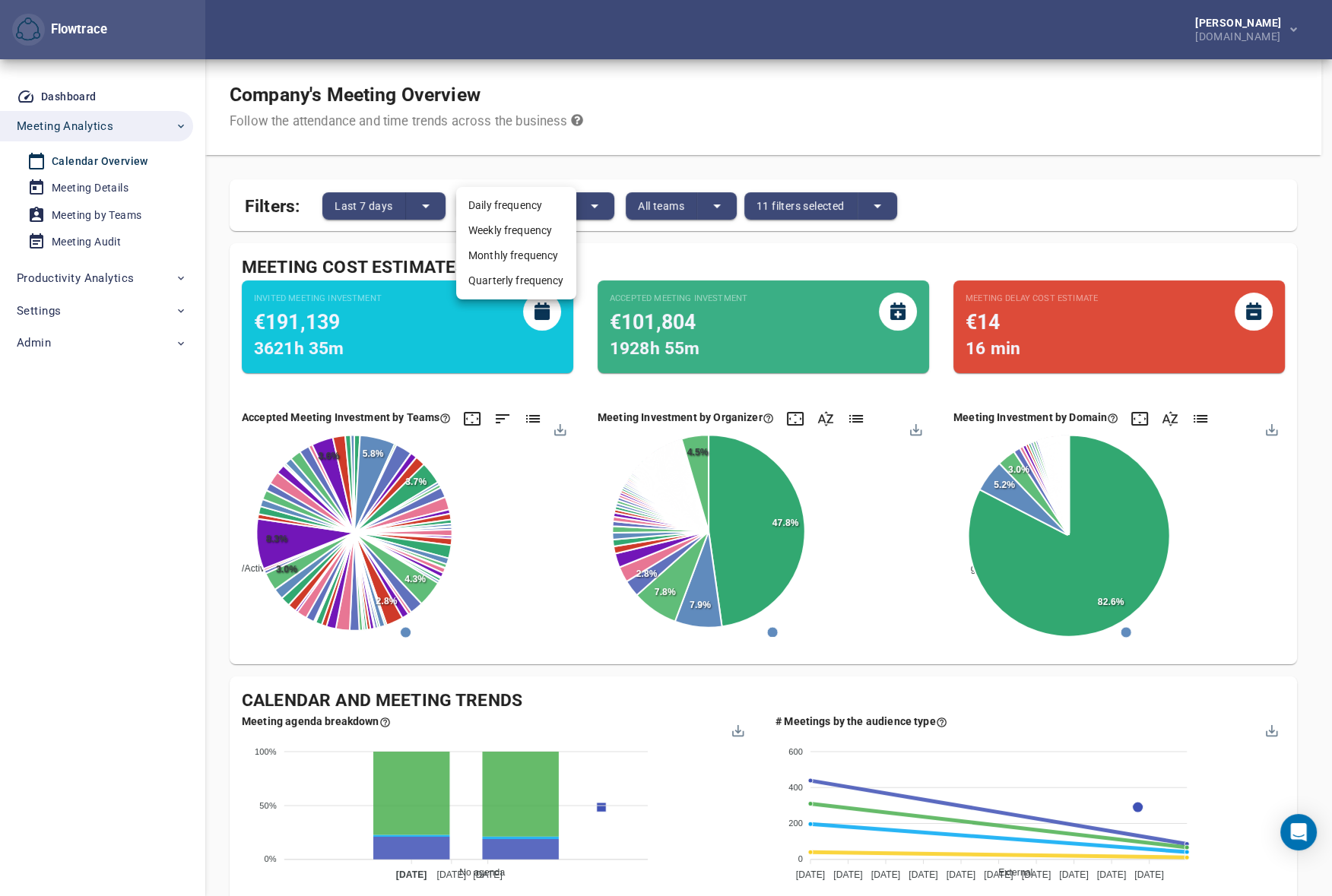
click at [625, 124] on div at bounding box center [666, 448] width 1332 height 896
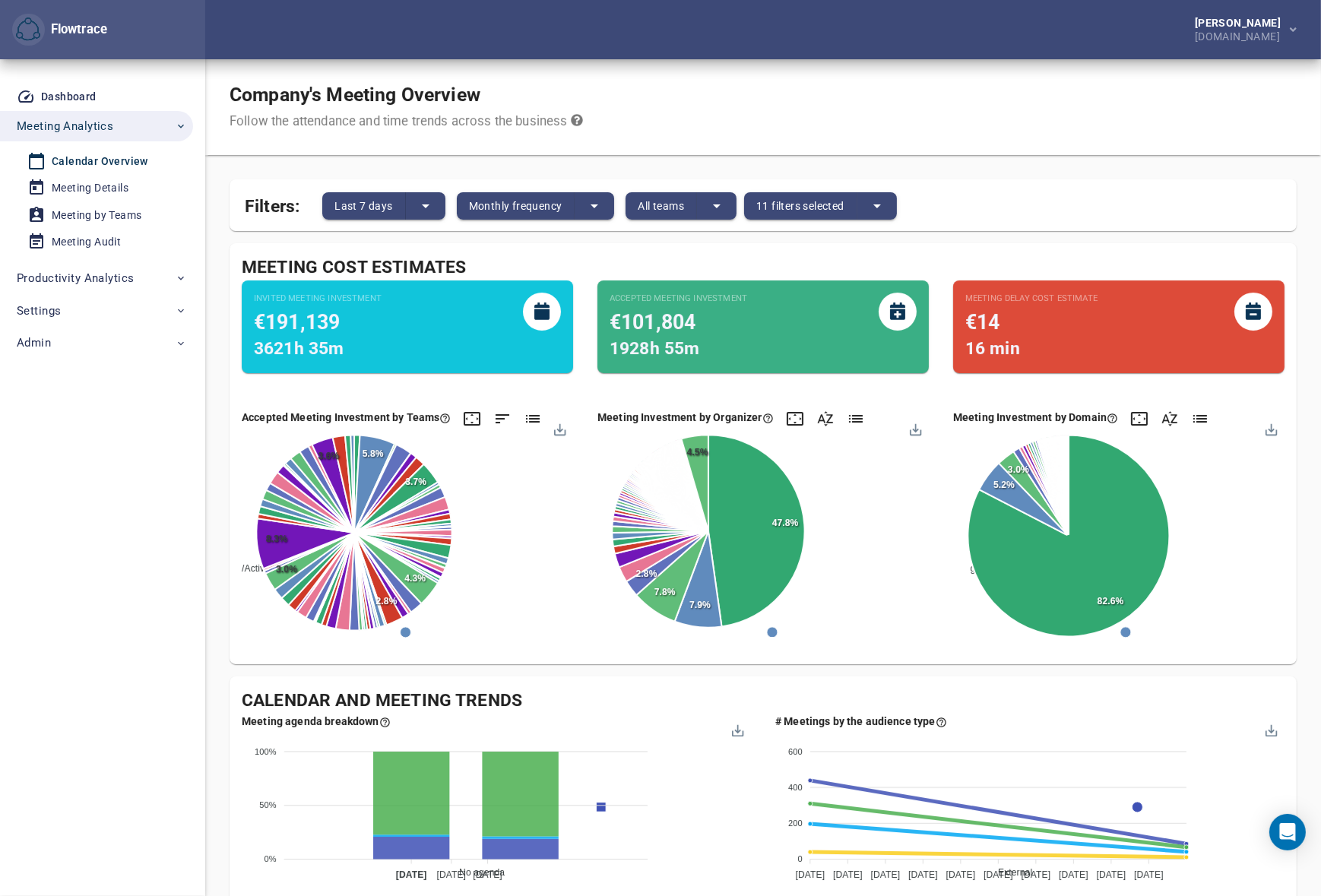
drag, startPoint x: 873, startPoint y: 113, endPoint x: 869, endPoint y: 130, distance: 17.5
click at [873, 113] on div "Company's Meeting Overview Follow the attendance and time trends across the bus…" at bounding box center [763, 107] width 1116 height 95
click at [813, 198] on span "11 filters selected" at bounding box center [801, 206] width 88 height 18
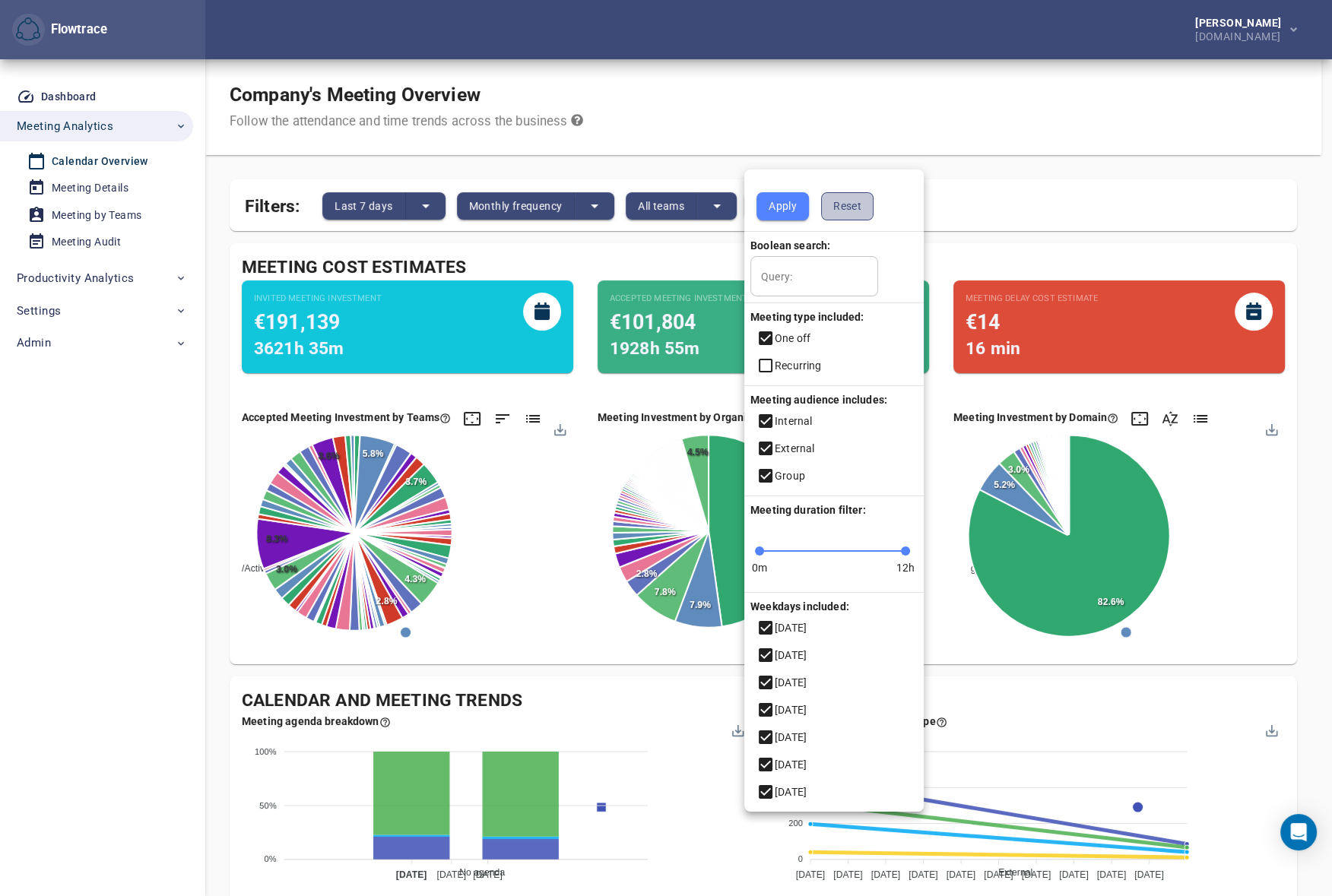
click at [847, 201] on span "Reset" at bounding box center [847, 206] width 28 height 19
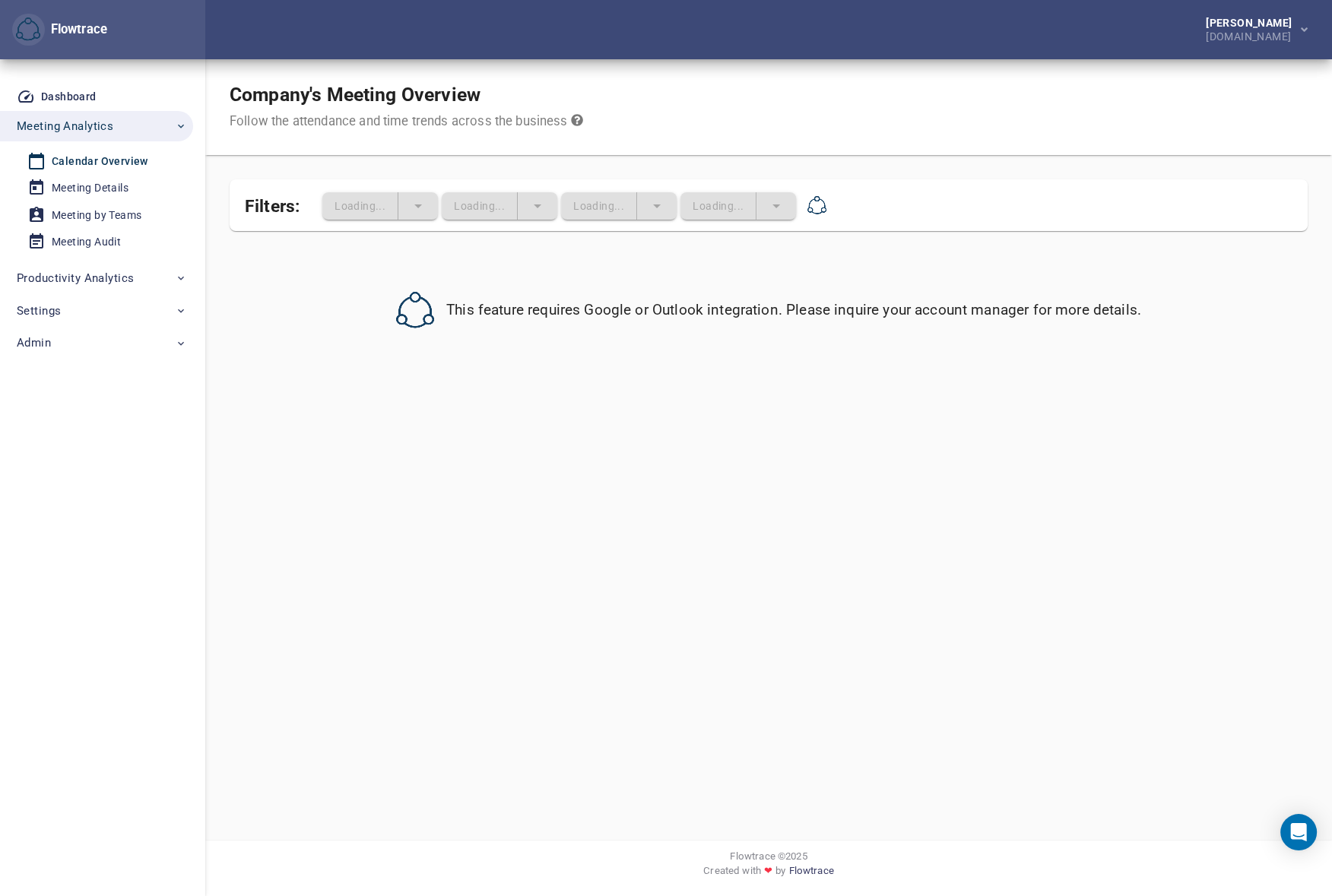
click at [763, 106] on div "Company's Meeting Overview Follow the attendance and time trends across the bus…" at bounding box center [768, 107] width 1127 height 95
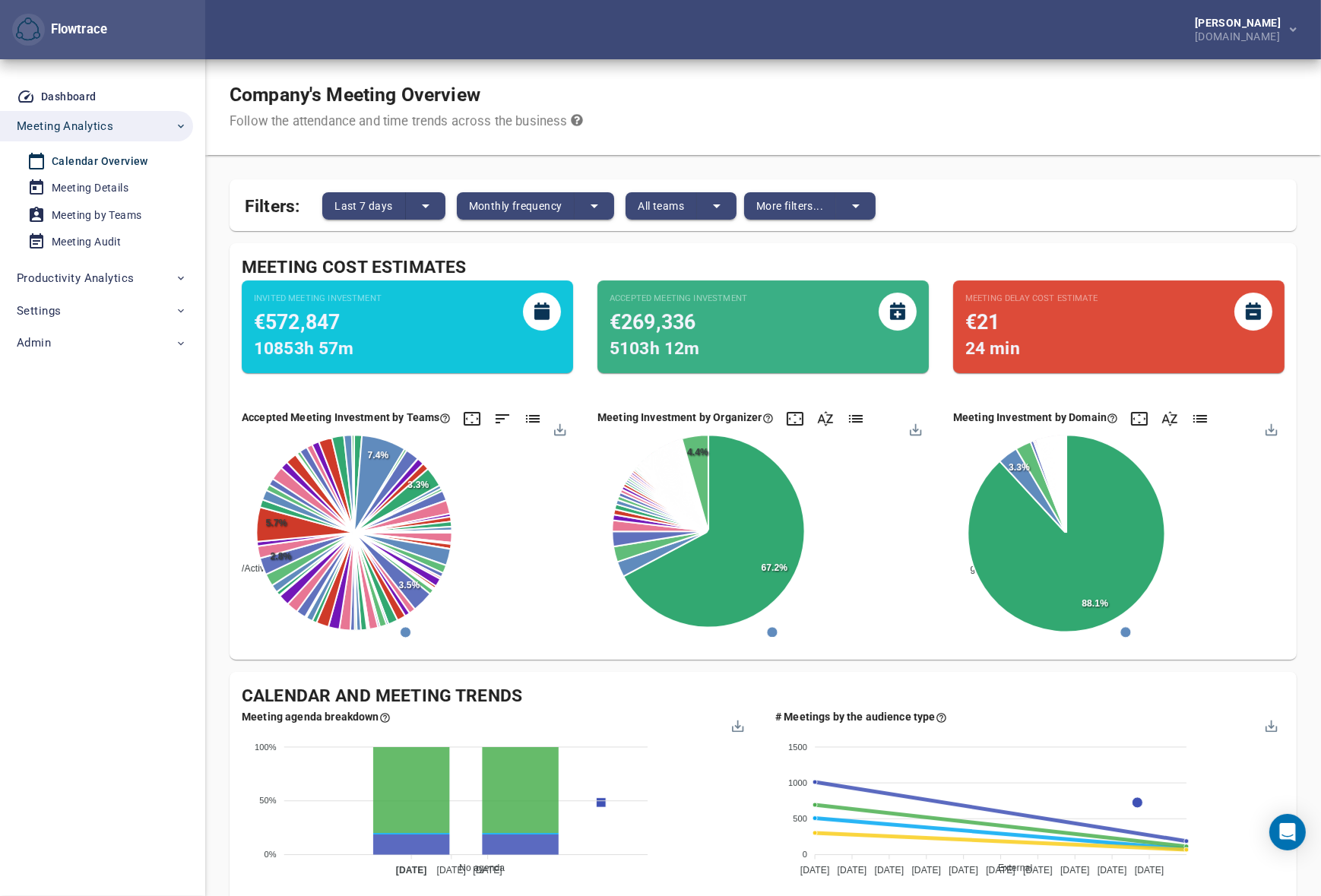
click at [1087, 80] on div "Company's Meeting Overview Follow the attendance and time trends across the bus…" at bounding box center [763, 107] width 1116 height 95
click at [76, 315] on span "Settings" at bounding box center [102, 311] width 170 height 20
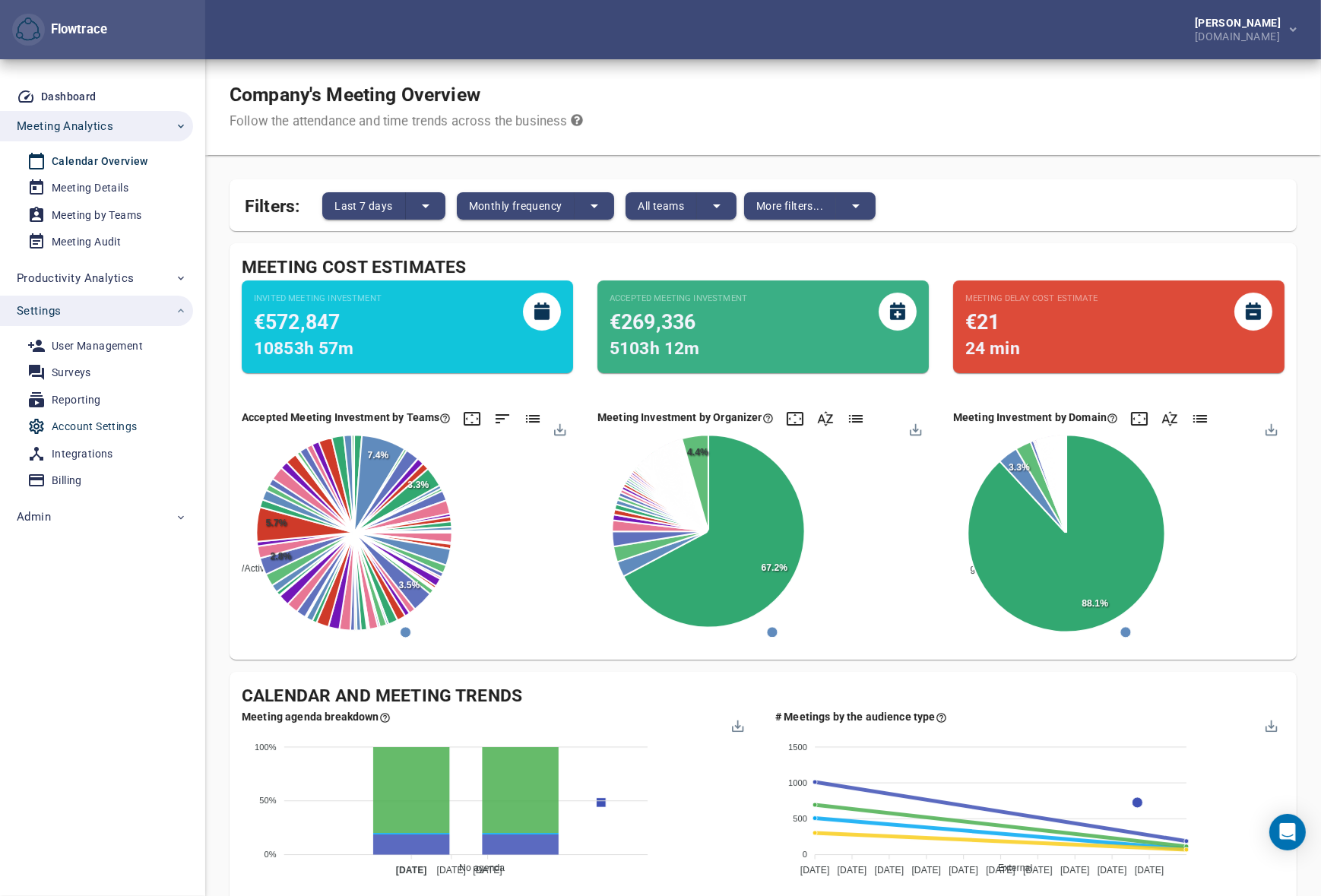
click at [105, 422] on div "Account Settings" at bounding box center [94, 427] width 86 height 19
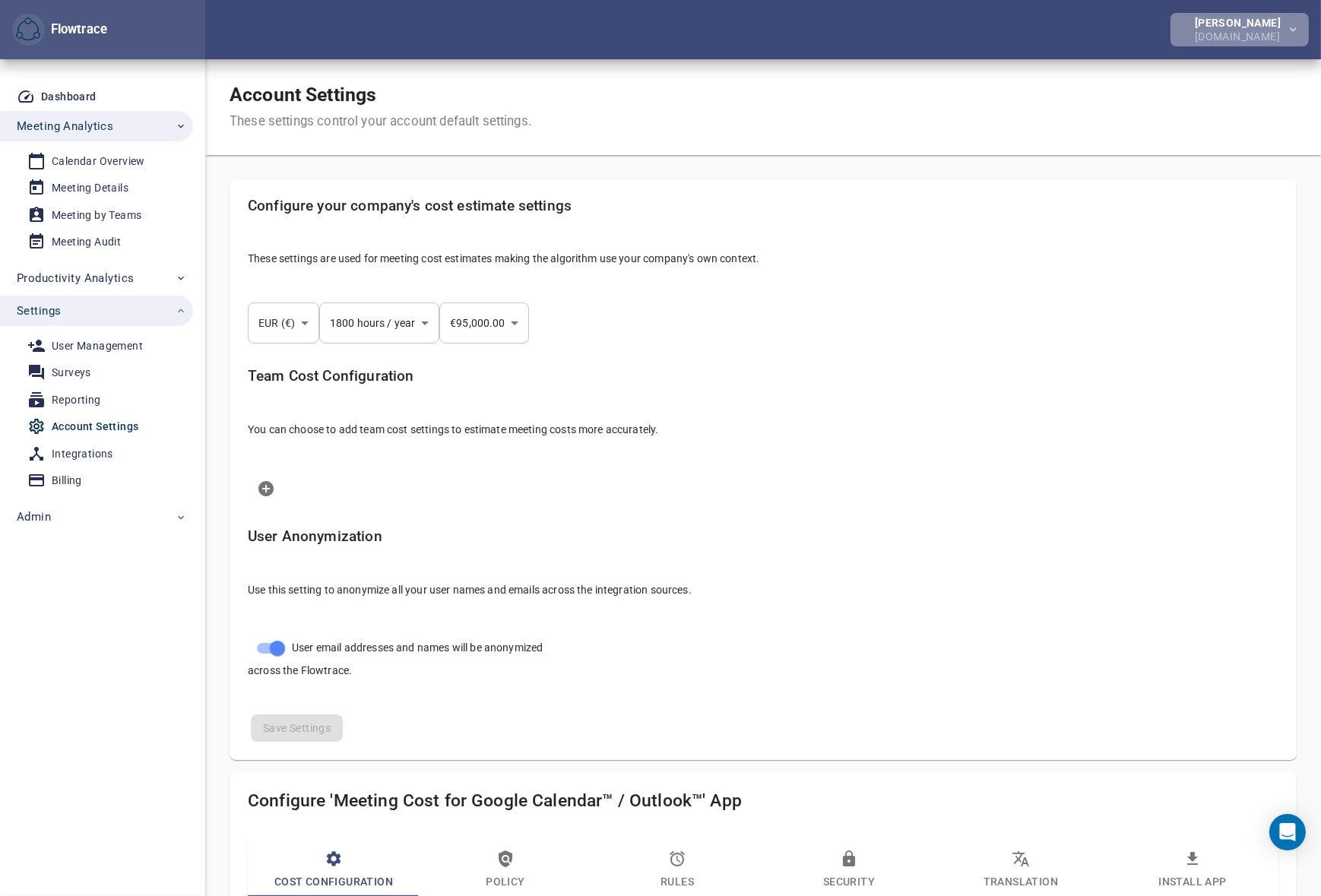
click at [1230, 32] on div "[DOMAIN_NAME]" at bounding box center [1241, 34] width 92 height 14
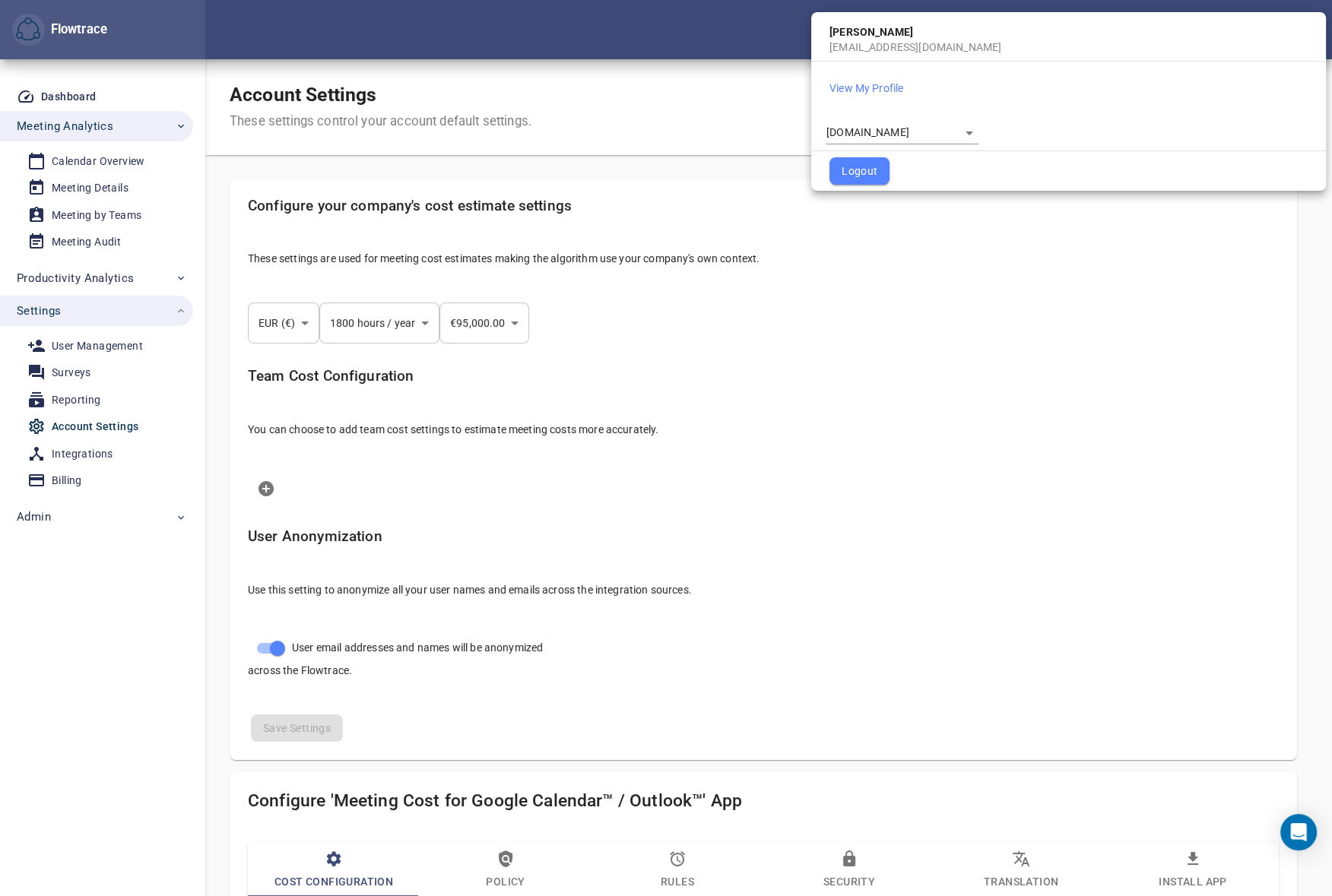
select select "***"
click at [864, 123] on body "Flowtrace [PERSON_NAME] [DOMAIN_NAME] Flowtrace Dashboard Meeting Analytics Cal…" at bounding box center [666, 448] width 1332 height 896
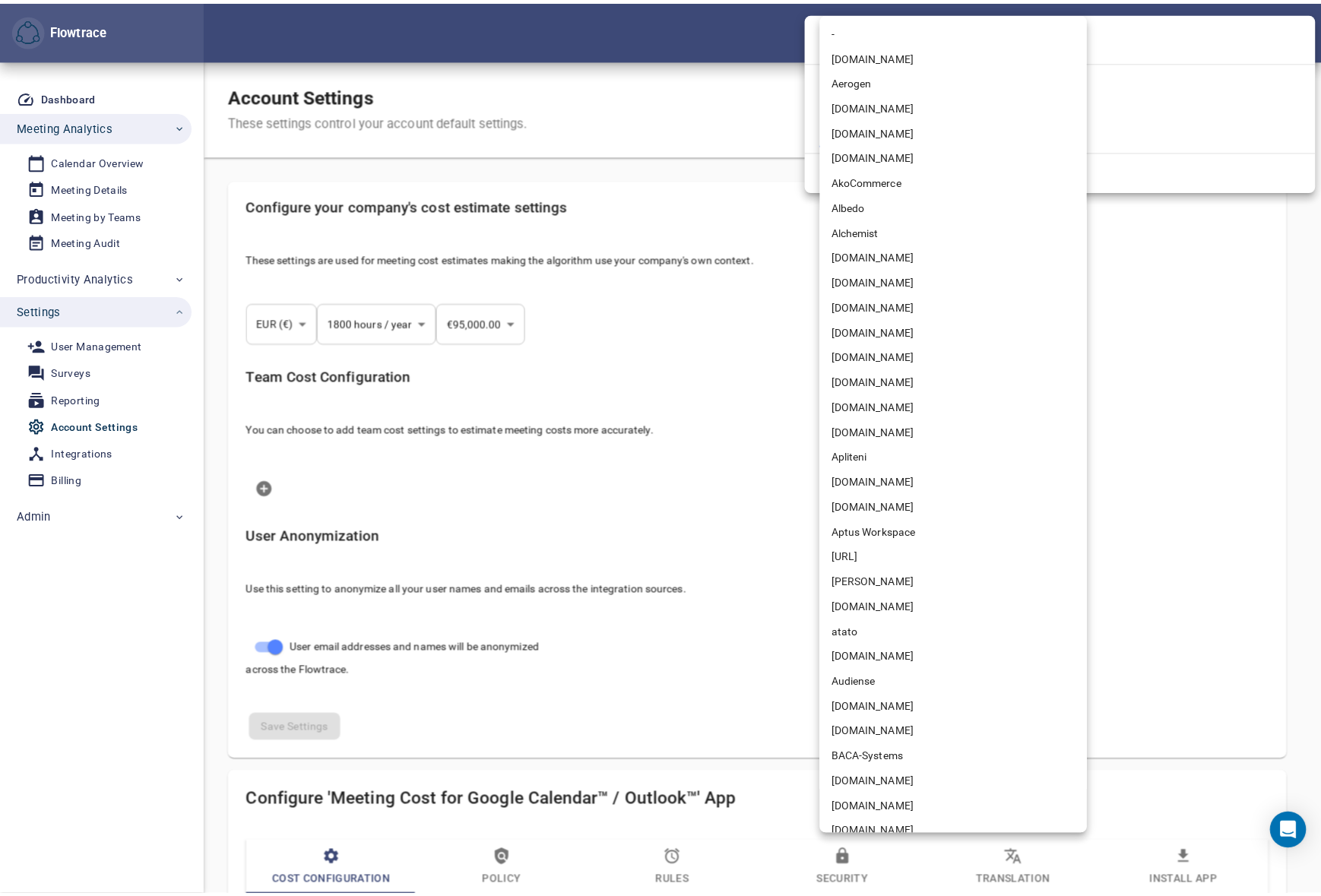
scroll to position [2593, 0]
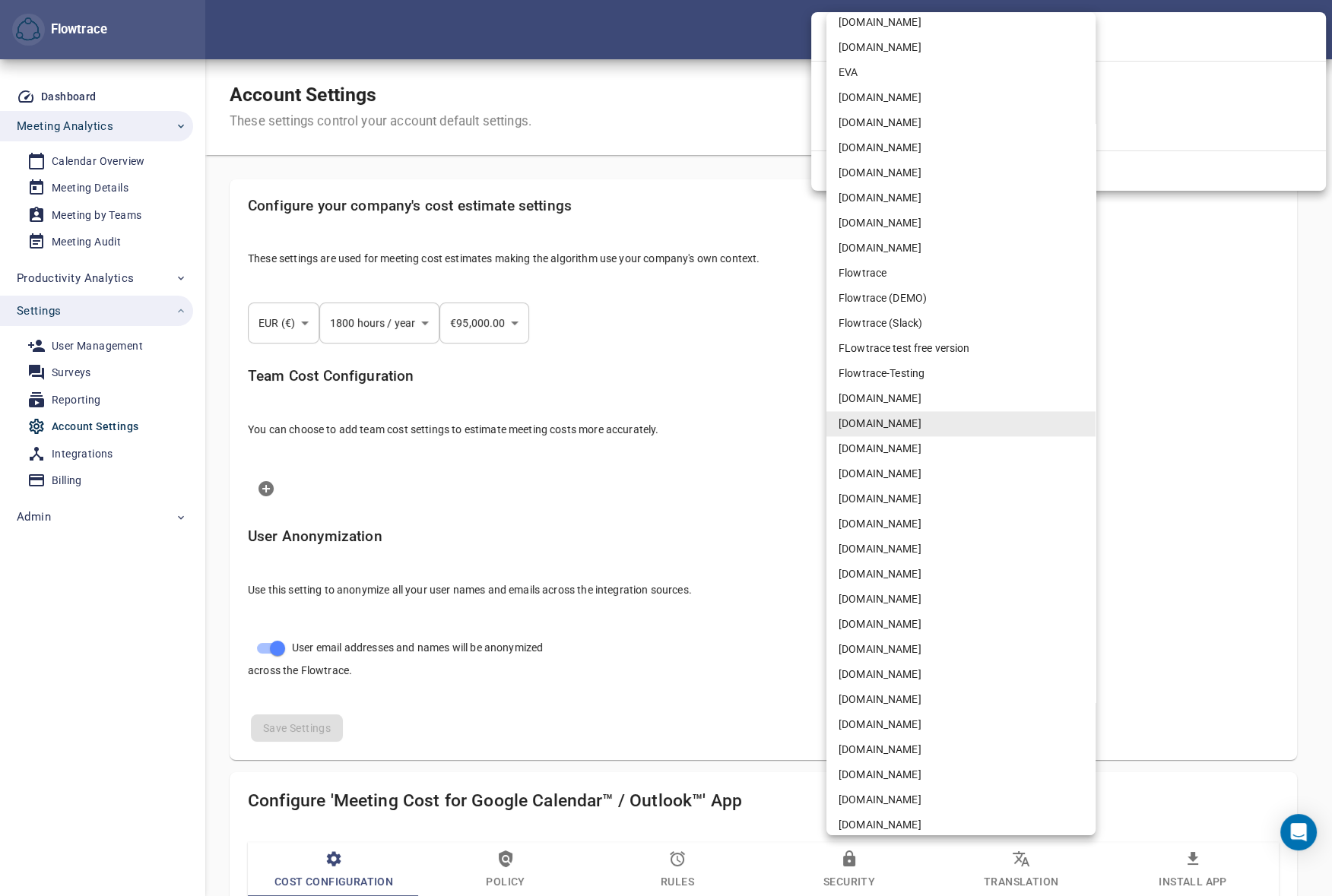
click at [874, 277] on li "Flowtrace" at bounding box center [961, 274] width 269 height 25
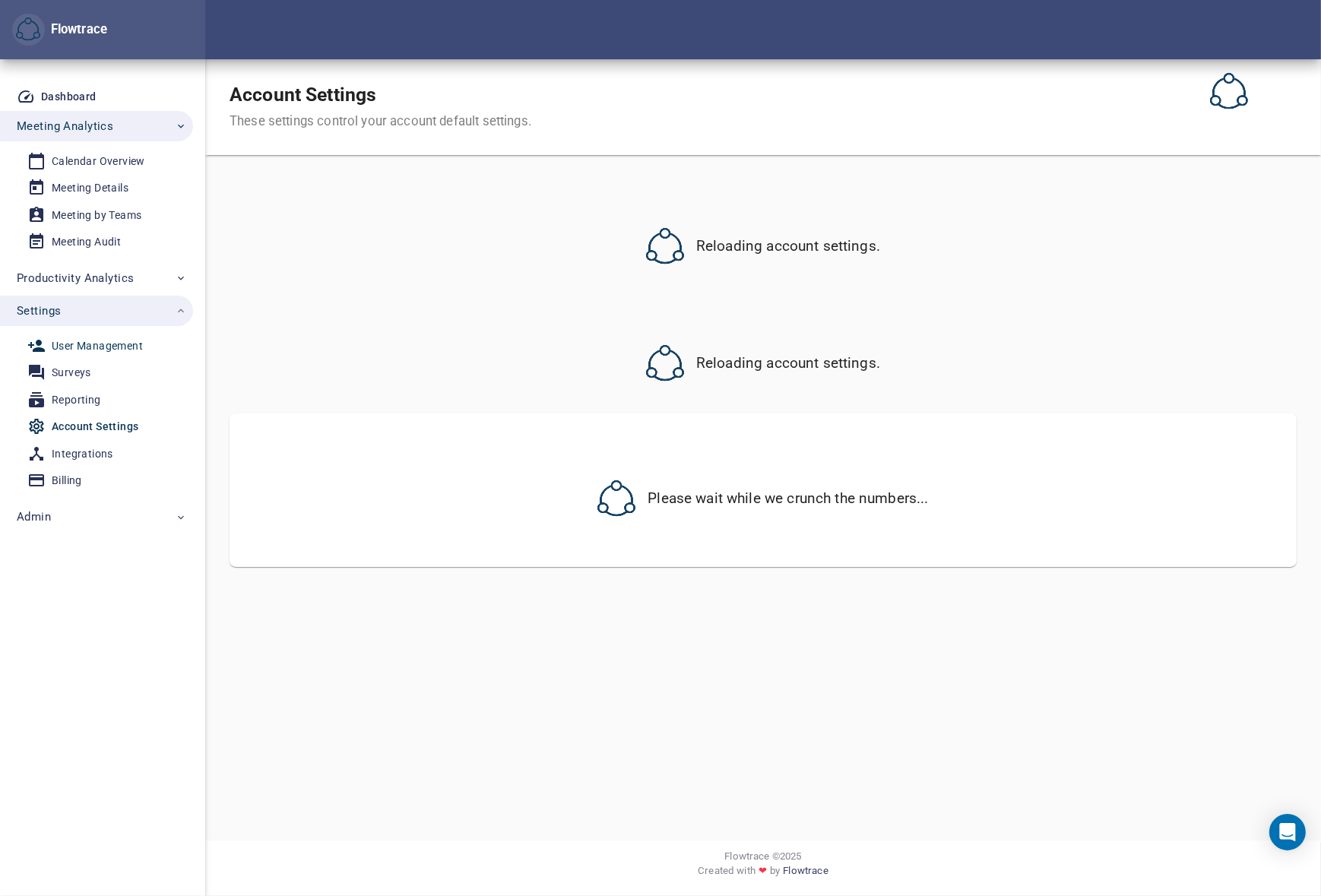
select select "***"
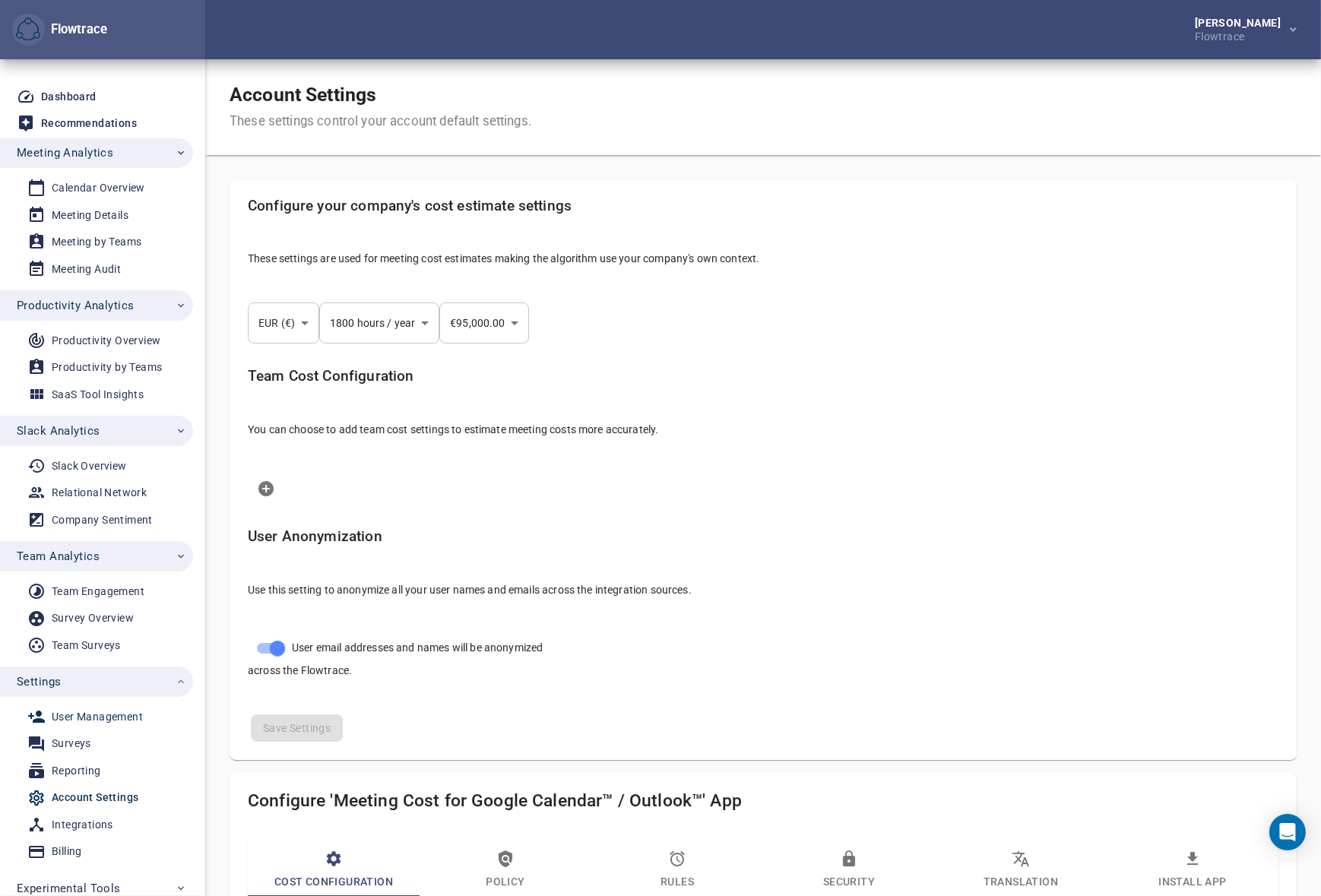
select select "***"
click at [834, 90] on div "Account Settings These settings control your account default settings." at bounding box center [763, 107] width 1116 height 95
click at [107, 711] on div "User Management" at bounding box center [96, 717] width 91 height 19
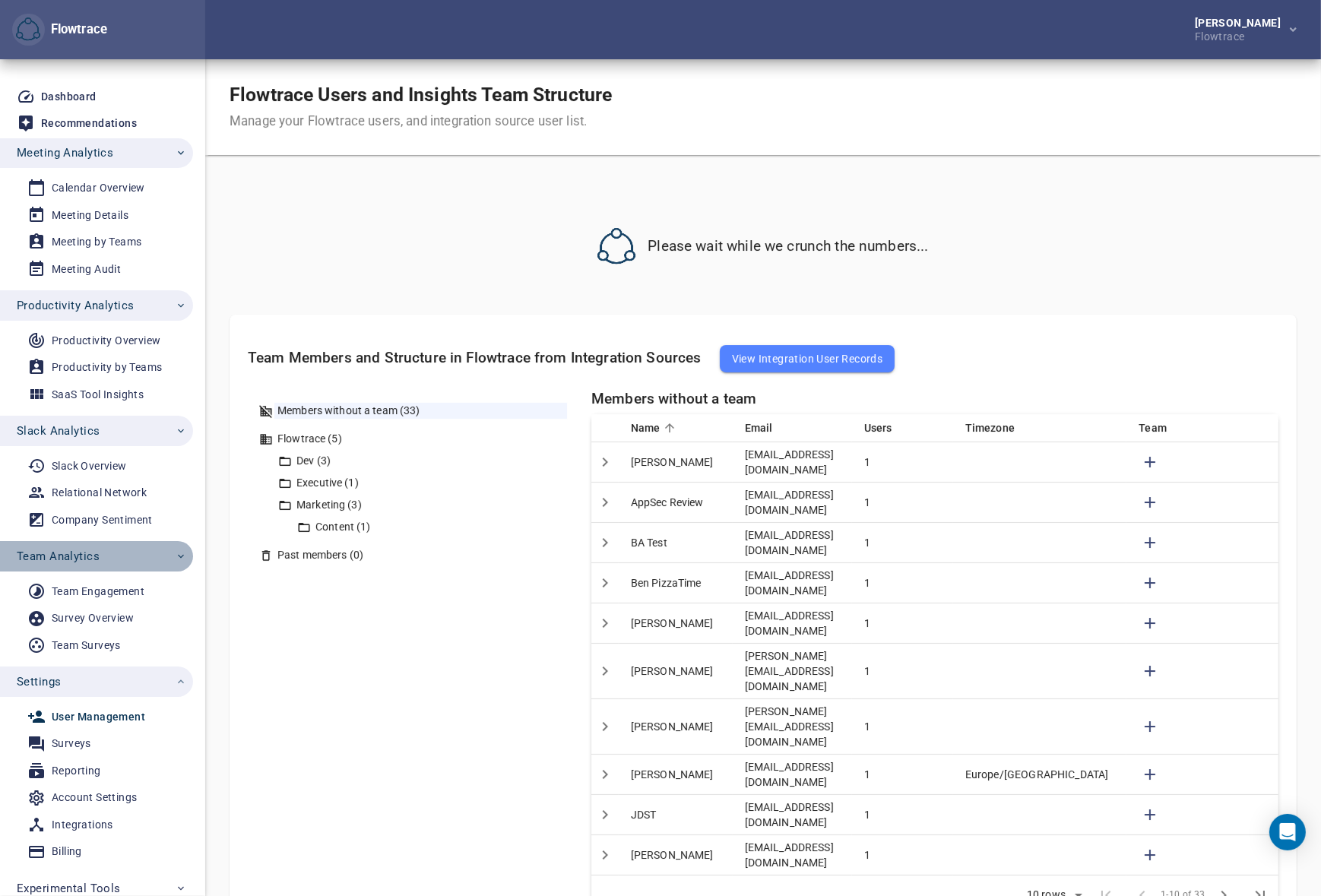
click at [116, 554] on span "Team Analytics" at bounding box center [102, 557] width 170 height 20
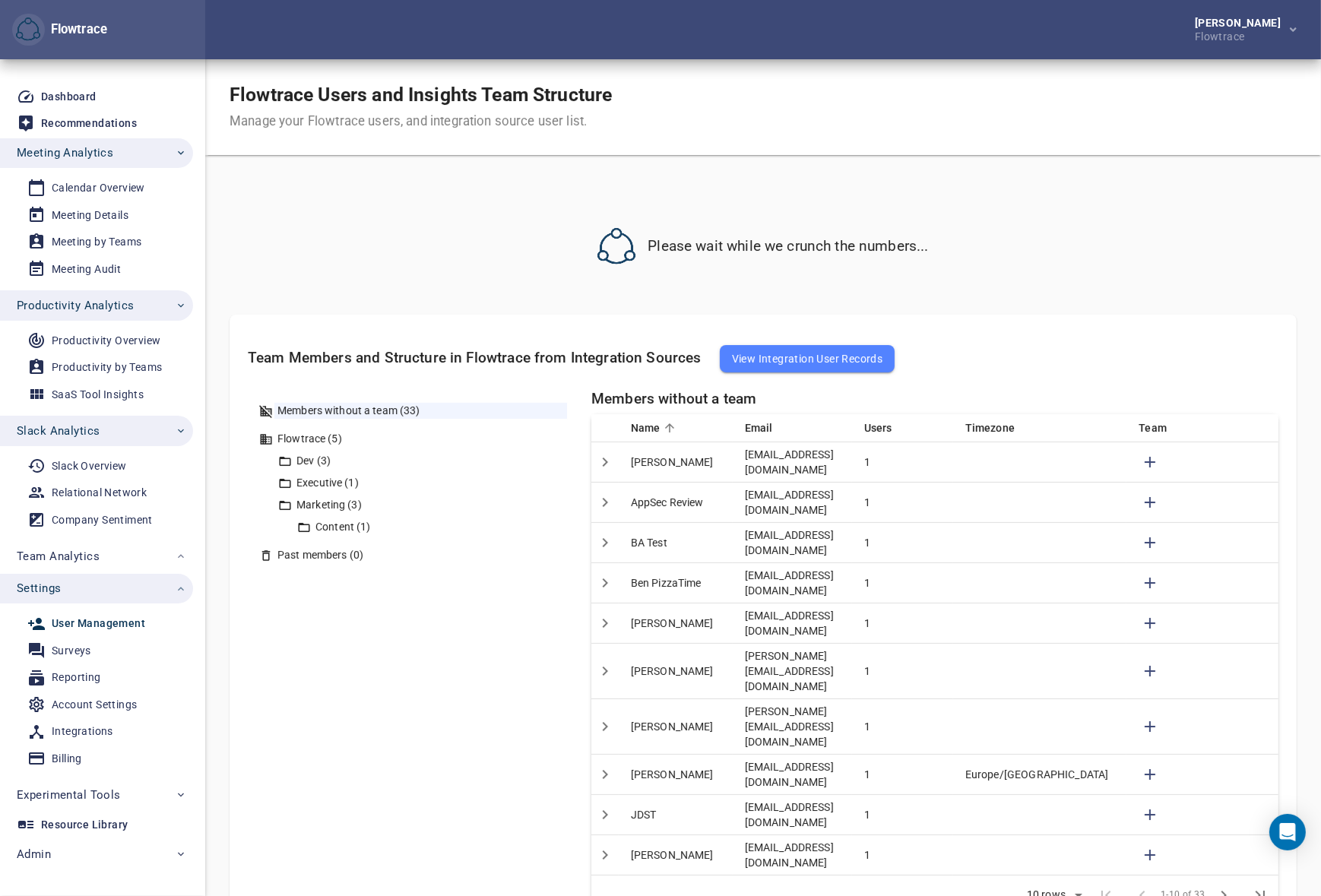
click at [109, 433] on span "Slack Analytics" at bounding box center [102, 431] width 170 height 20
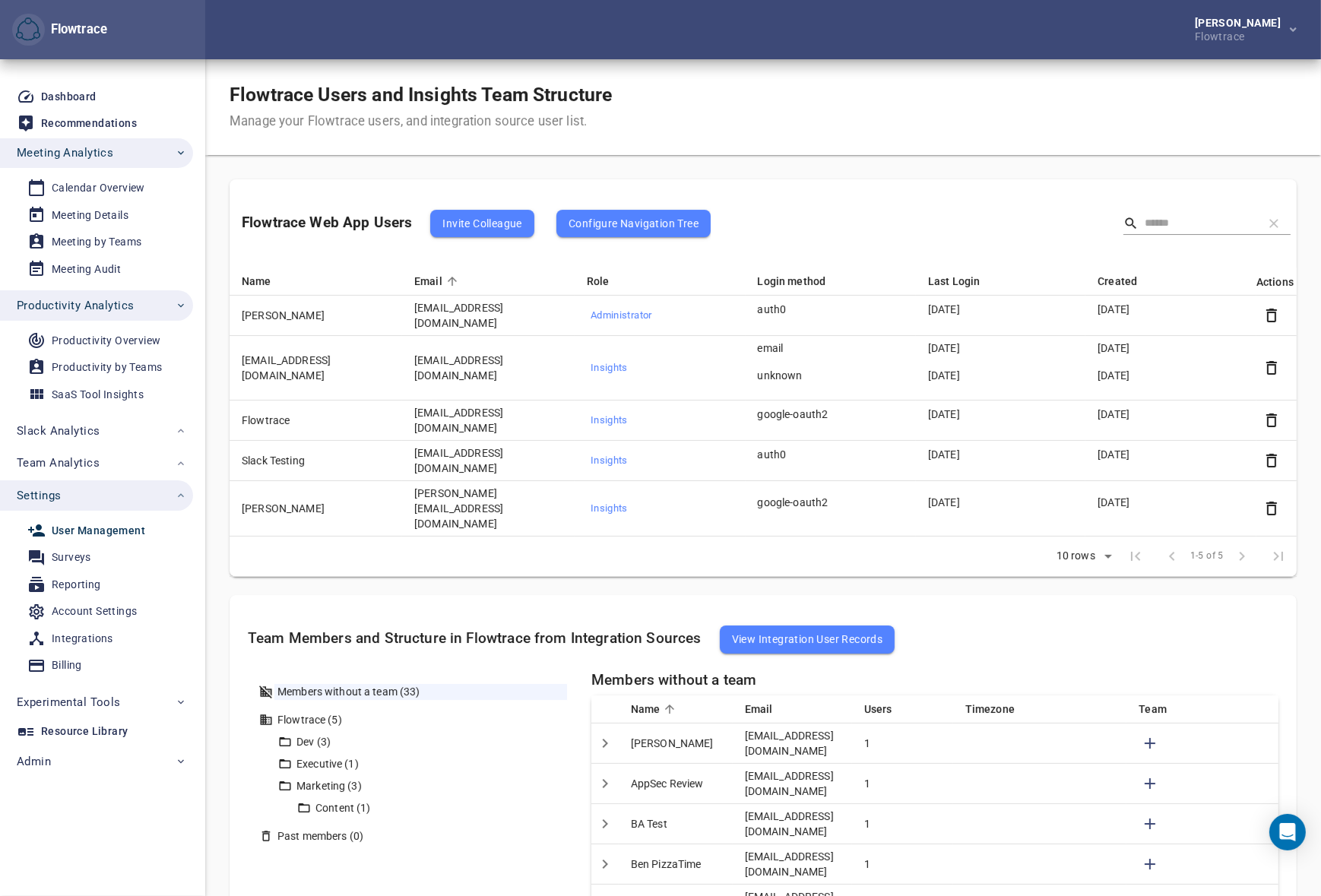
click at [956, 59] on div "Flowtrace Users and Insights Team Structure Manage your Flowtrace users, and in…" at bounding box center [763, 107] width 1116 height 95
click at [107, 494] on span "Settings" at bounding box center [102, 495] width 170 height 20
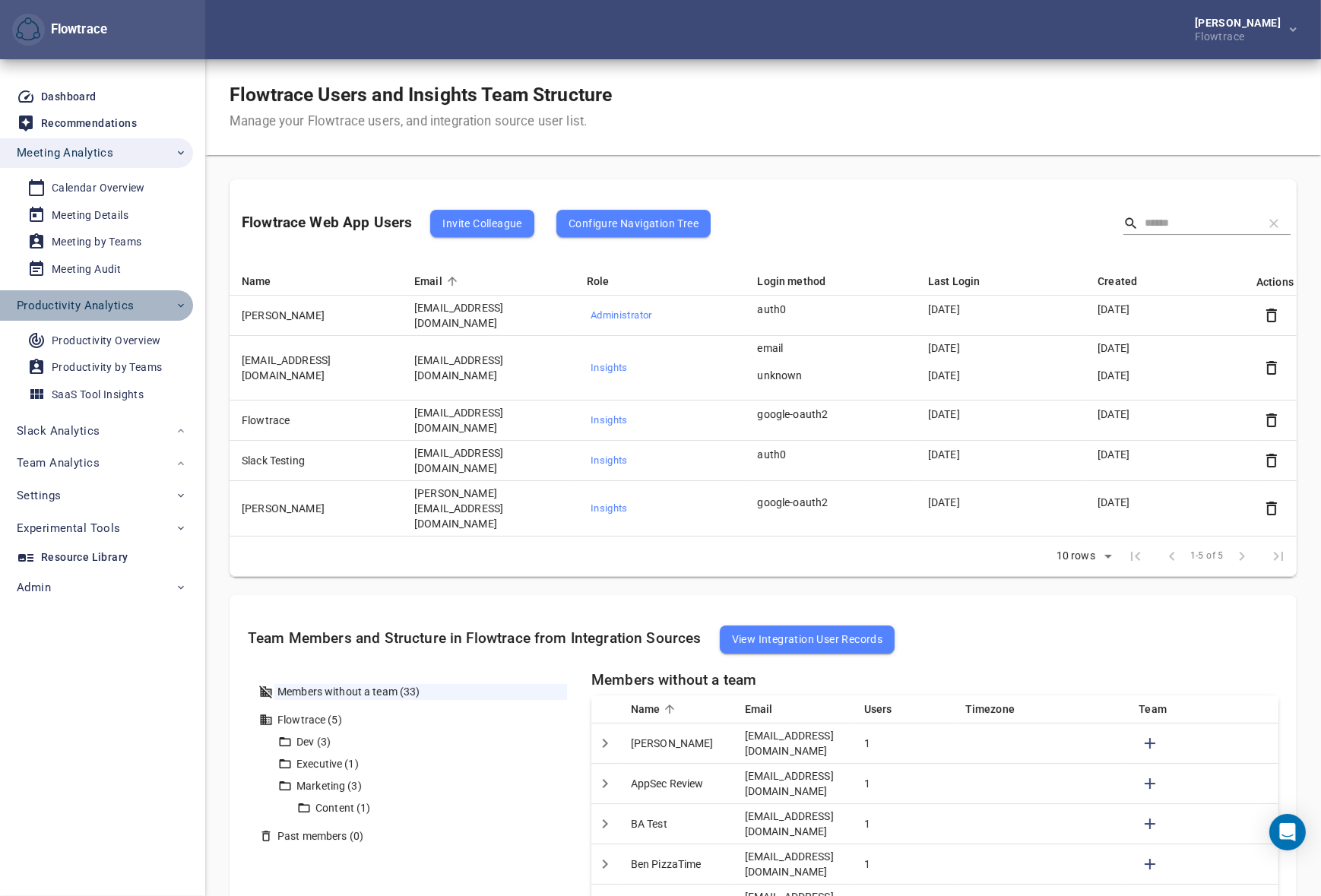
click at [109, 300] on span "Productivity Analytics" at bounding box center [76, 305] width 117 height 20
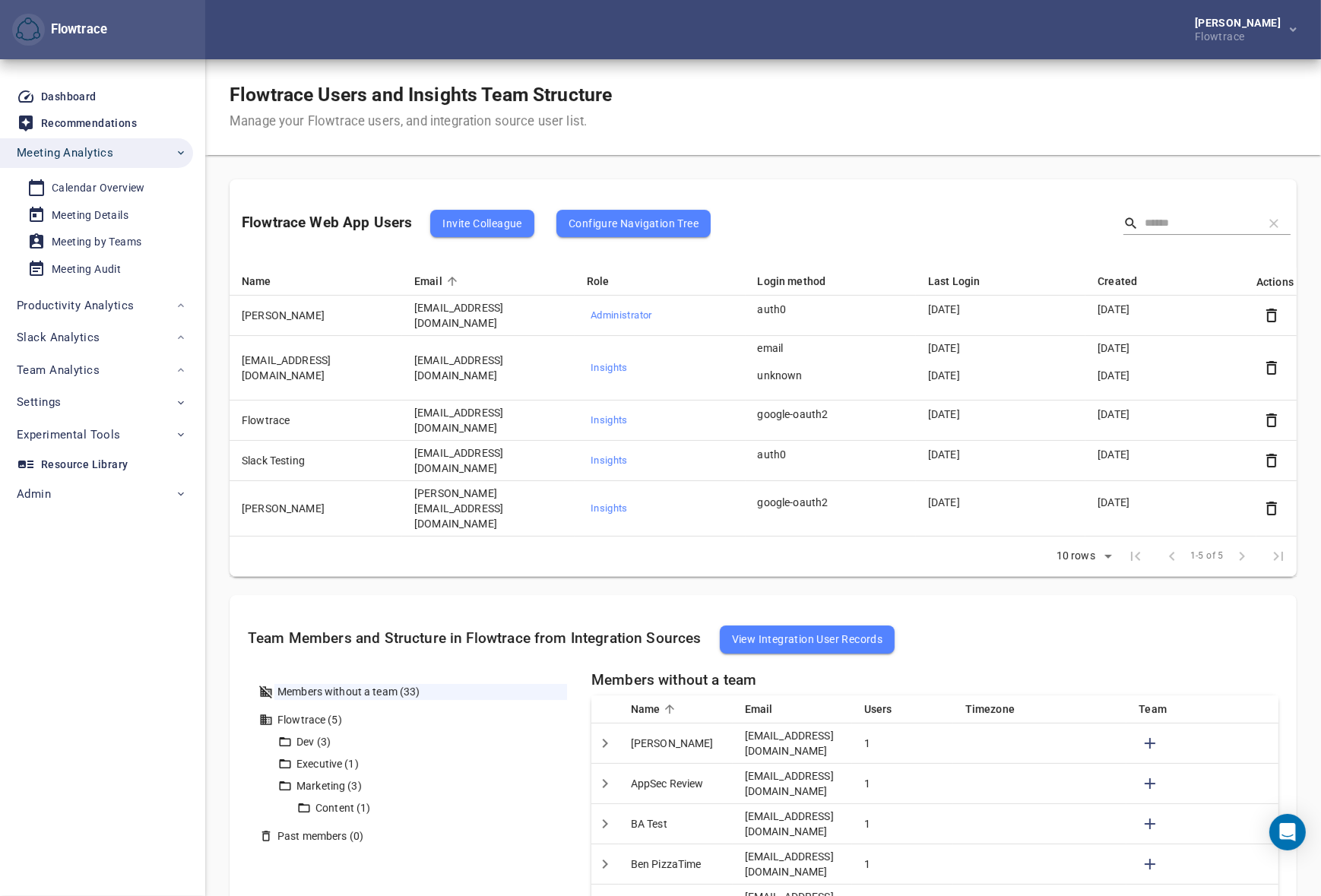
click at [737, 57] on div "[PERSON_NAME] Flowtrace" at bounding box center [763, 30] width 1116 height 59
click at [877, 110] on div "Flowtrace Users and Insights Team Structure Manage your Flowtrace users, and in…" at bounding box center [763, 107] width 1116 height 95
